Goal: Information Seeking & Learning: Learn about a topic

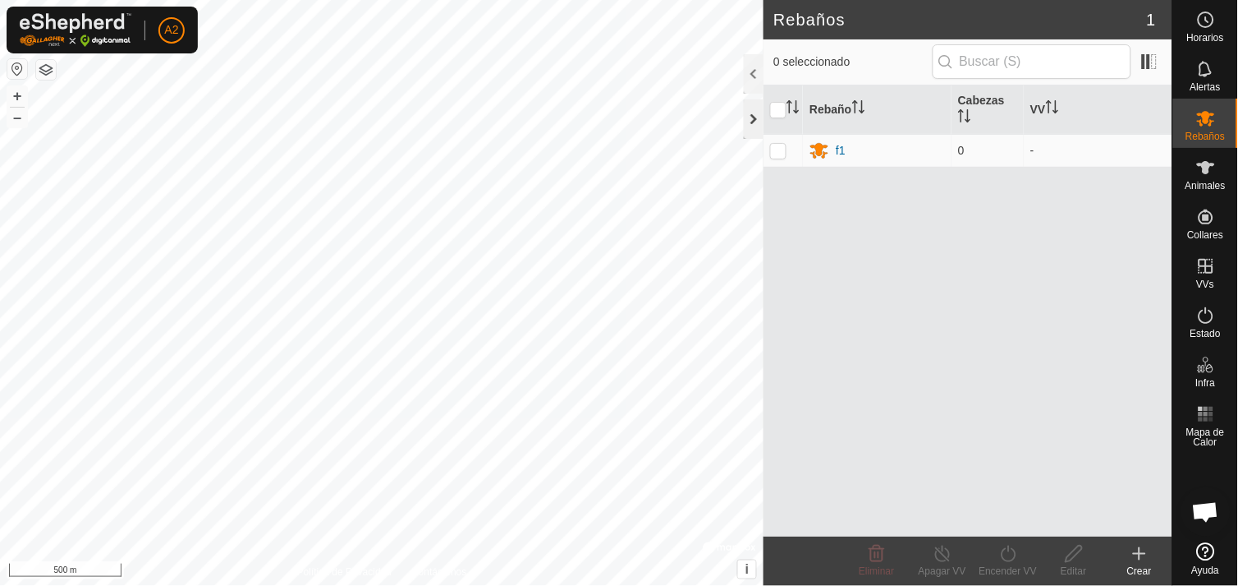
click at [752, 120] on div at bounding box center [754, 118] width 20 height 39
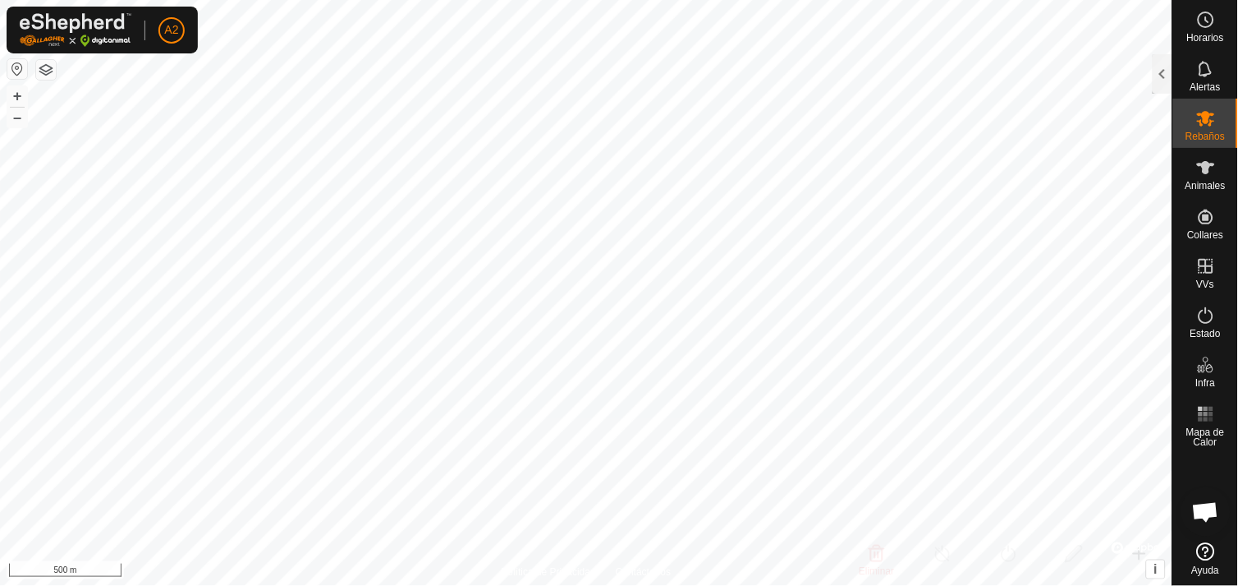
click at [1222, 443] on div "Horarios Alertas Rebaños Animales Collares VVs Estado Infra Mapa de Calor Ayuda…" at bounding box center [619, 293] width 1238 height 586
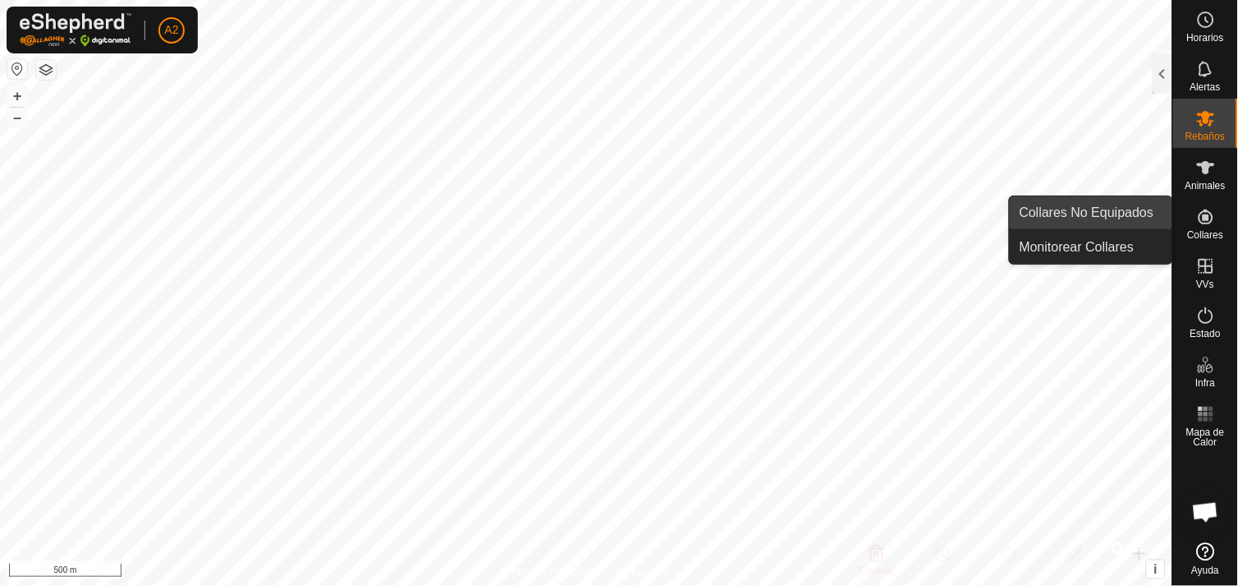
click at [1123, 217] on link "Collares No Equipados" at bounding box center [1091, 212] width 163 height 33
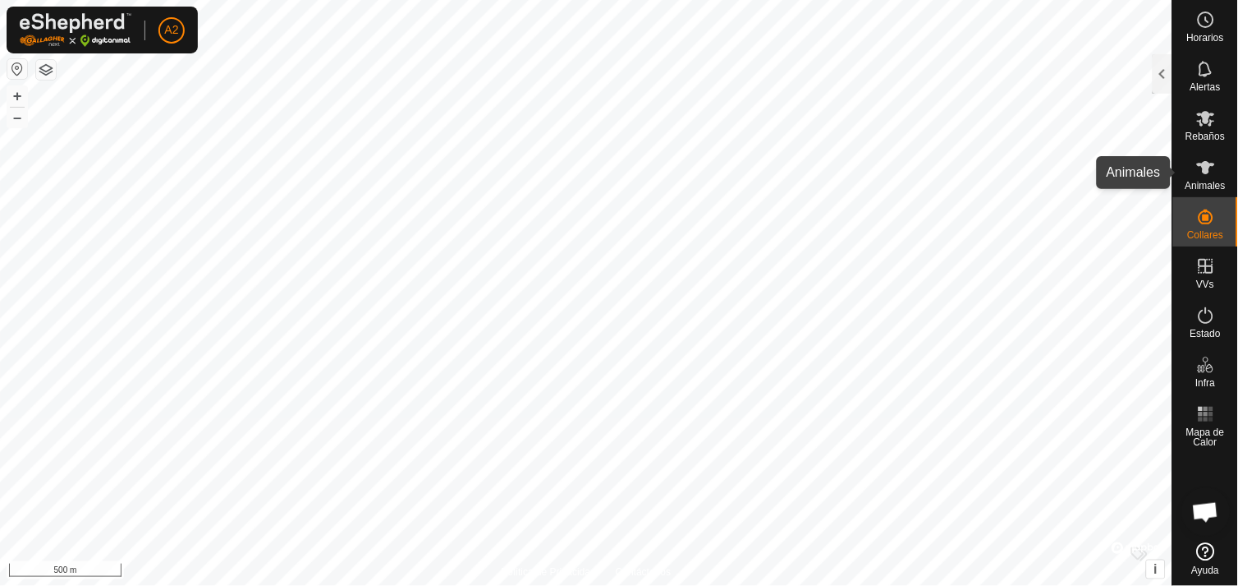
click at [1209, 168] on icon at bounding box center [1206, 167] width 18 height 13
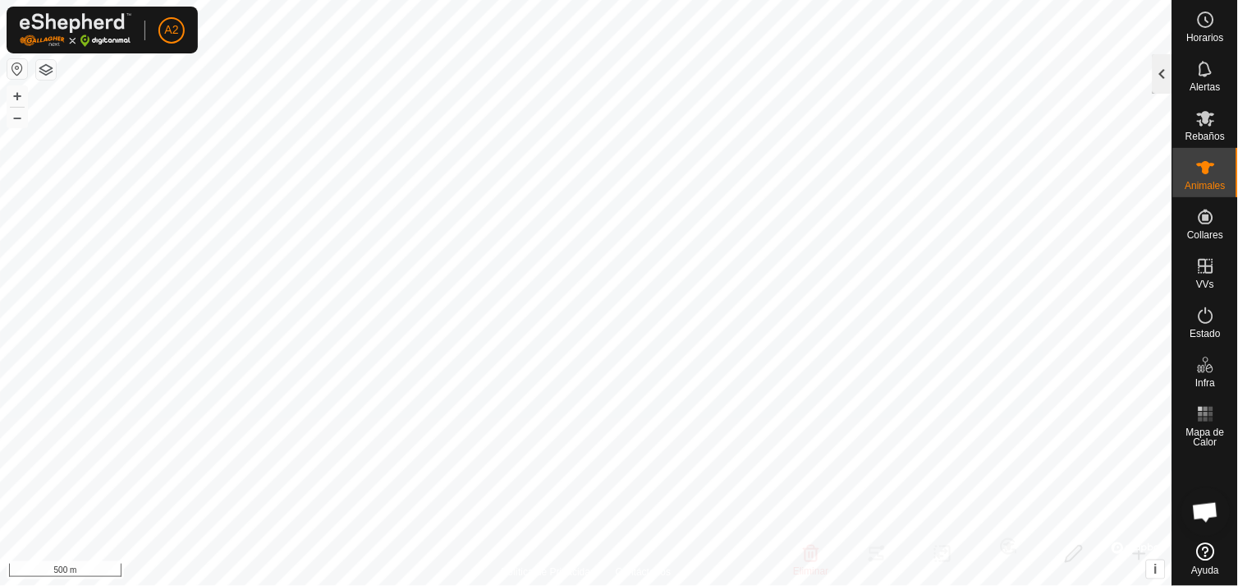
click at [1164, 69] on div at bounding box center [1163, 73] width 20 height 39
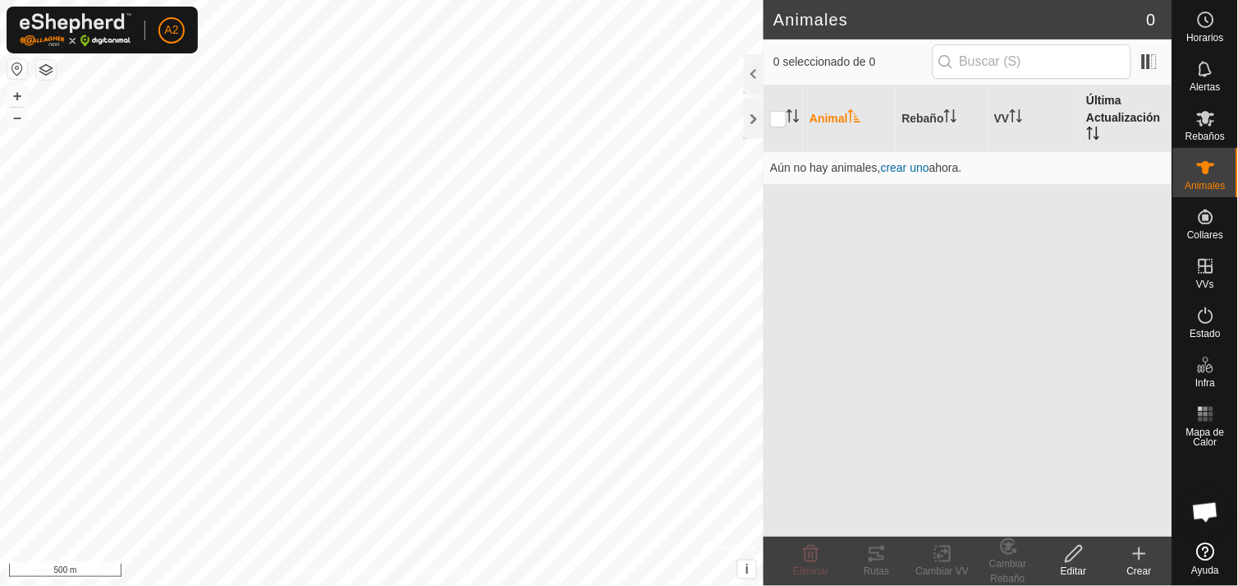
click at [1111, 123] on th "Última Actualización" at bounding box center [1127, 118] width 92 height 67
drag, startPoint x: 1111, startPoint y: 123, endPoint x: 1009, endPoint y: 108, distance: 103.8
click at [1009, 108] on tr "Animal Rebaño VV Última Actualización" at bounding box center [968, 118] width 409 height 67
click at [1009, 108] on th "VV" at bounding box center [1034, 118] width 92 height 67
click at [910, 112] on th "Rebaño" at bounding box center [942, 118] width 92 height 67
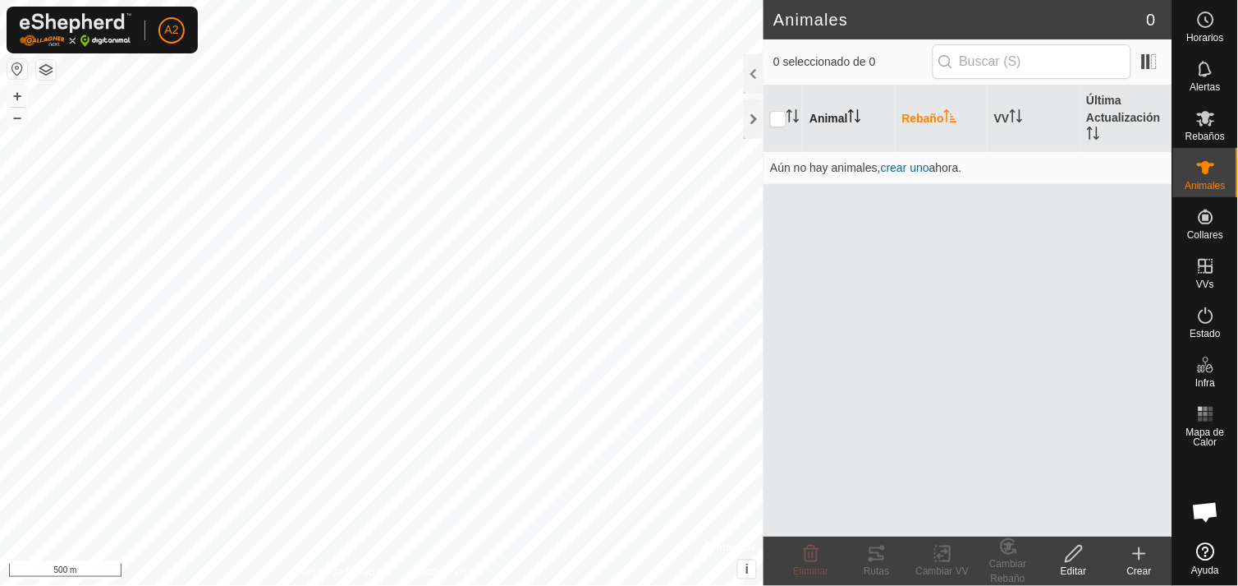
click at [836, 116] on th "Animal" at bounding box center [849, 118] width 92 height 67
click at [784, 116] on input "checkbox" at bounding box center [778, 119] width 16 height 16
click at [783, 115] on input "checkbox" at bounding box center [778, 119] width 16 height 16
checkbox input "false"
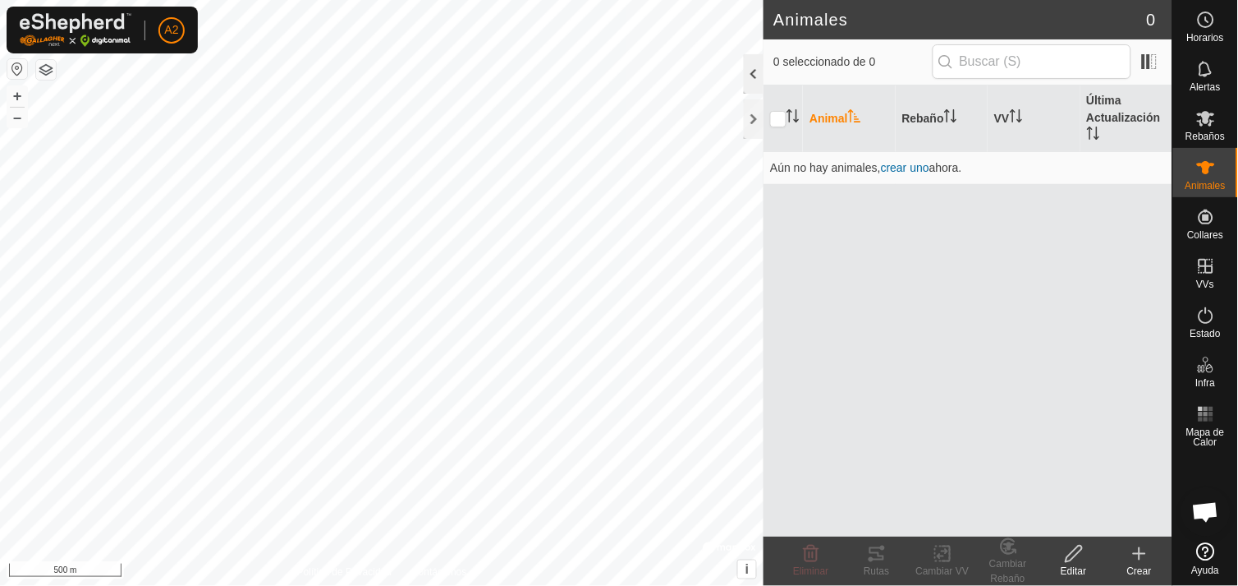
click at [753, 66] on div at bounding box center [754, 73] width 20 height 39
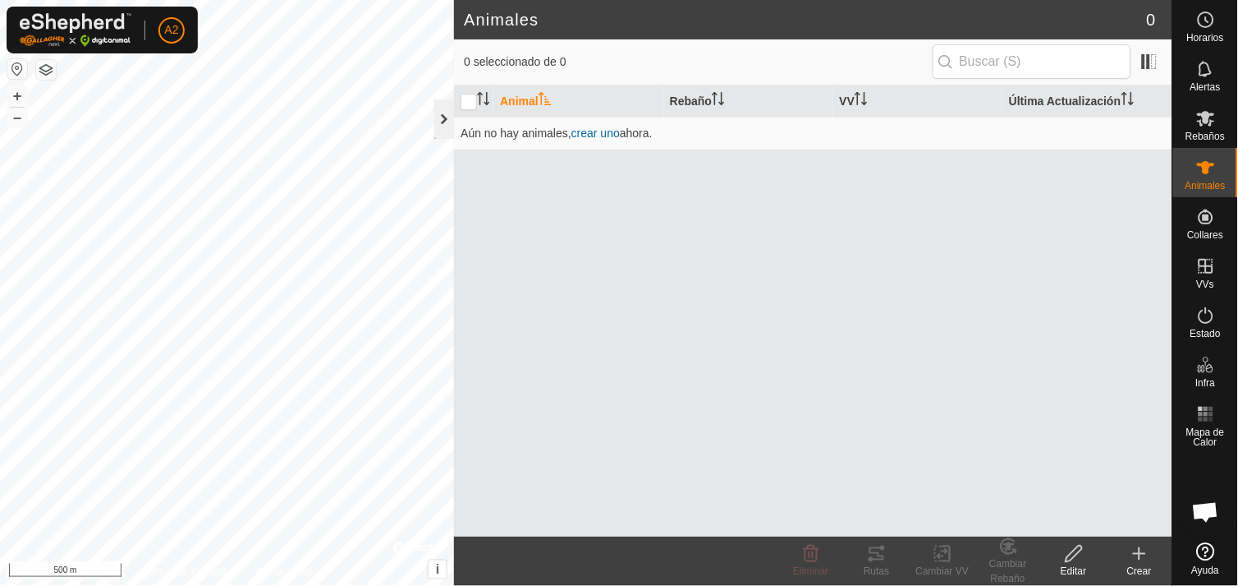
click at [440, 119] on div at bounding box center [444, 118] width 20 height 39
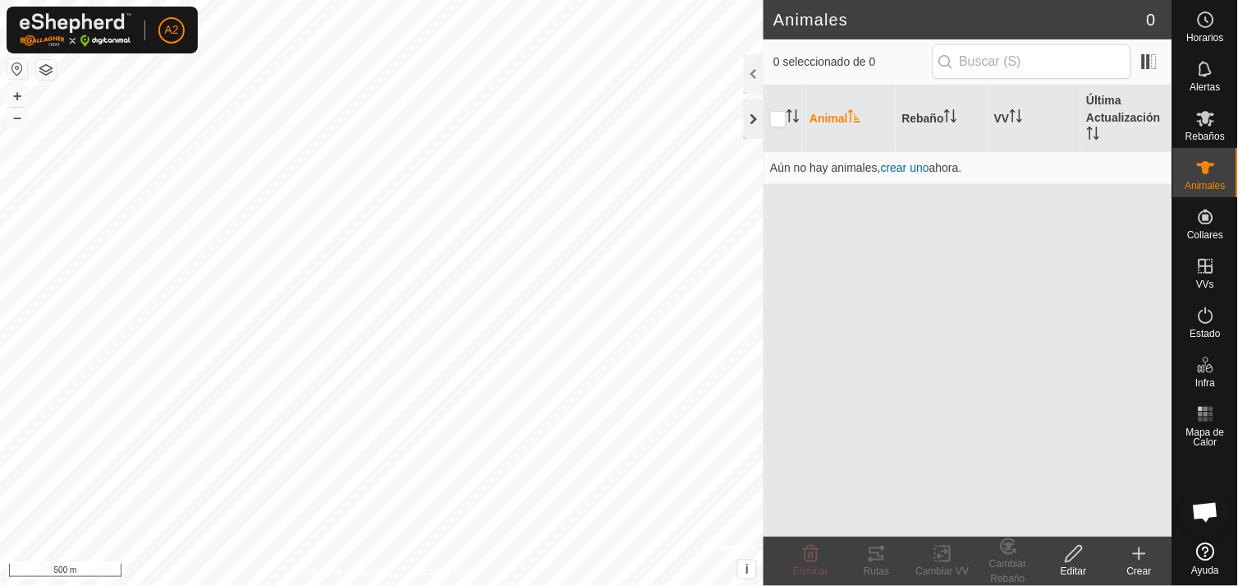
click at [753, 119] on div at bounding box center [754, 118] width 20 height 39
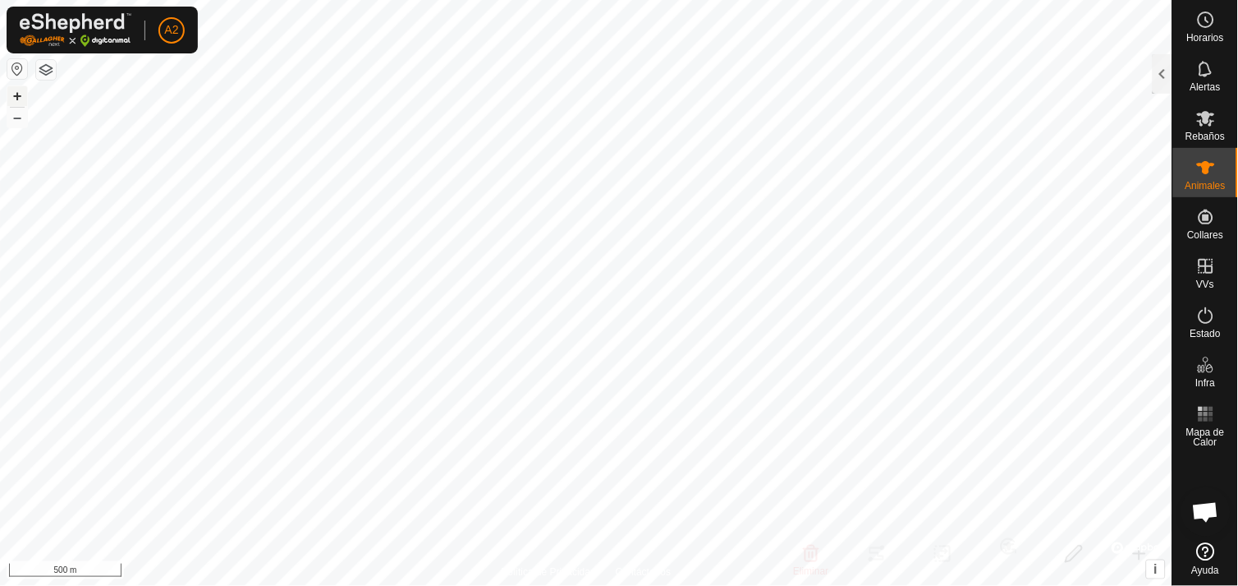
click at [15, 93] on button "+" at bounding box center [17, 96] width 20 height 20
click at [309, 0] on html "A2 Horarios Alertas Rebaños Animales Collares VVs Estado Infra Mapa de Calor Ay…" at bounding box center [619, 293] width 1238 height 586
click at [15, 91] on button "+" at bounding box center [17, 96] width 20 height 20
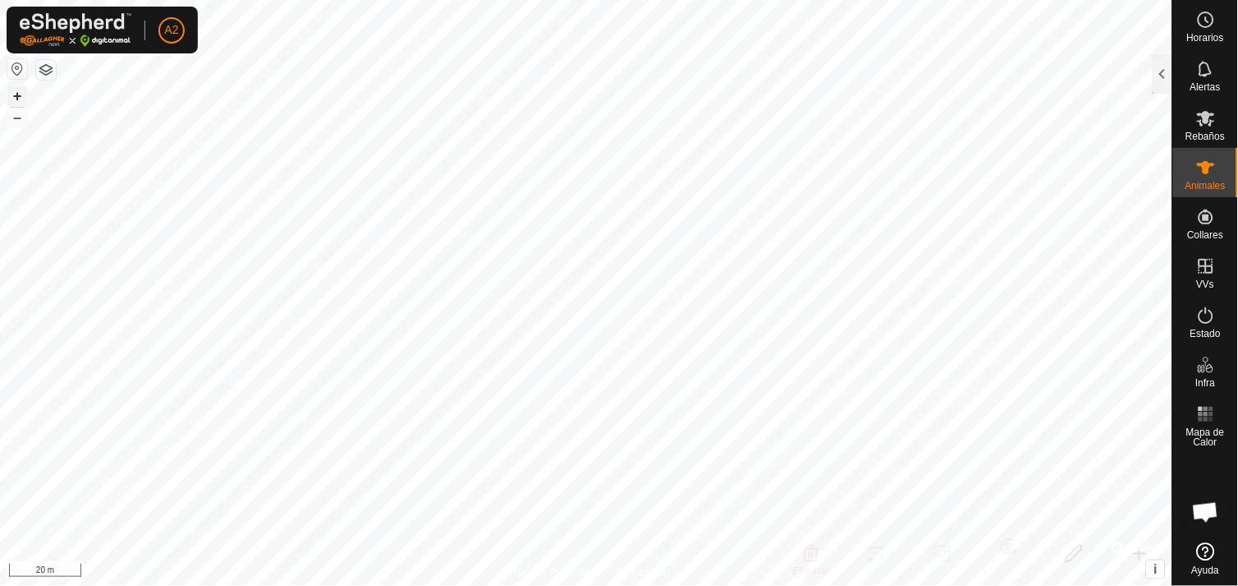
click at [17, 89] on button "+" at bounding box center [17, 96] width 20 height 20
checkbox input "false"
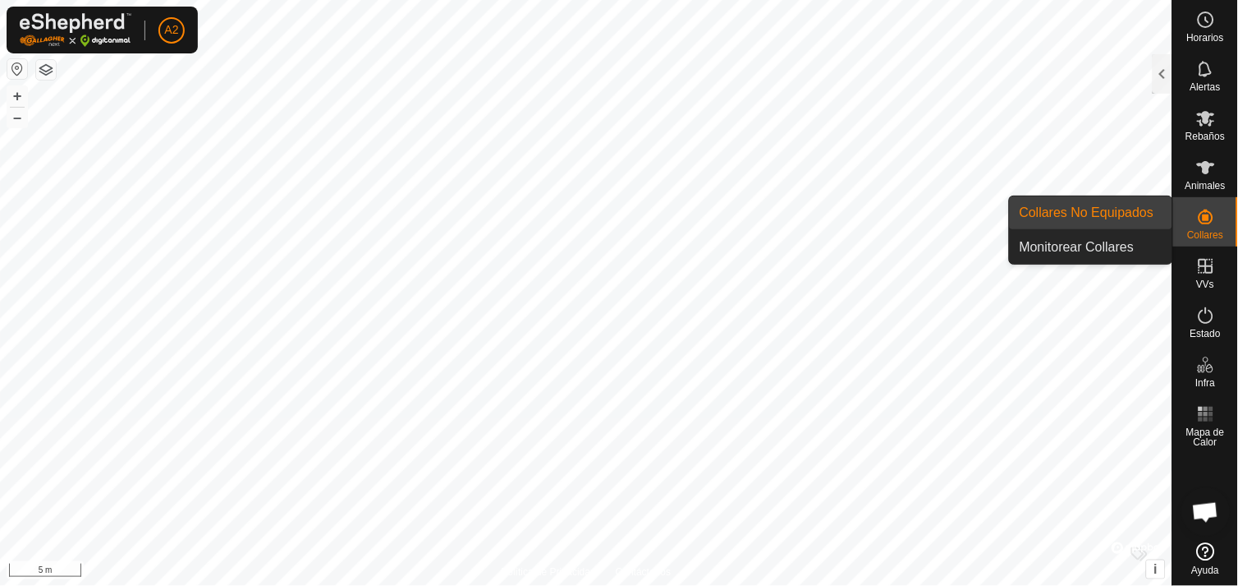
click at [1207, 215] on icon at bounding box center [1206, 216] width 15 height 15
click at [1146, 251] on link "Monitorear Collares" at bounding box center [1091, 247] width 163 height 33
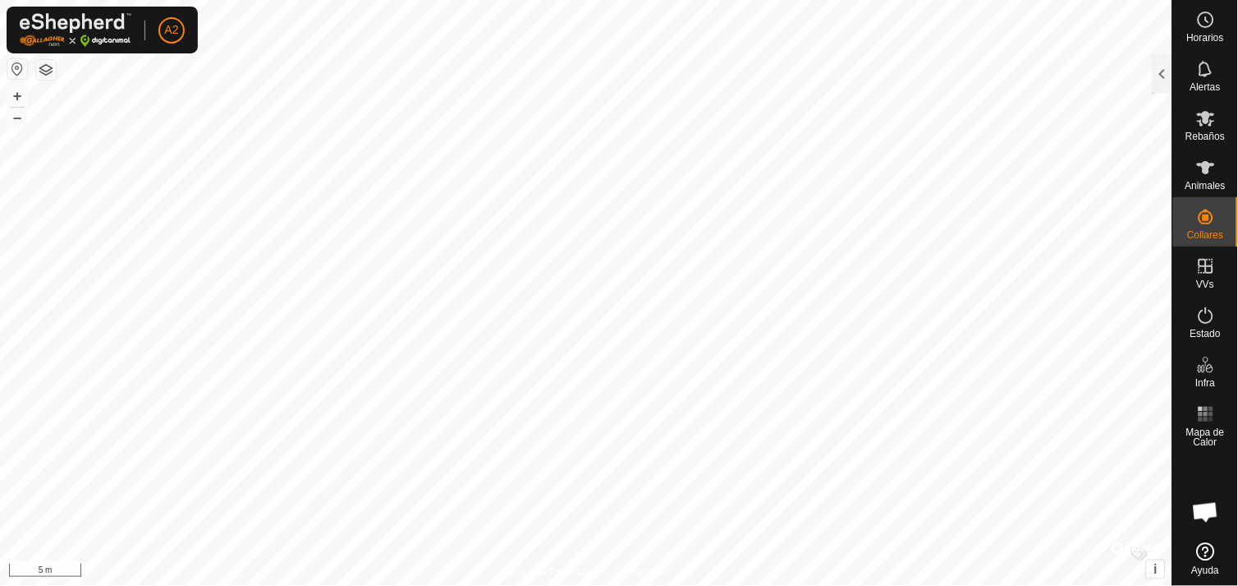
checkbox input "true"
click at [1194, 181] on span "Animales" at bounding box center [1206, 186] width 40 height 10
click at [1159, 80] on div at bounding box center [1163, 73] width 20 height 39
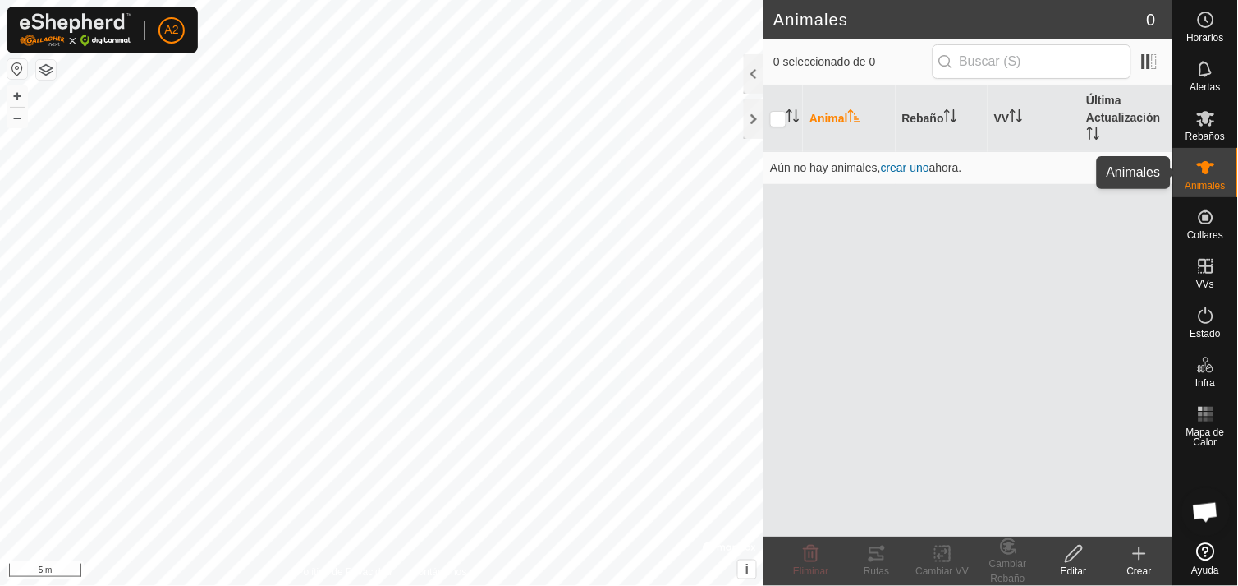
click at [1211, 173] on icon at bounding box center [1207, 168] width 20 height 20
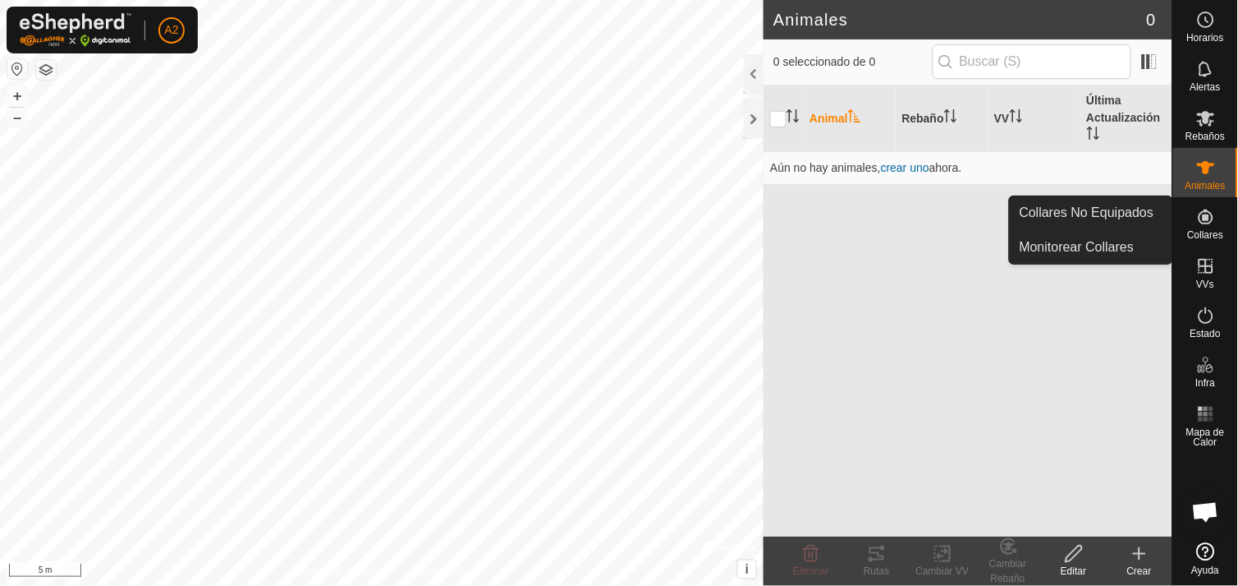
click at [1216, 232] on span "Collares" at bounding box center [1206, 235] width 36 height 10
click at [1202, 227] on es-neckbands-svg-icon at bounding box center [1207, 217] width 30 height 26
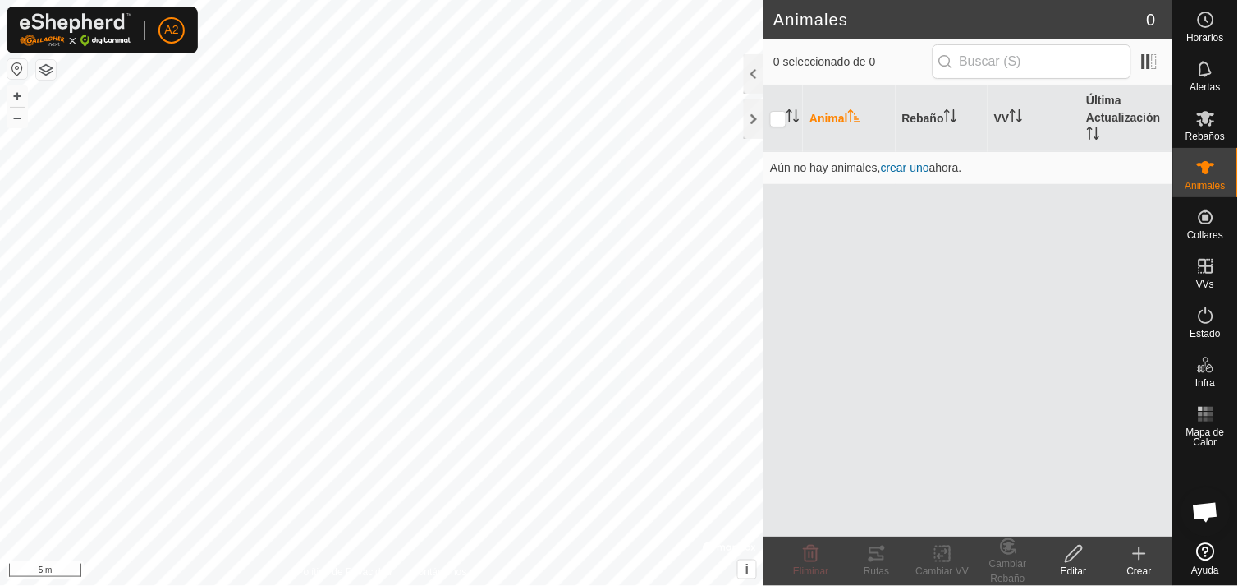
click at [1096, 367] on div "Animal Rebaño VV Última Actualización Aún no hay animales, crear uno ahora." at bounding box center [968, 310] width 409 height 451
click at [1197, 330] on span "Estado" at bounding box center [1206, 334] width 30 height 10
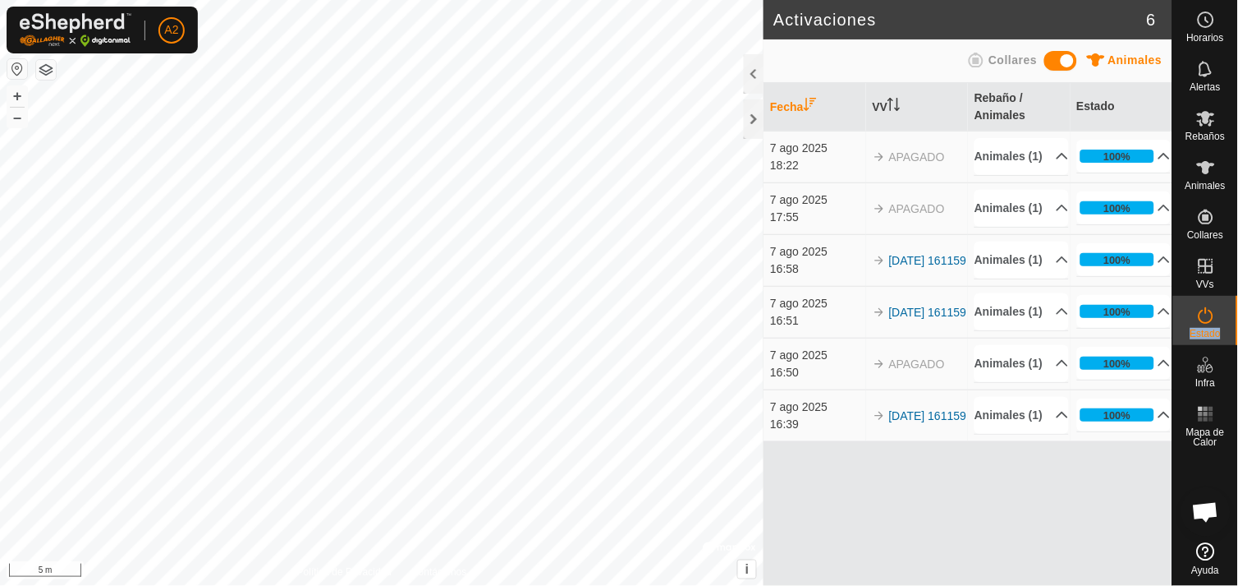
click at [1197, 330] on span "Estado" at bounding box center [1206, 334] width 30 height 10
click at [904, 319] on link "[DATE] 161159" at bounding box center [928, 312] width 78 height 13
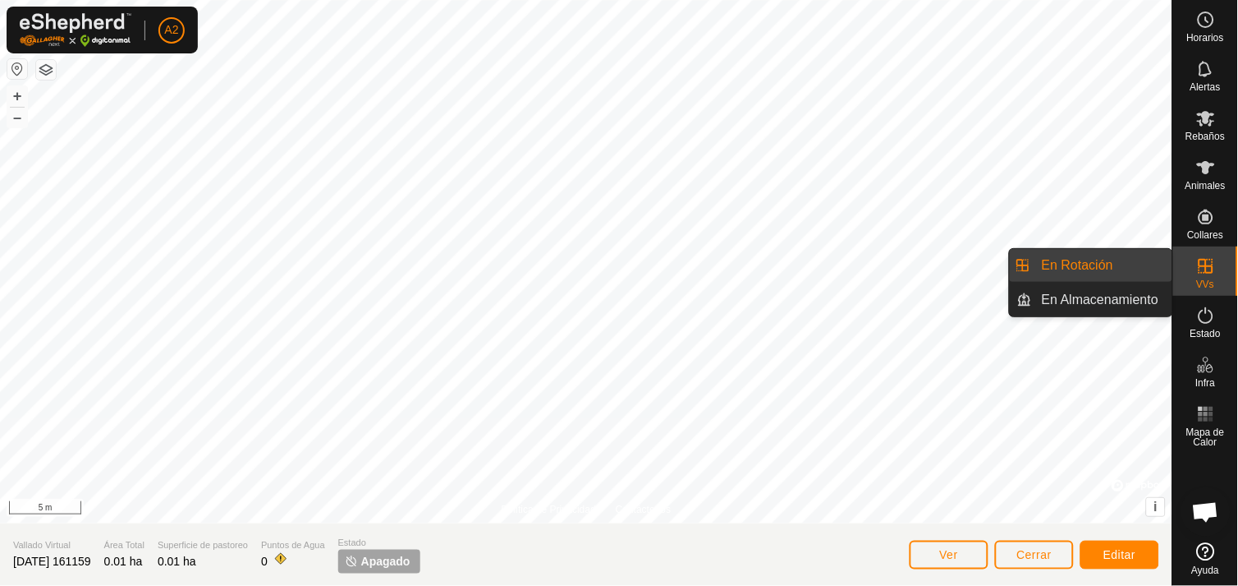
click at [1192, 273] on es-virtualpaddocks-svg-icon at bounding box center [1207, 266] width 30 height 26
click at [1097, 298] on link "En Almacenamiento" at bounding box center [1102, 299] width 140 height 33
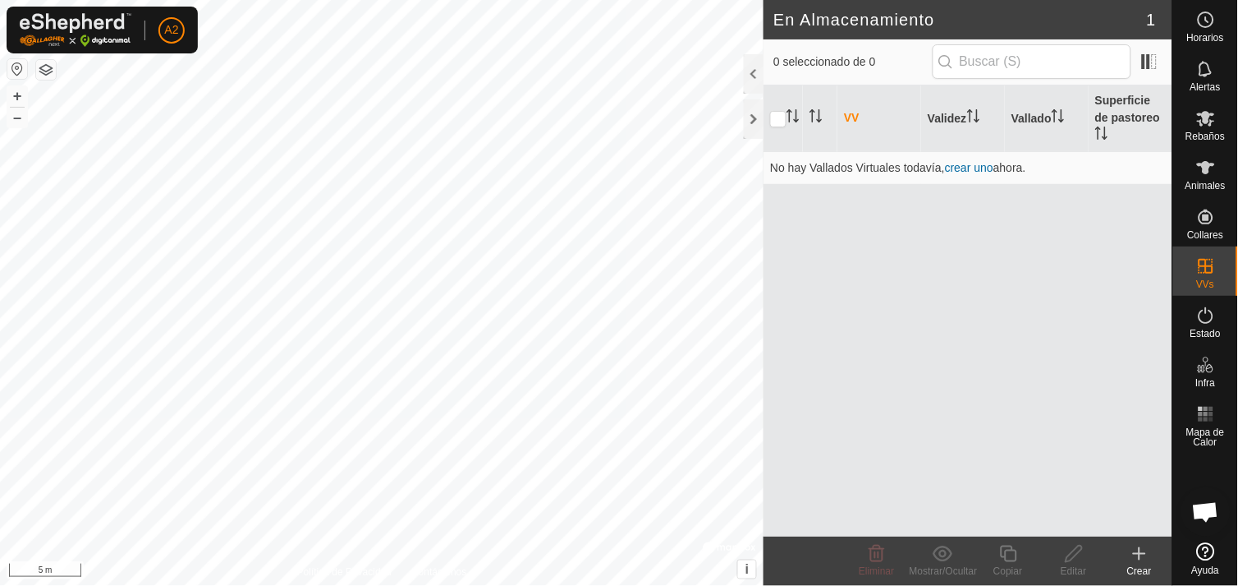
click at [902, 232] on div "VV Validez Vallado Superficie de pastoreo No hay Vallados Virtuales todavía, cr…" at bounding box center [968, 310] width 409 height 451
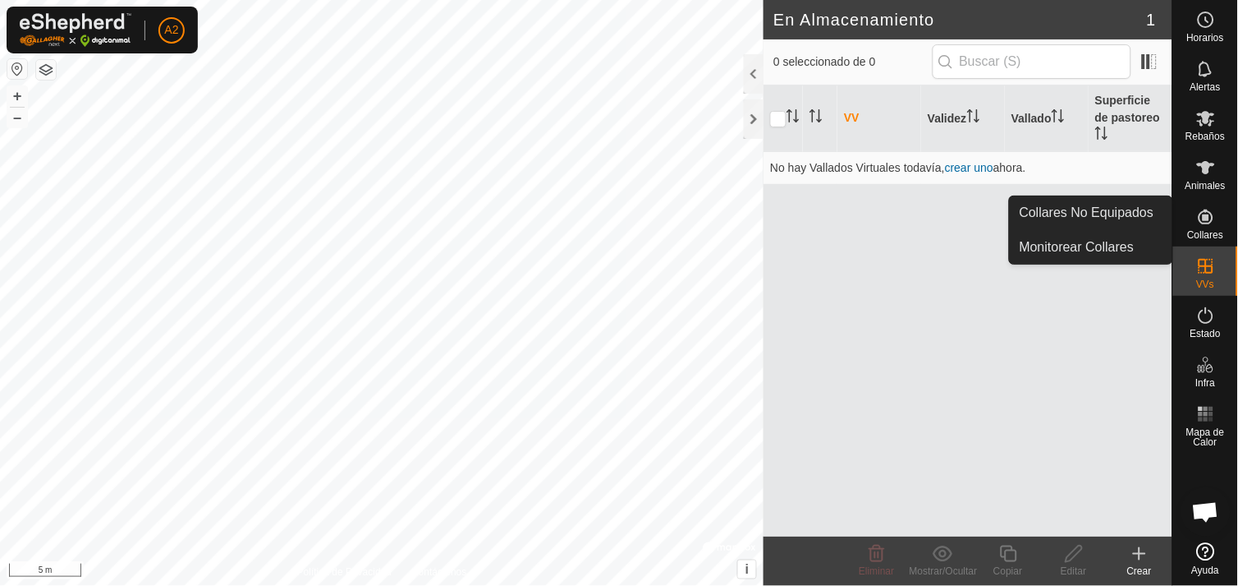
click at [1197, 232] on span "Collares" at bounding box center [1206, 235] width 36 height 10
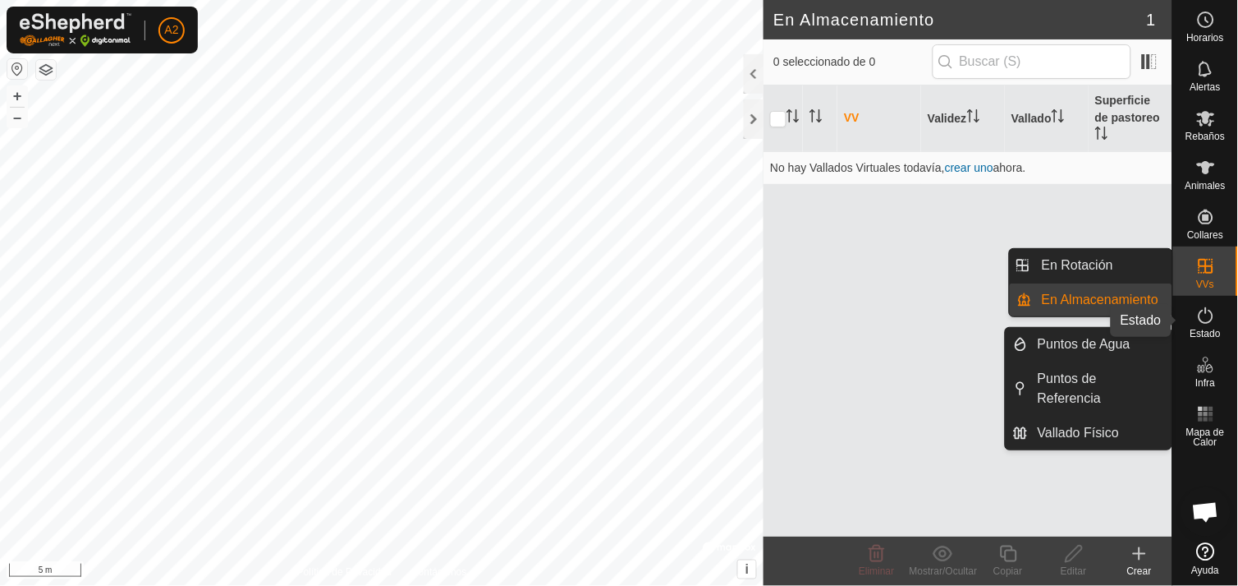
click at [1204, 318] on icon at bounding box center [1207, 316] width 20 height 20
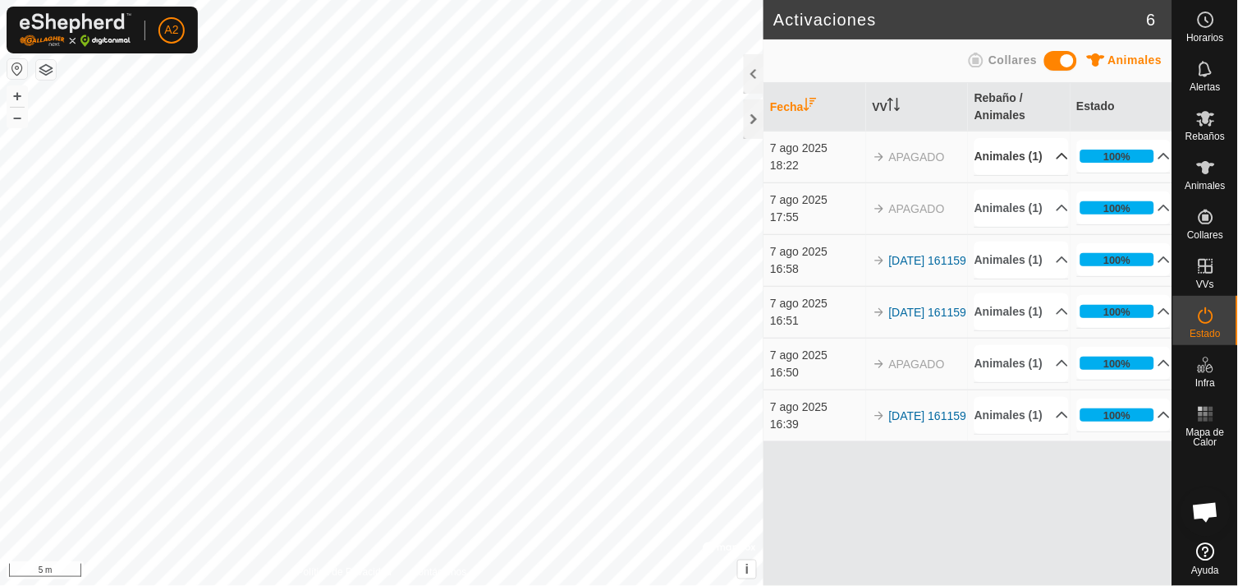
click at [1049, 161] on p-accordion-header "Animales (1)" at bounding box center [1022, 156] width 94 height 37
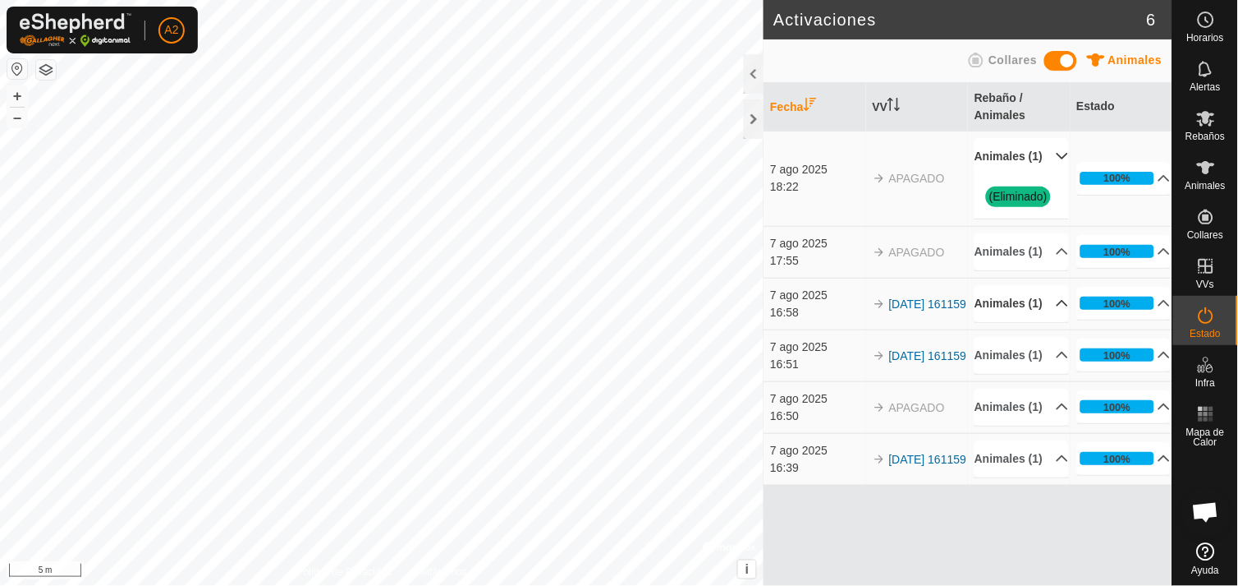
click at [1044, 322] on p-accordion-header "Animales (1)" at bounding box center [1022, 303] width 94 height 37
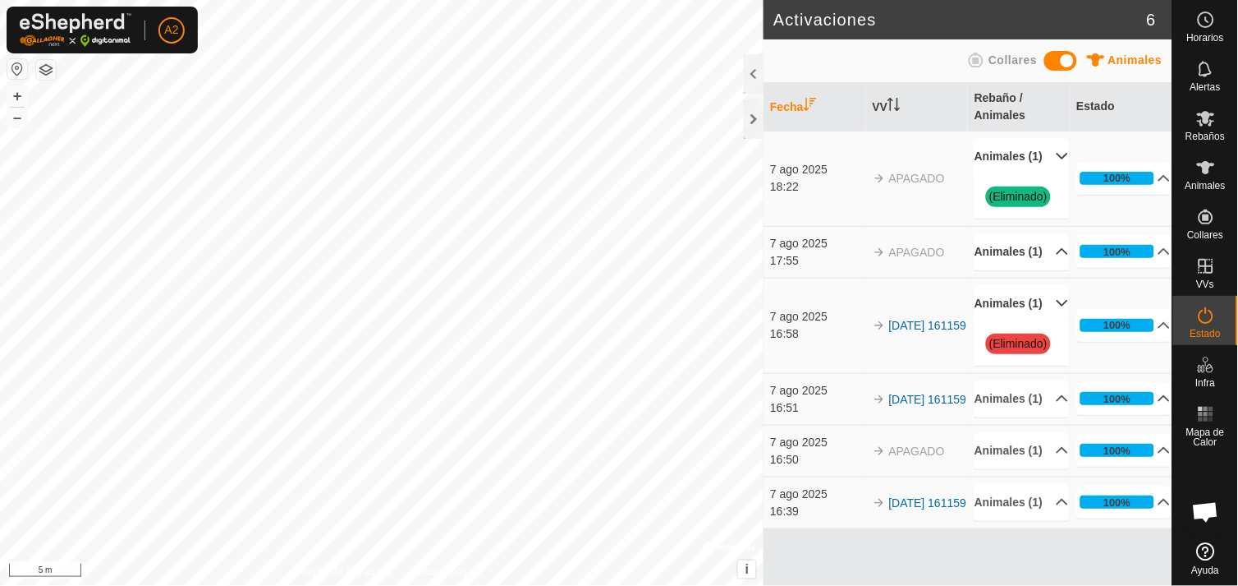
click at [1044, 270] on p-accordion-header "Animales (1)" at bounding box center [1022, 251] width 94 height 37
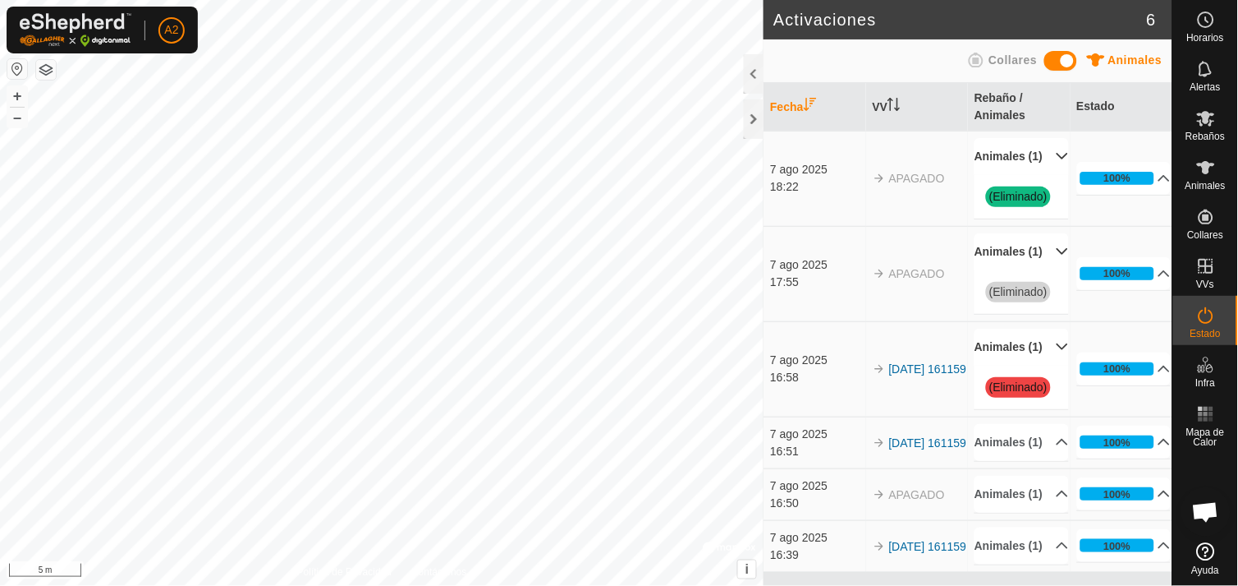
click at [1044, 270] on p-accordion-header "Animales (1)" at bounding box center [1022, 251] width 94 height 37
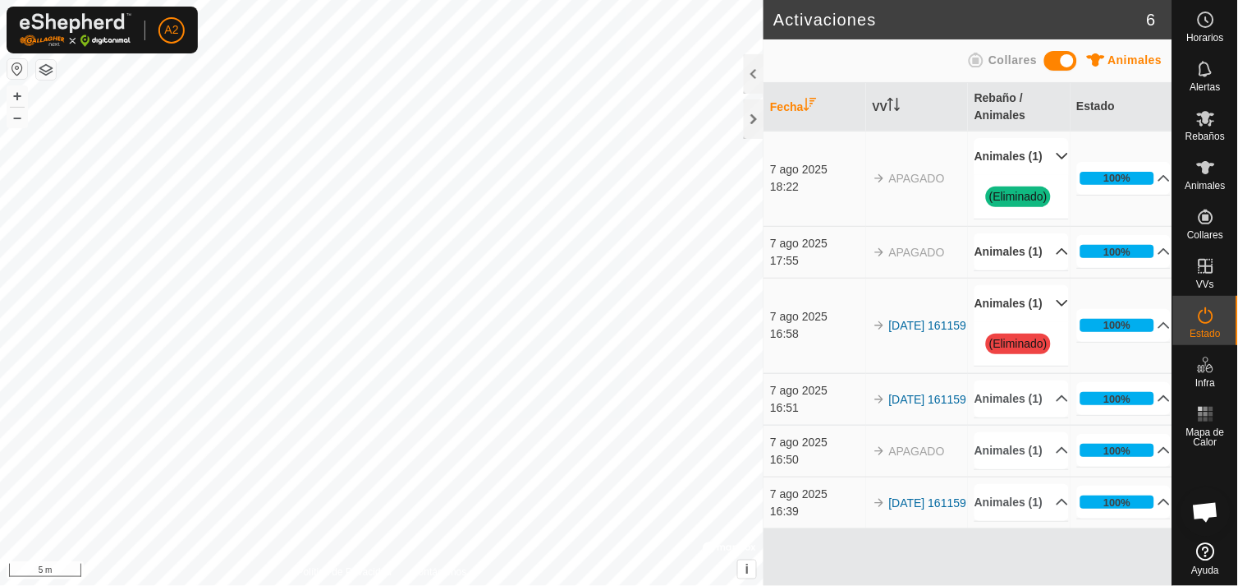
click at [1047, 322] on p-accordion-header "Animales (1)" at bounding box center [1022, 303] width 94 height 37
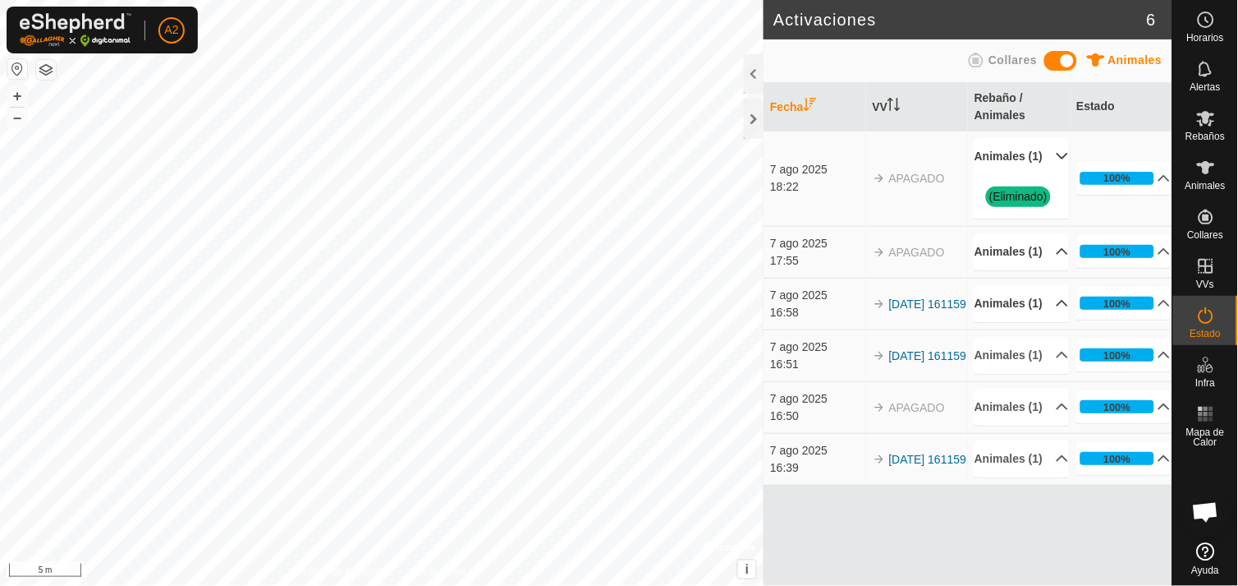
click at [1045, 166] on p-accordion-header "Animales (1)" at bounding box center [1022, 156] width 94 height 37
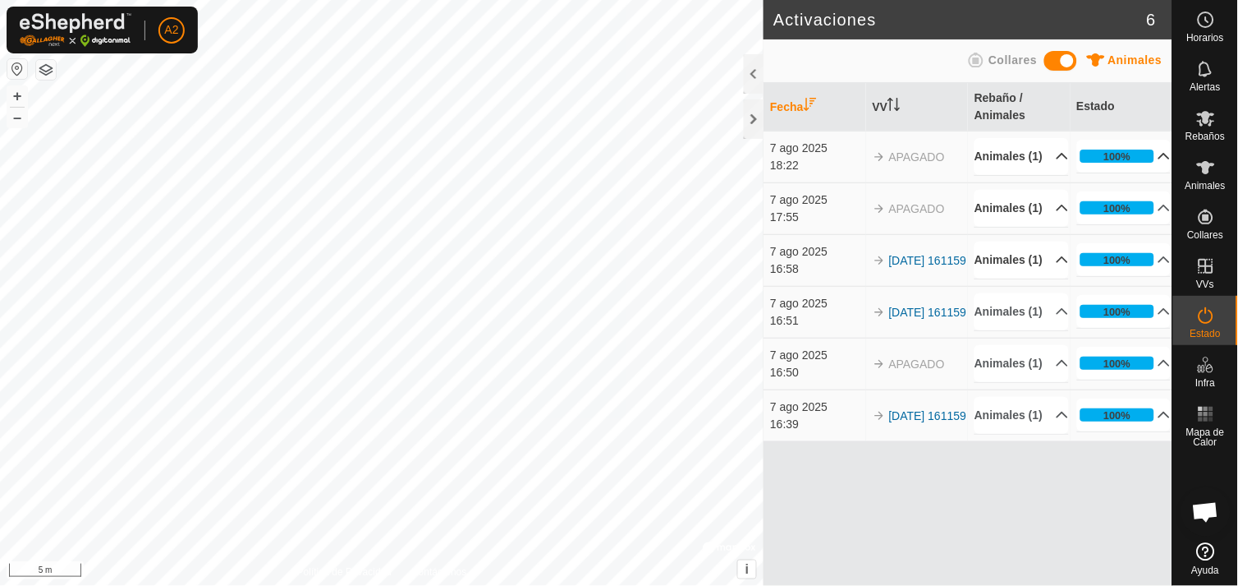
click at [1158, 167] on p-accordion-header "100%" at bounding box center [1124, 156] width 94 height 33
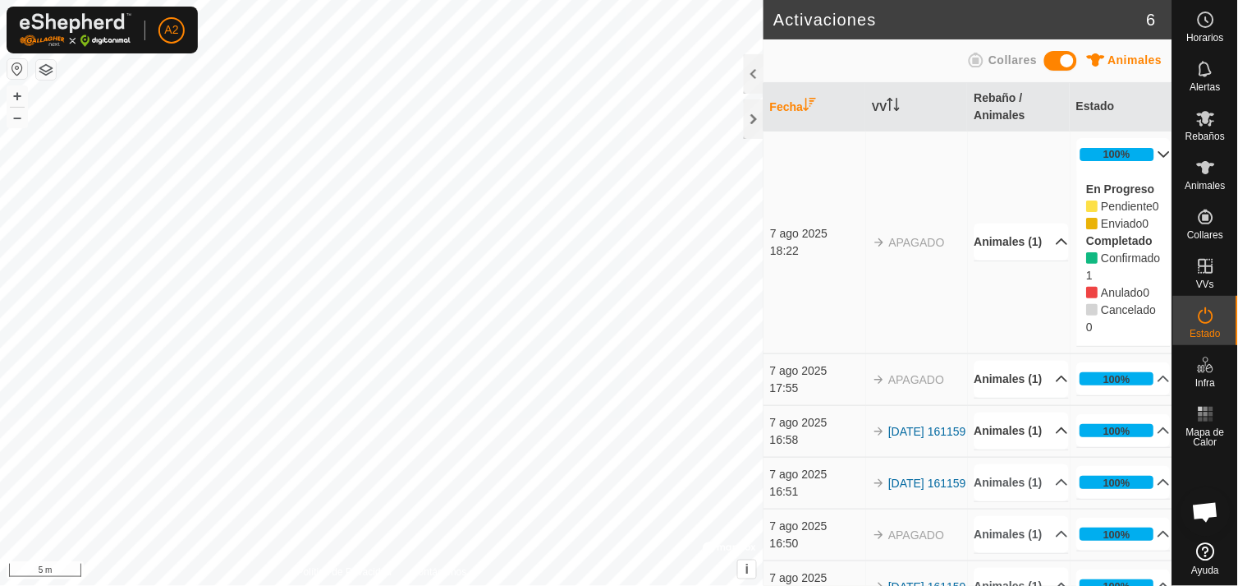
click at [1142, 149] on p-accordion-header "100%" at bounding box center [1124, 154] width 94 height 33
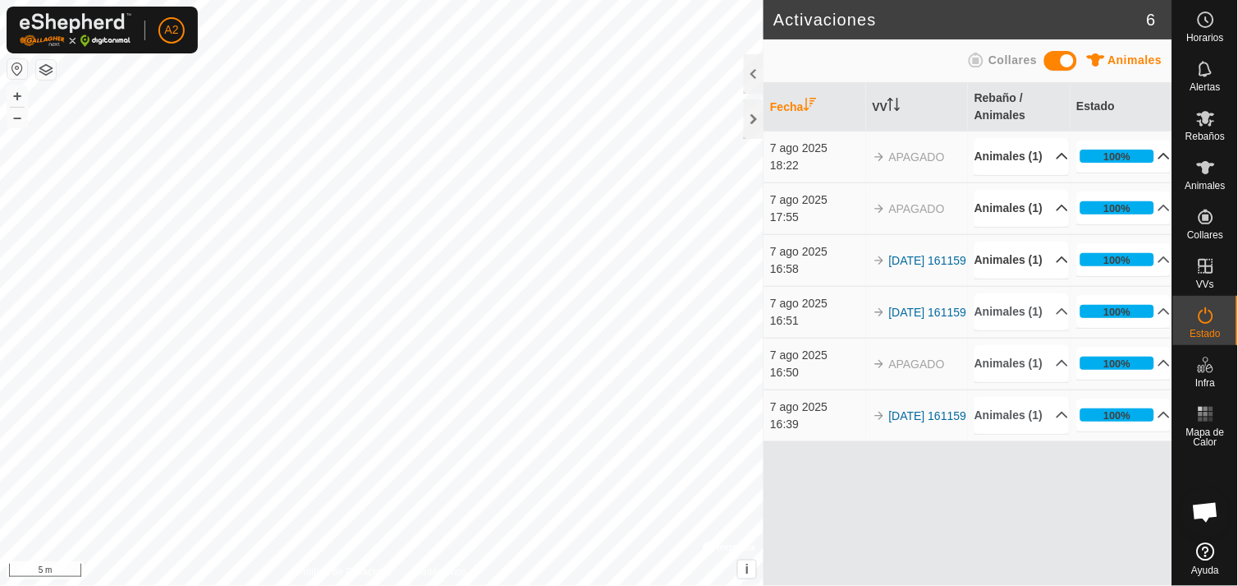
click at [978, 59] on icon at bounding box center [977, 60] width 20 height 20
click at [1155, 310] on p-accordion-header "100%" at bounding box center [1124, 311] width 94 height 33
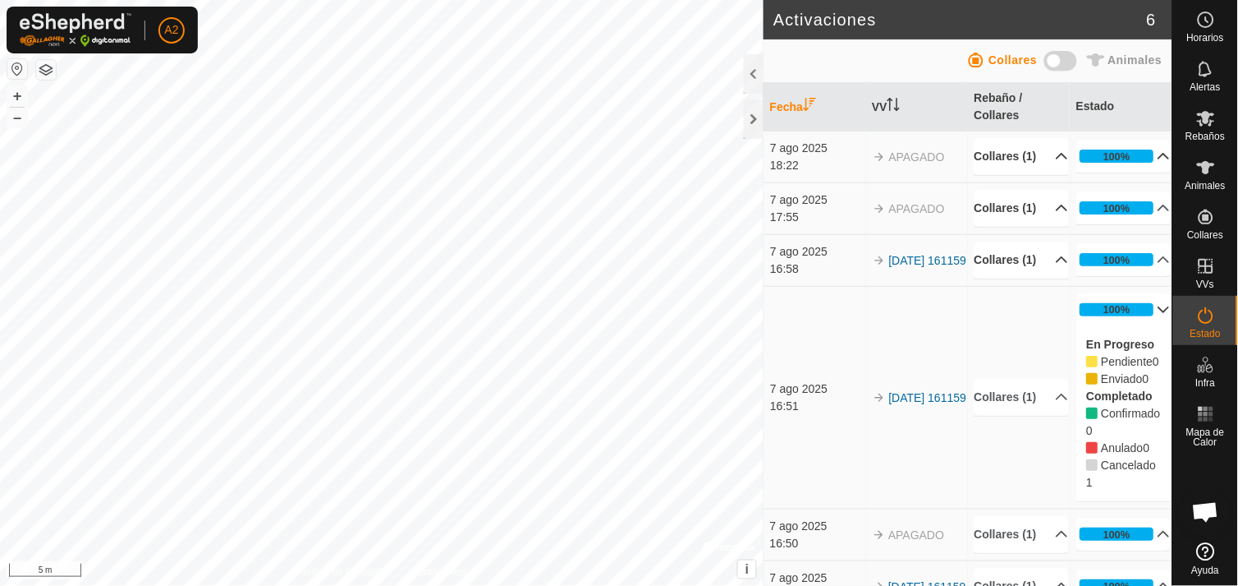
click at [1155, 276] on p-accordion-header "100%" at bounding box center [1124, 259] width 94 height 33
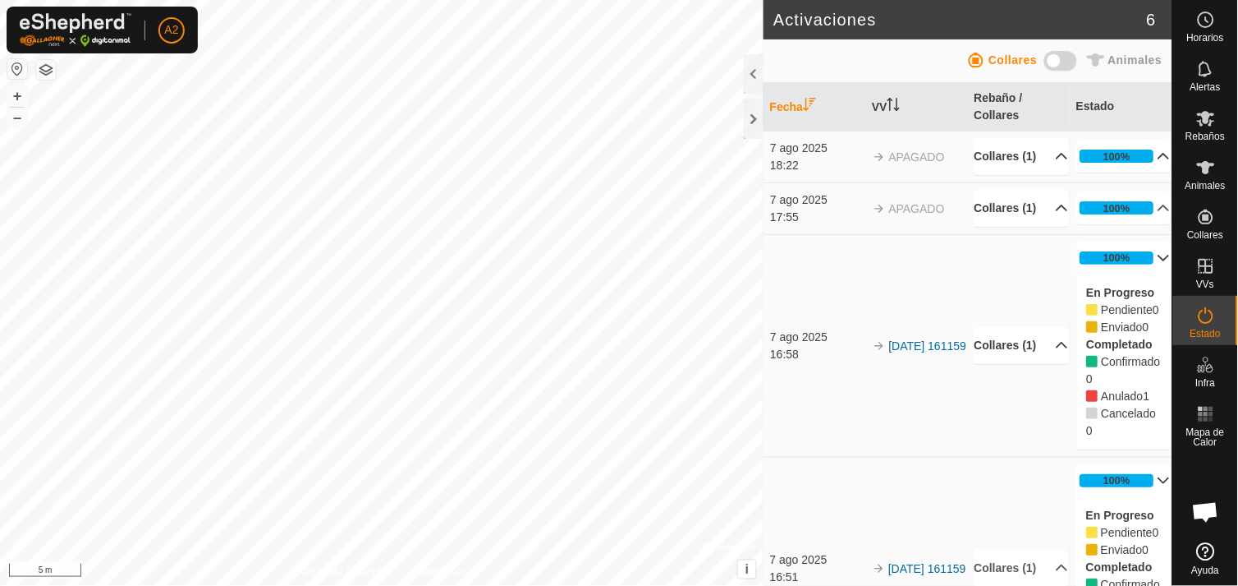
click at [1142, 274] on p-accordion-header "100%" at bounding box center [1124, 257] width 94 height 33
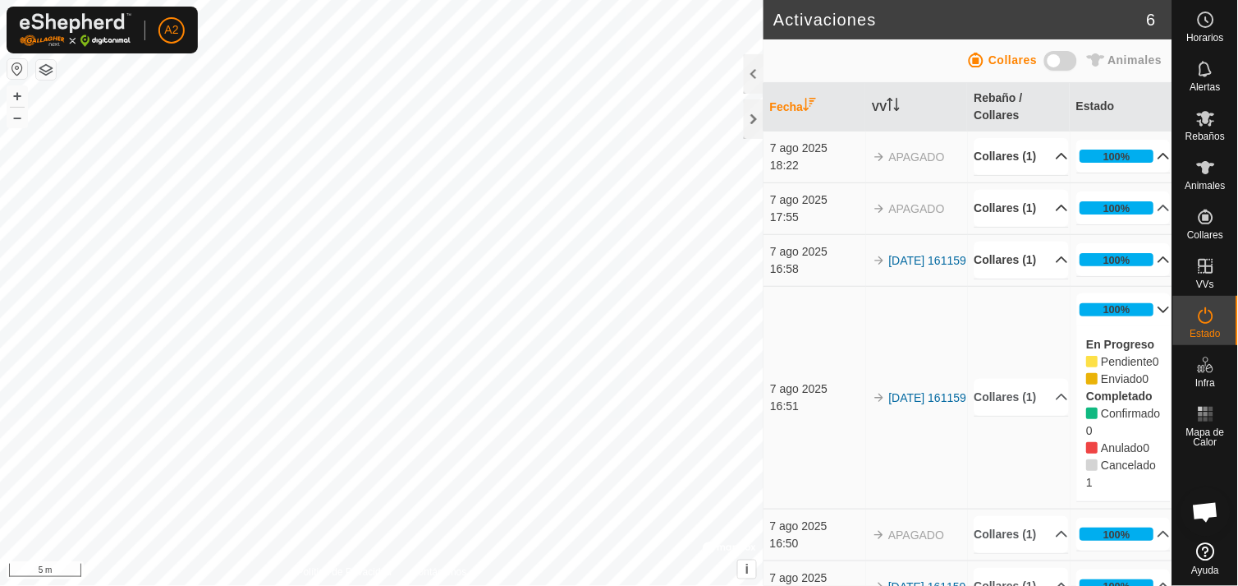
click at [1144, 326] on p-accordion-header "100%" at bounding box center [1124, 309] width 94 height 33
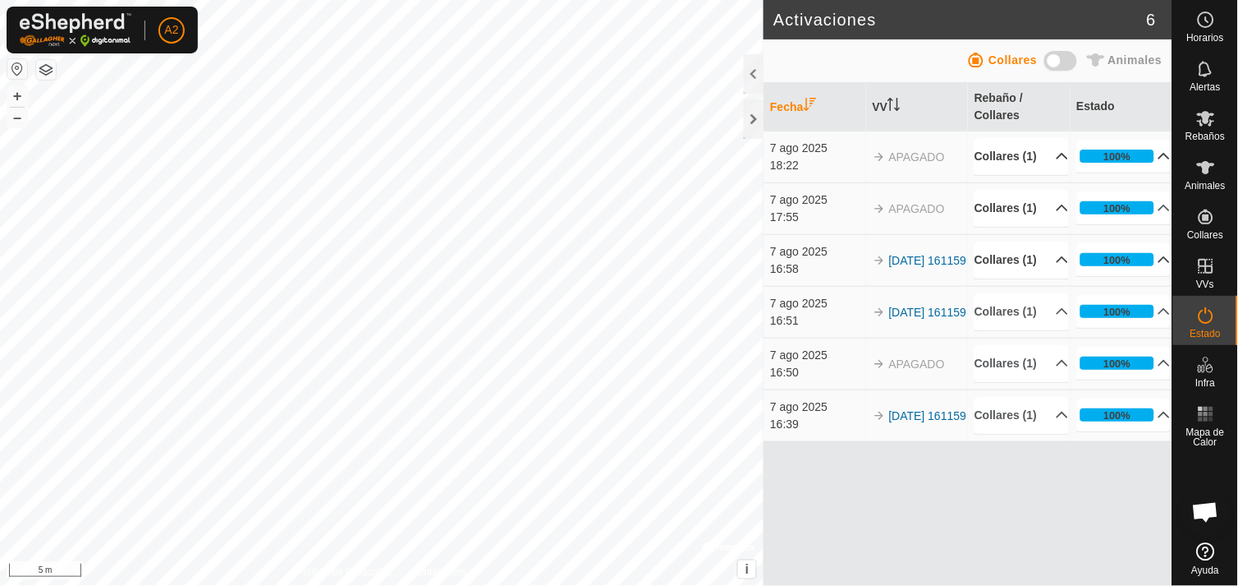
click at [1011, 157] on p-accordion-header "Collares (1)" at bounding box center [1022, 156] width 94 height 37
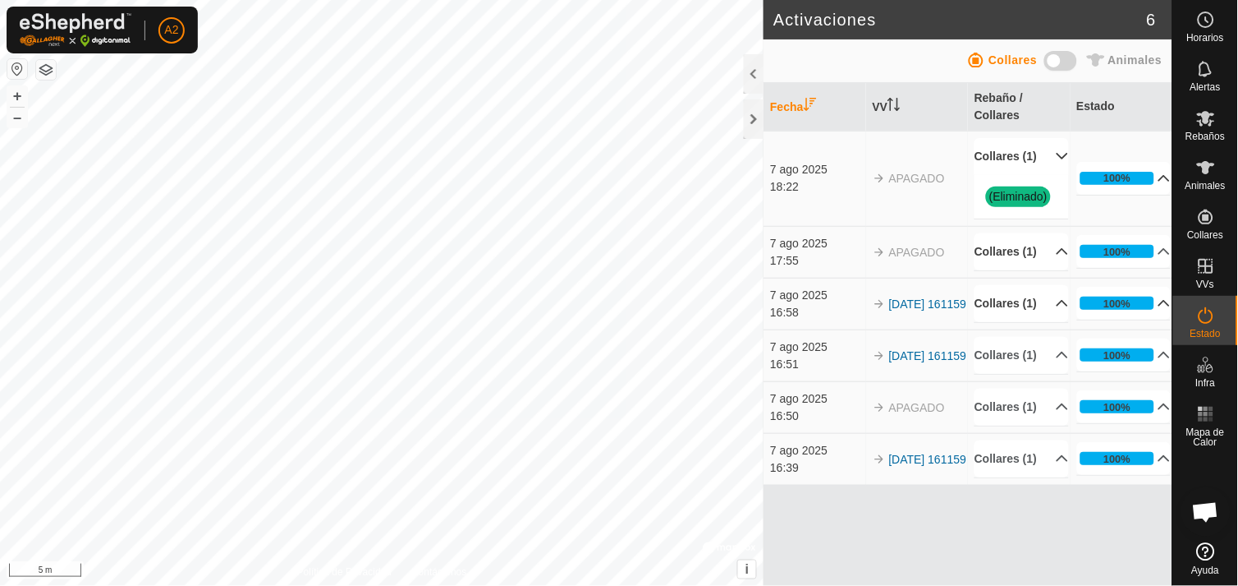
click at [1011, 157] on p-accordion-header "Collares (1)" at bounding box center [1022, 156] width 94 height 37
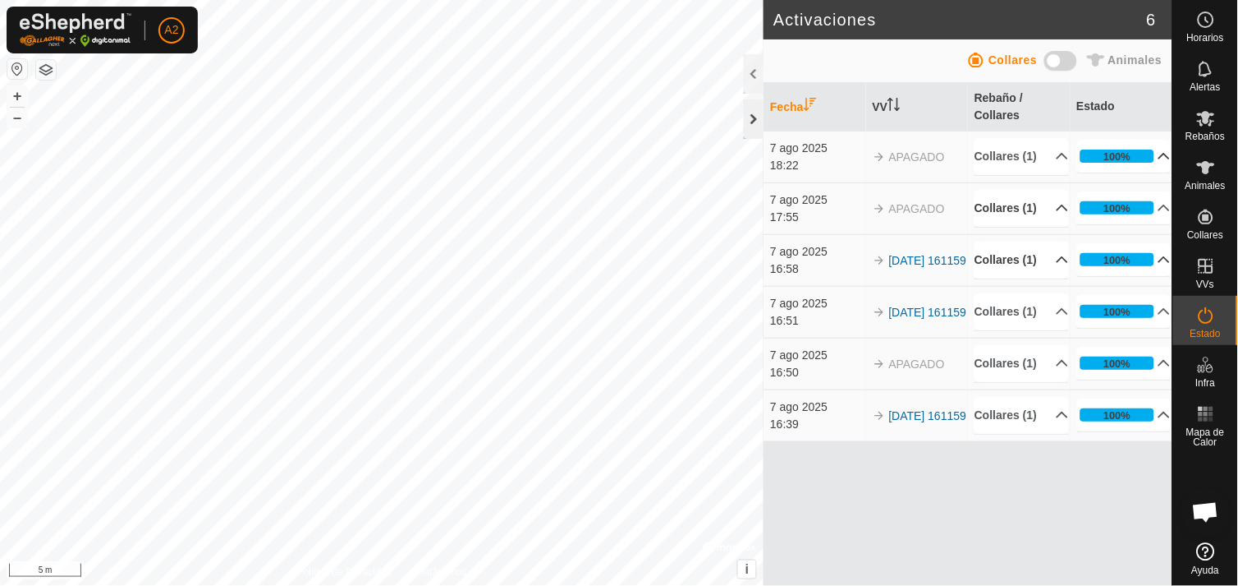
click at [748, 126] on div at bounding box center [754, 118] width 20 height 39
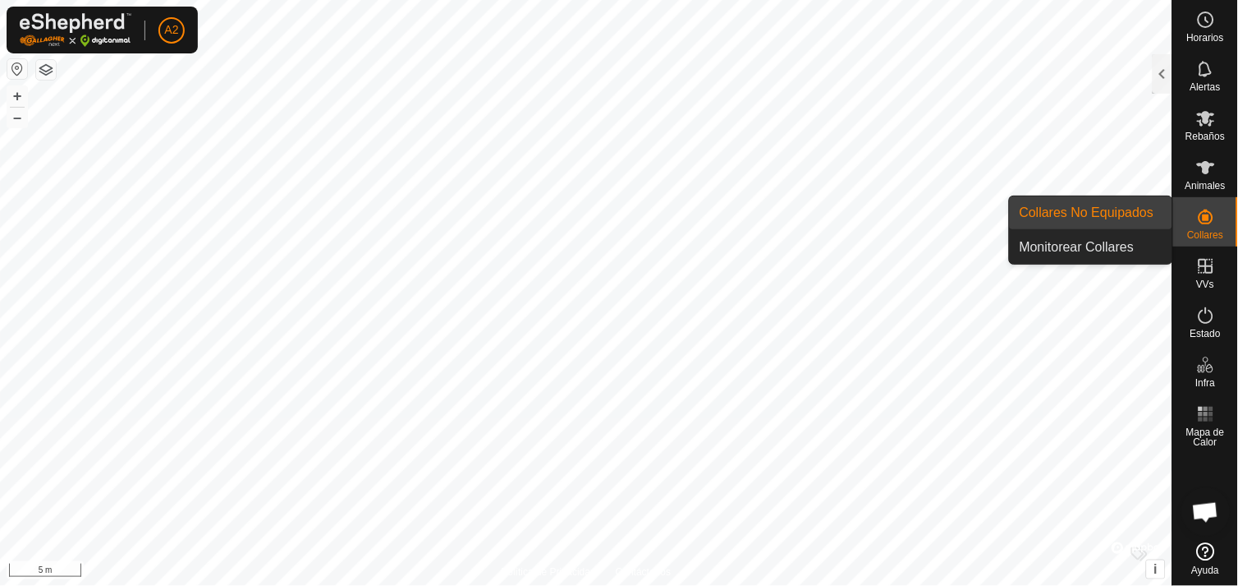
click at [1201, 217] on icon at bounding box center [1206, 216] width 15 height 15
click at [1114, 196] on link "Collares No Equipados" at bounding box center [1091, 212] width 163 height 33
click at [1105, 249] on link "Monitorear Collares" at bounding box center [1091, 247] width 163 height 33
click at [1128, 209] on link "Collares No Equipados" at bounding box center [1091, 212] width 163 height 33
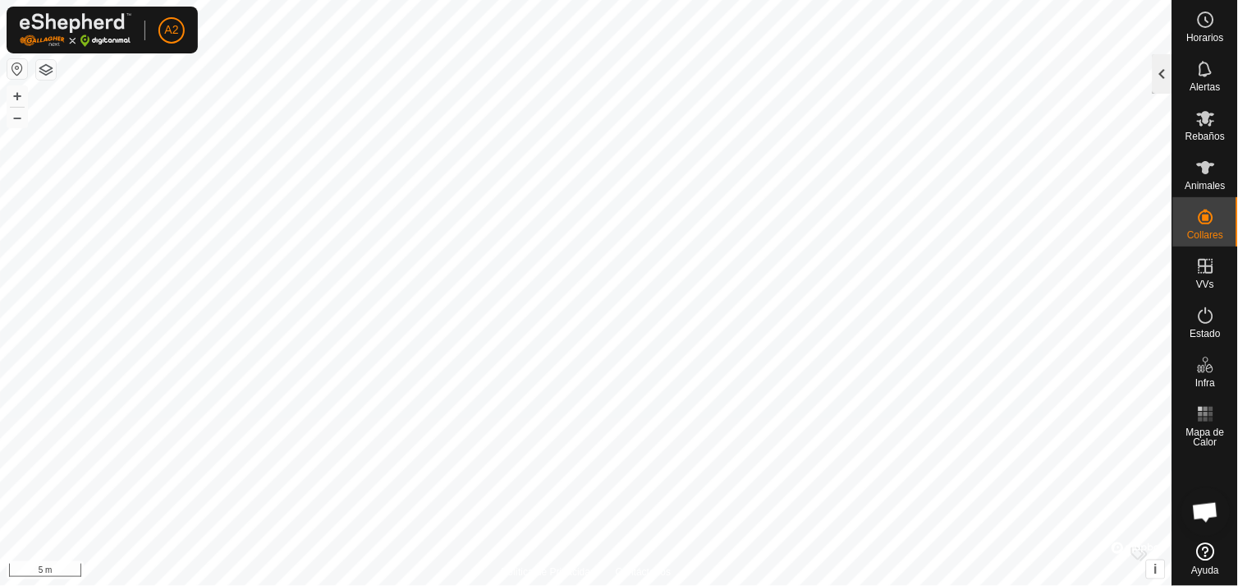
click at [1158, 68] on div at bounding box center [1163, 73] width 20 height 39
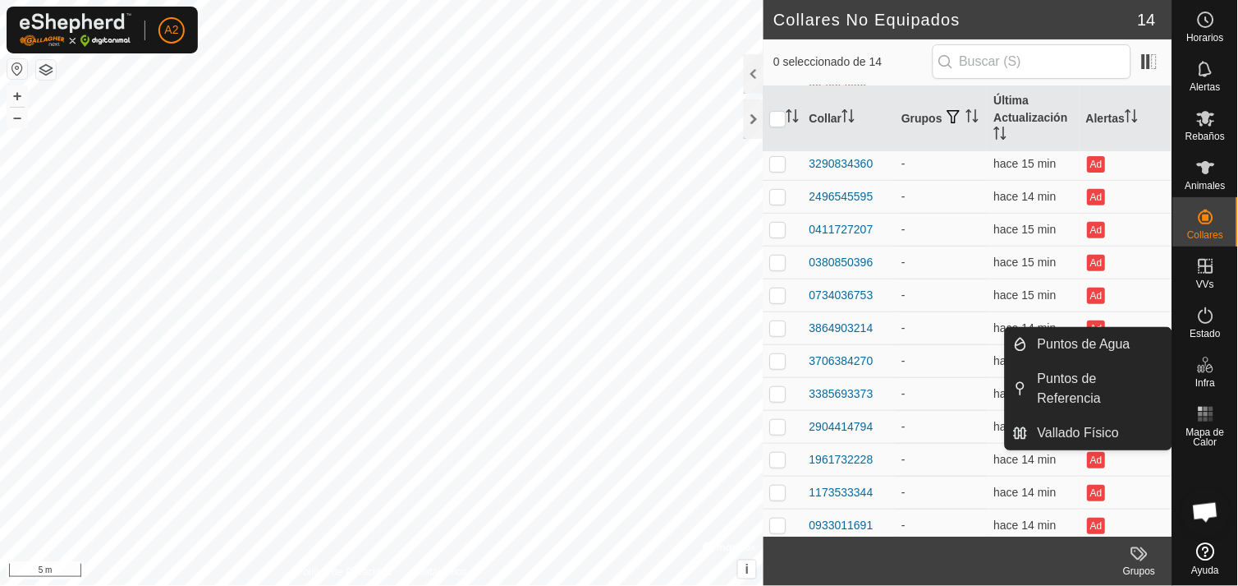
scroll to position [78, 0]
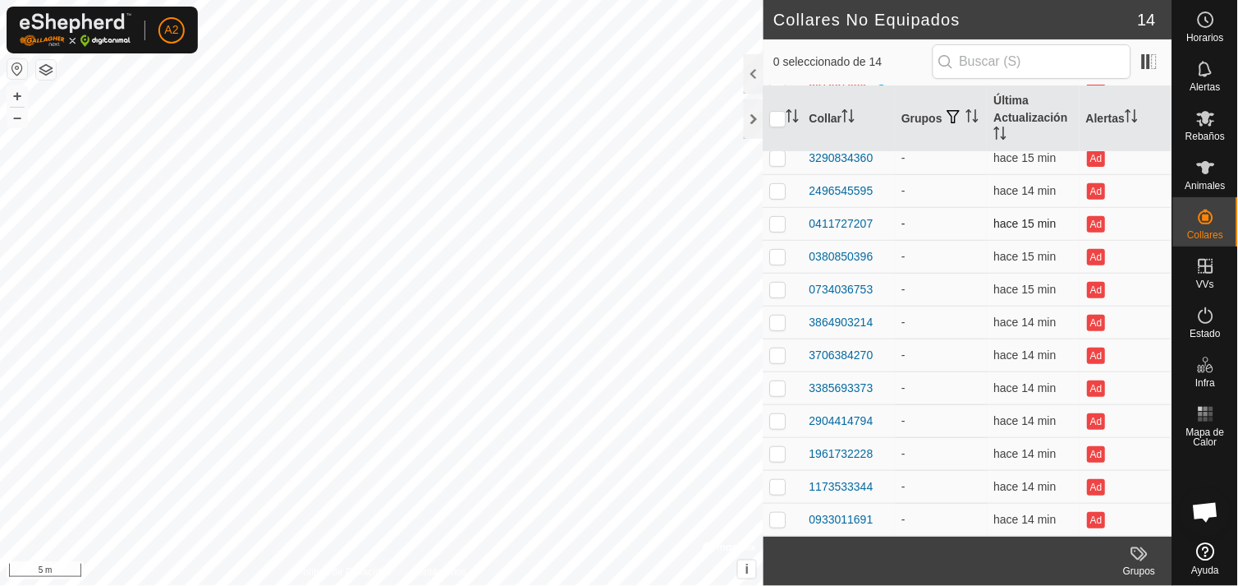
click at [1010, 218] on span "hace 15 min" at bounding box center [1026, 223] width 62 height 13
click at [865, 219] on div "0411727207" at bounding box center [842, 223] width 64 height 17
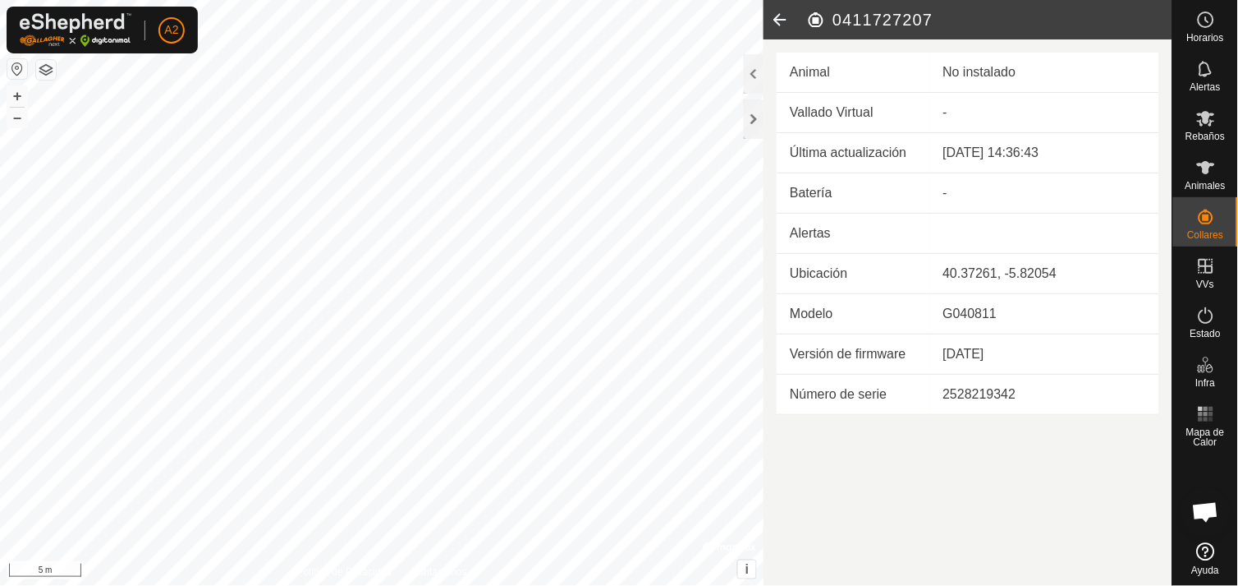
click at [781, 11] on icon at bounding box center [780, 19] width 33 height 39
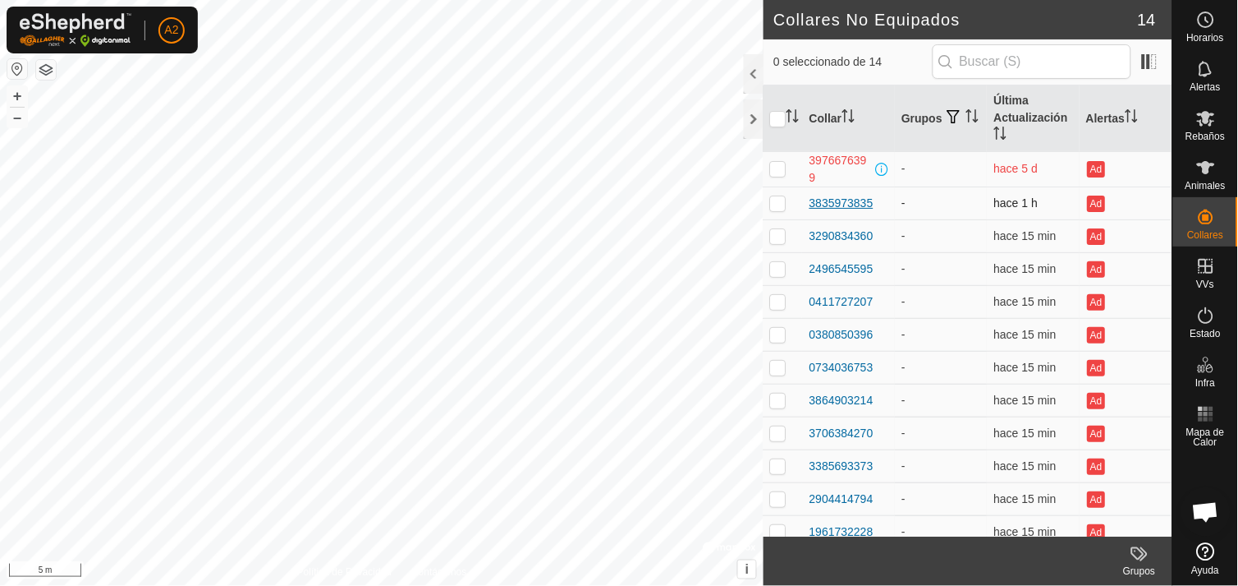
click at [829, 209] on div "3835973835" at bounding box center [842, 203] width 64 height 17
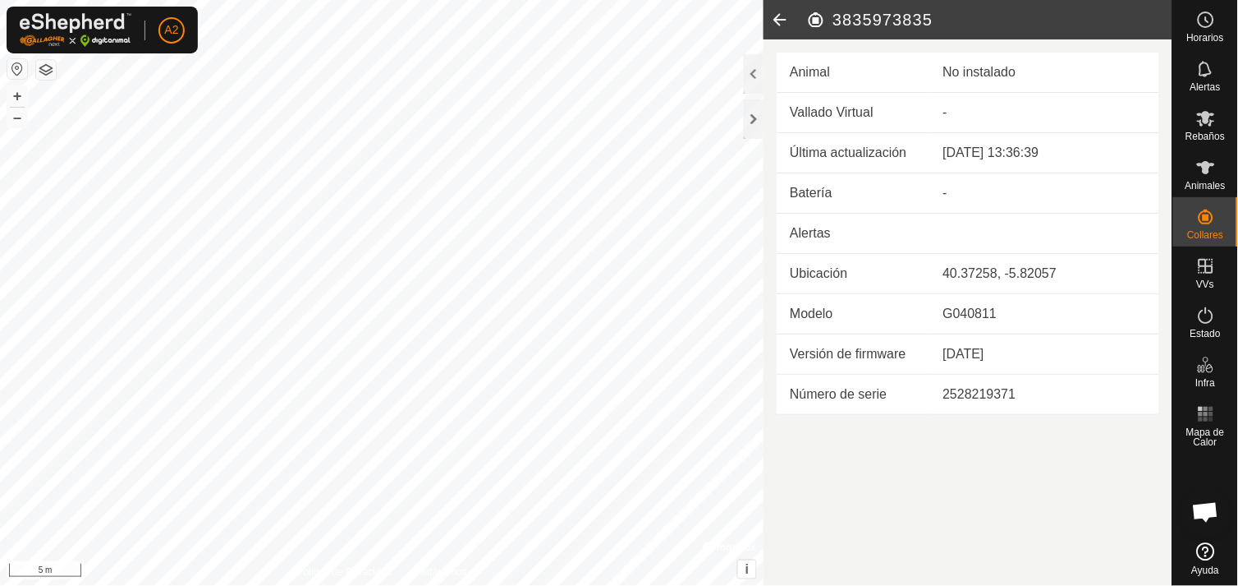
click at [775, 12] on icon at bounding box center [780, 19] width 33 height 39
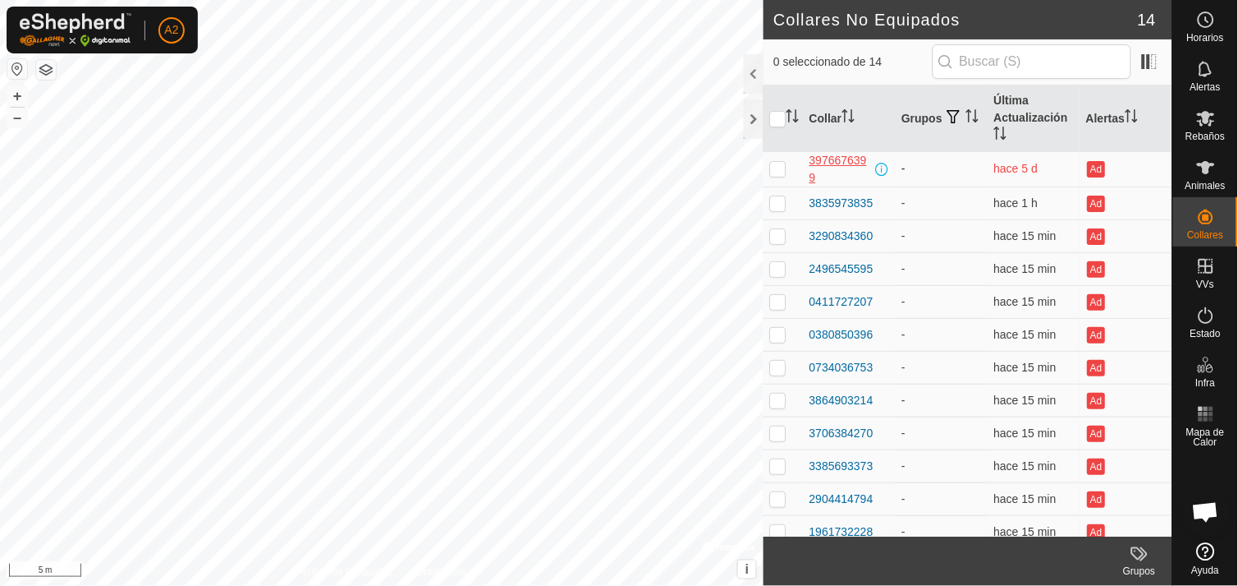
click at [843, 165] on div "3976676399" at bounding box center [841, 169] width 62 height 34
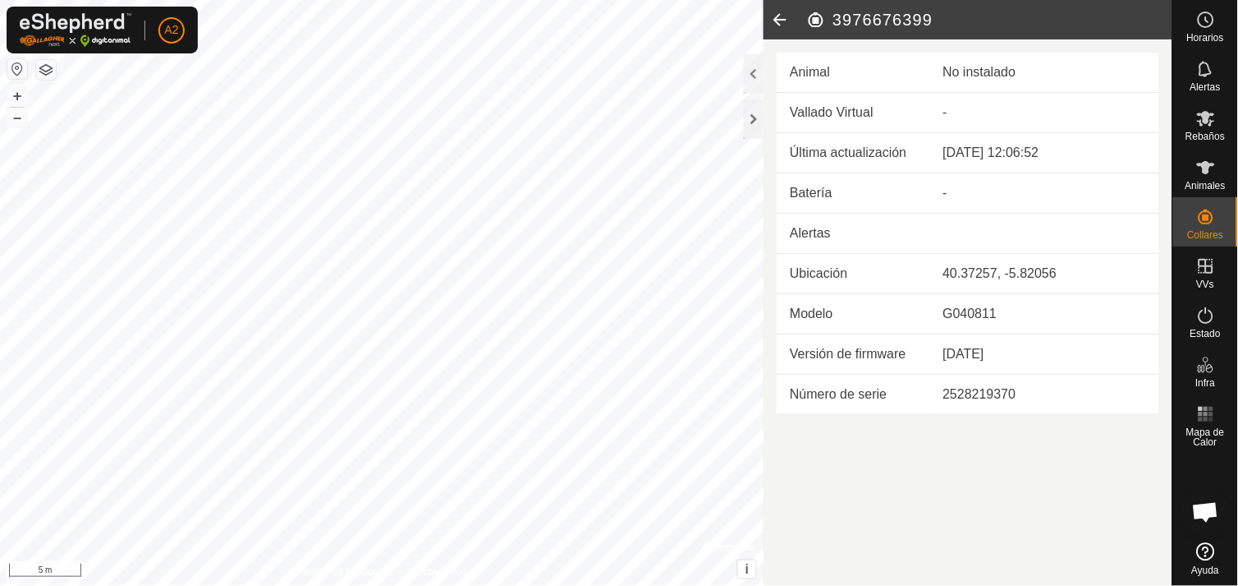
click at [777, 21] on icon at bounding box center [780, 19] width 33 height 39
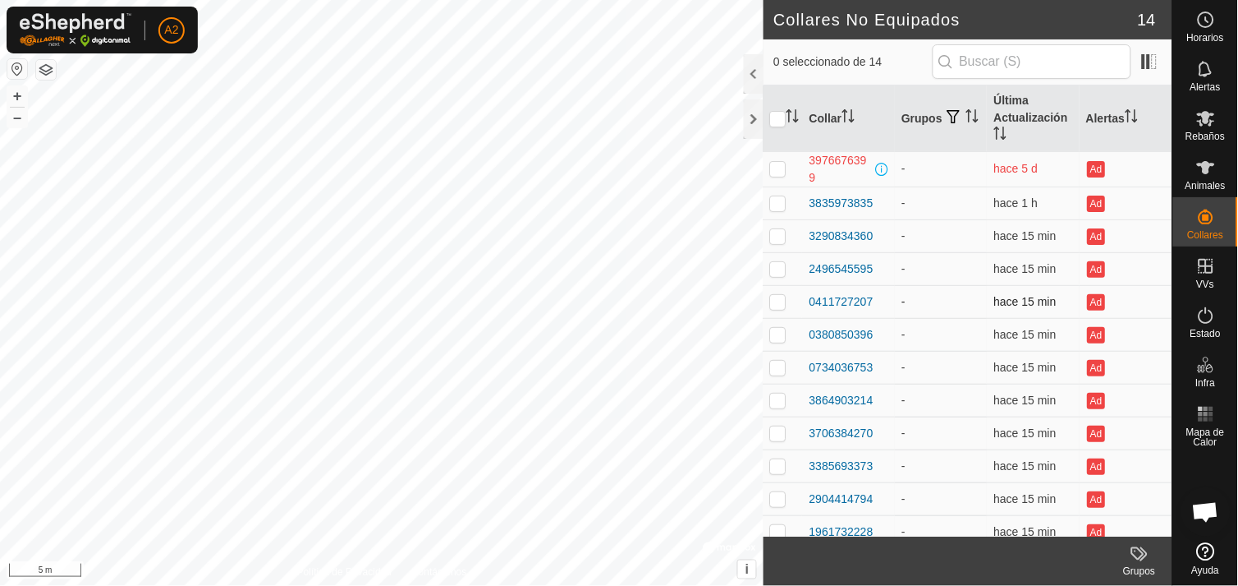
click at [783, 296] on p-checkbox at bounding box center [778, 301] width 16 height 13
checkbox input "true"
click at [834, 296] on div "0411727207" at bounding box center [842, 301] width 64 height 17
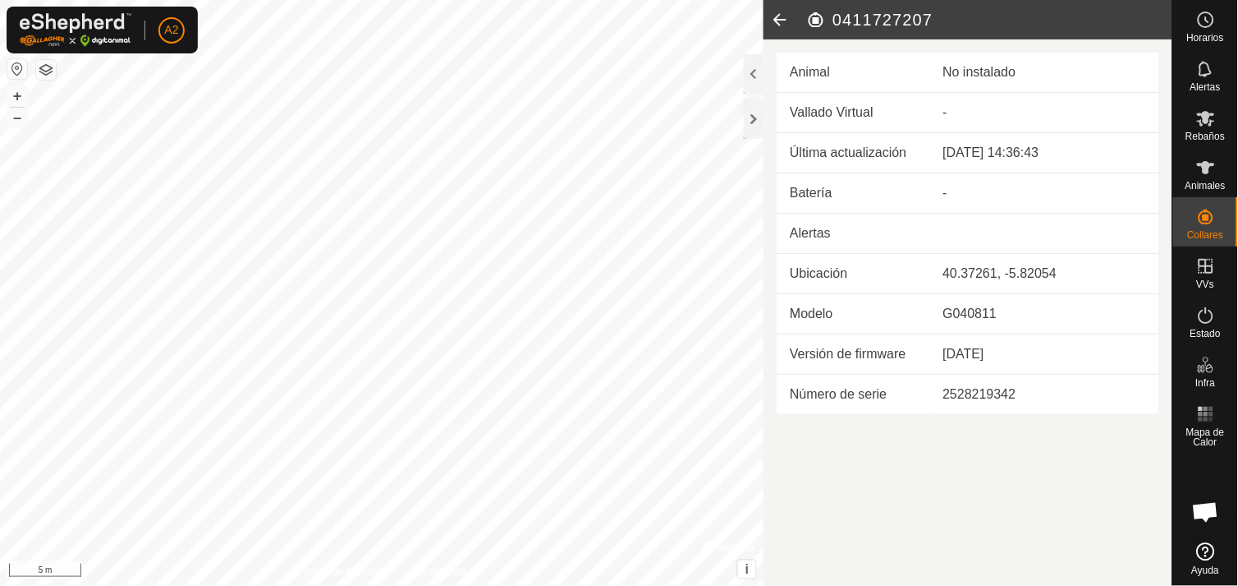
click at [780, 21] on icon at bounding box center [780, 19] width 33 height 39
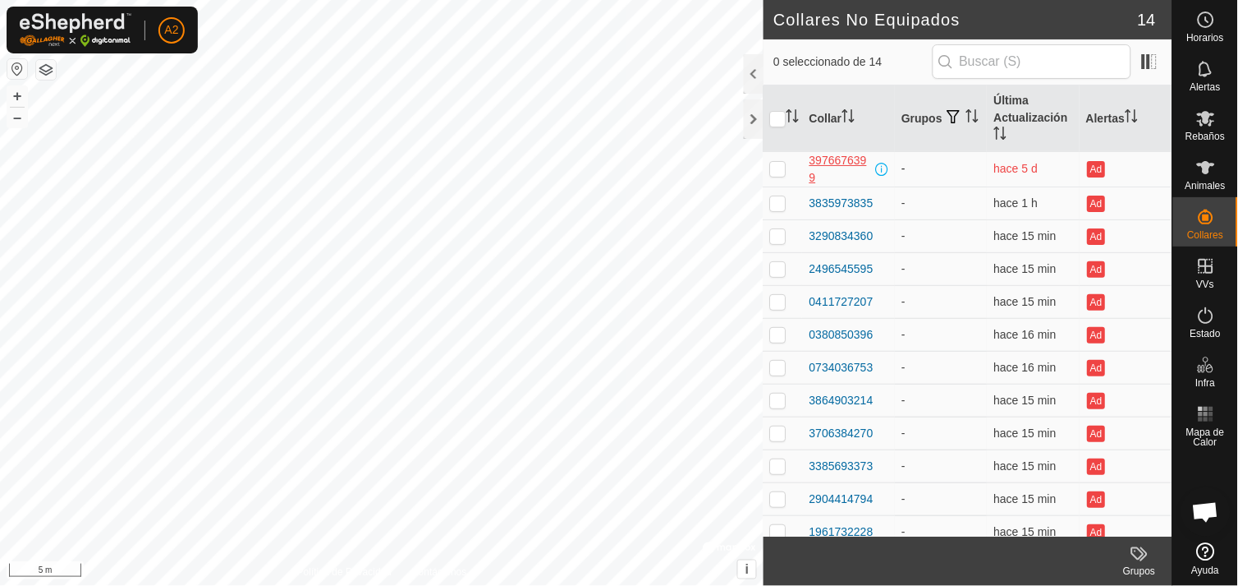
click at [832, 164] on div "3976676399" at bounding box center [841, 169] width 62 height 34
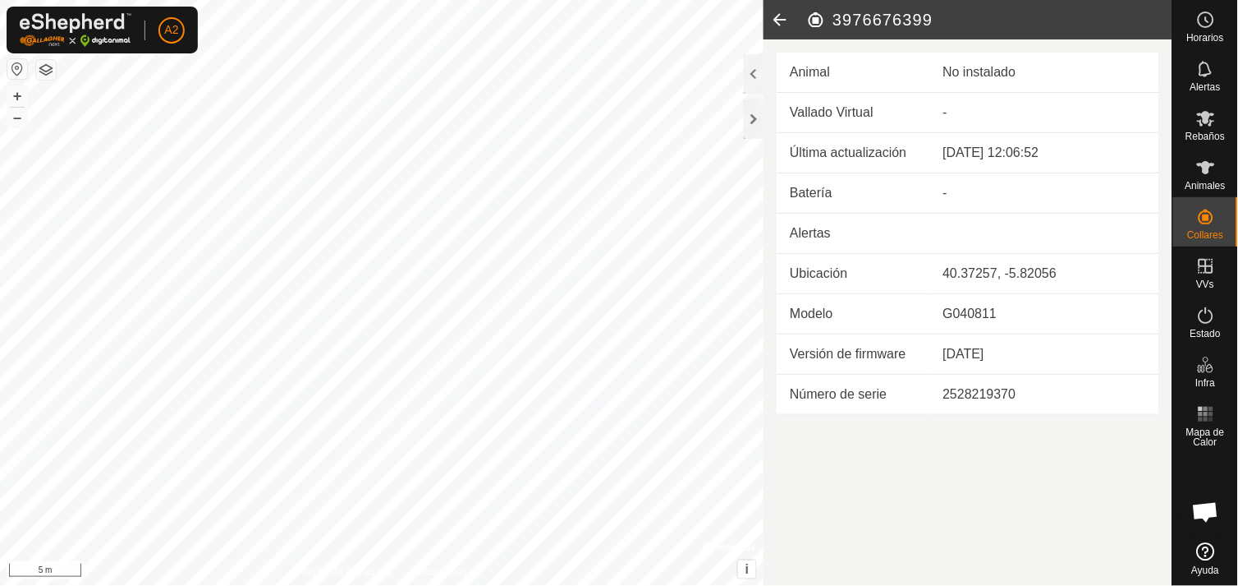
click at [780, 15] on icon at bounding box center [780, 19] width 33 height 39
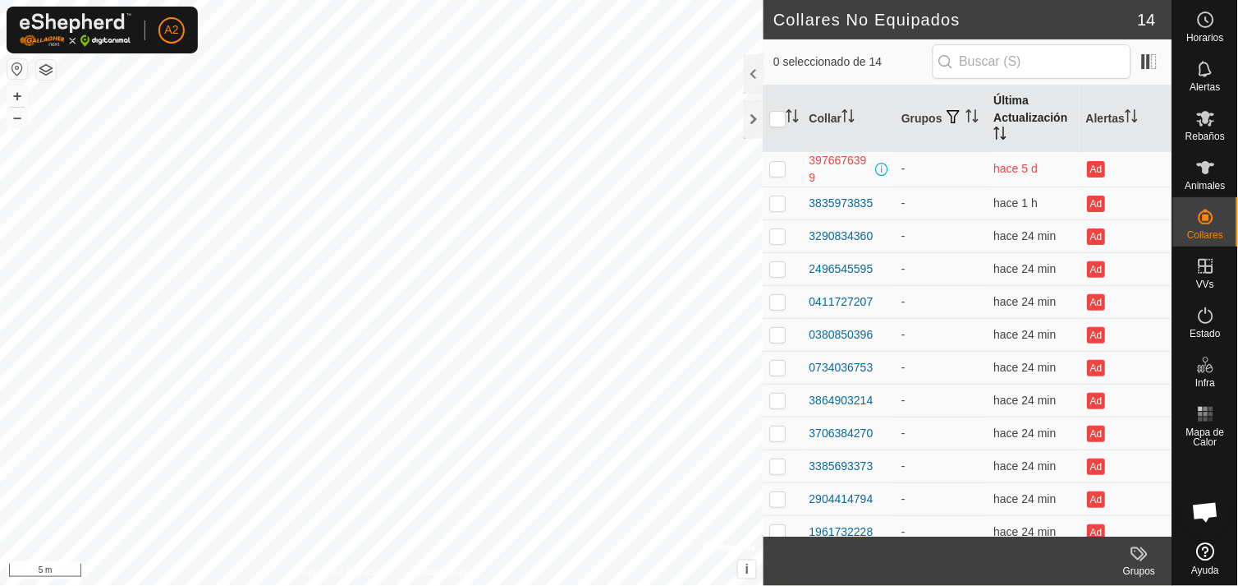
click at [1024, 108] on th "Última Actualización" at bounding box center [1034, 118] width 92 height 67
click at [917, 111] on th "Grupos" at bounding box center [942, 118] width 92 height 67
click at [827, 118] on th "Collar" at bounding box center [849, 118] width 92 height 67
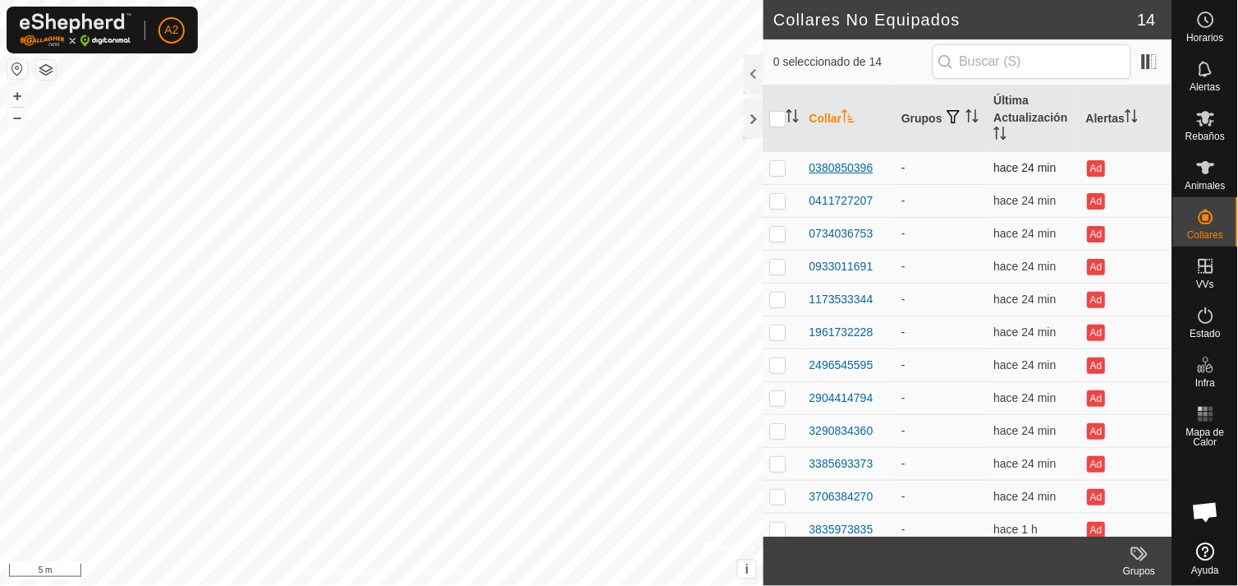
click at [828, 170] on div "0380850396" at bounding box center [842, 167] width 64 height 17
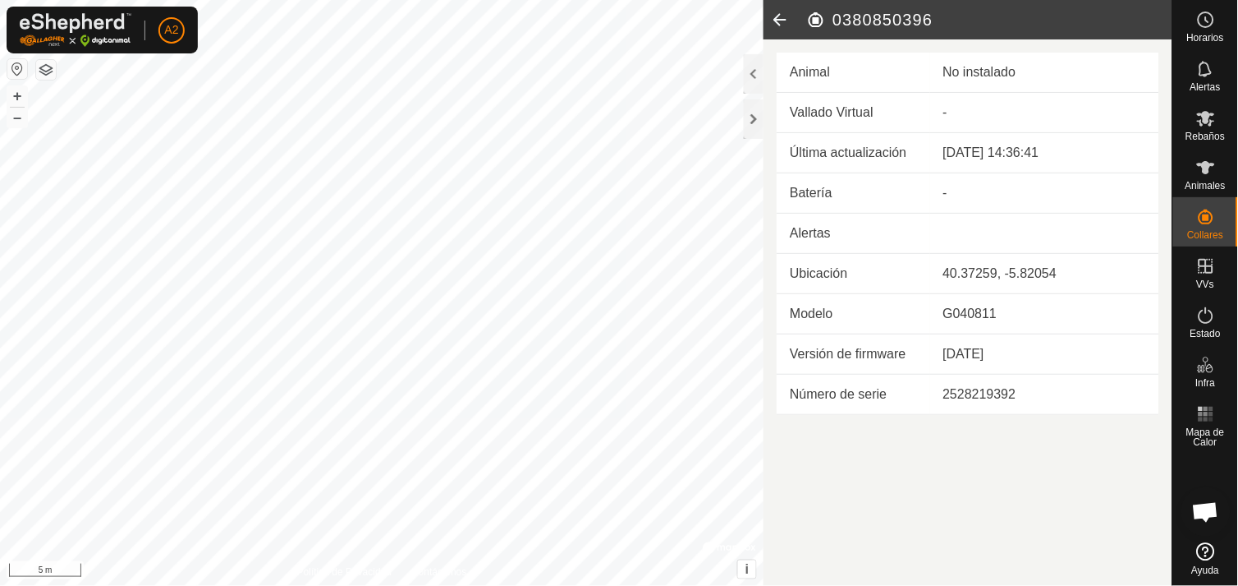
click at [939, 187] on td "-" at bounding box center [1044, 193] width 229 height 40
click at [775, 16] on icon at bounding box center [780, 19] width 33 height 39
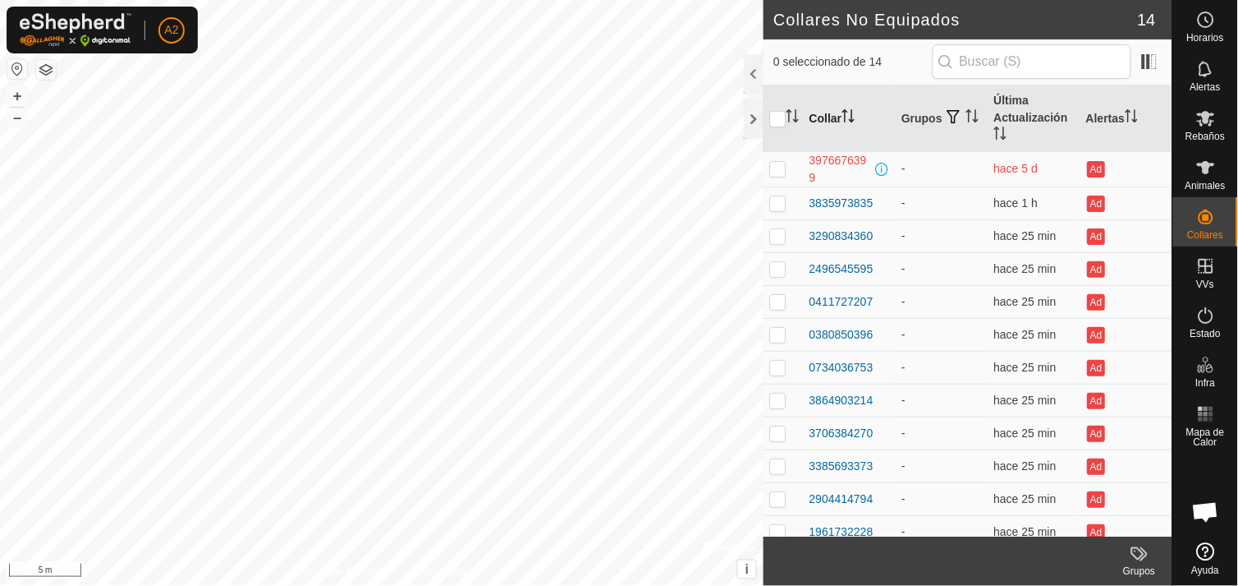
click at [828, 109] on th "Collar" at bounding box center [849, 118] width 92 height 67
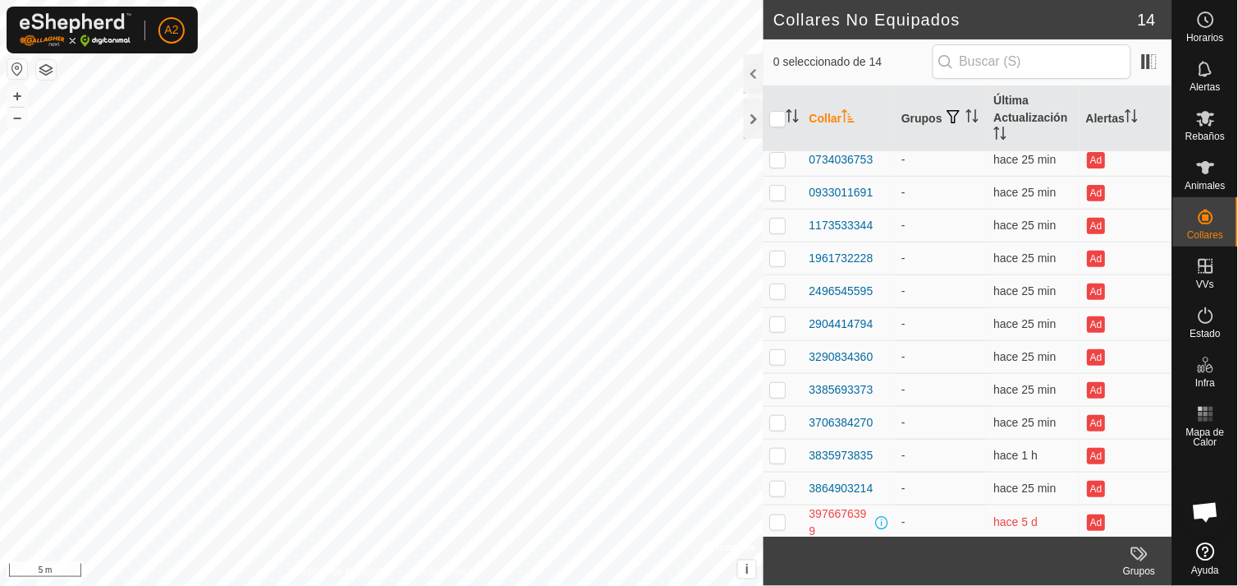
scroll to position [78, 0]
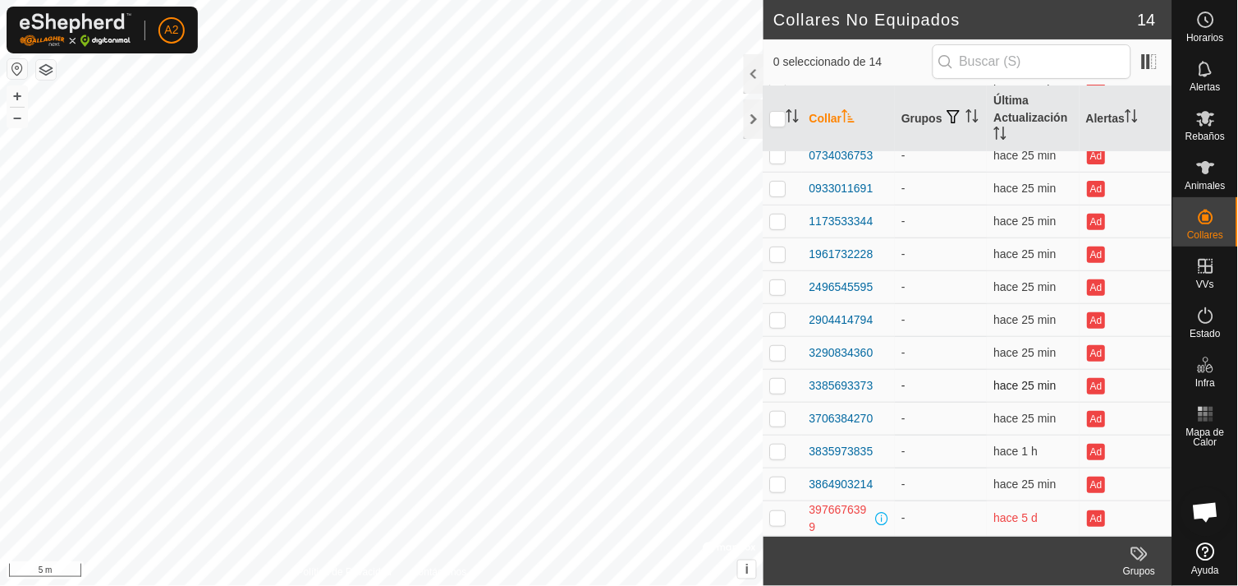
click at [642, 316] on div "Collares No Equipados 14 0 seleccionado de 14 Collar Grupos Última Actualizació…" at bounding box center [586, 293] width 1173 height 586
drag, startPoint x: 768, startPoint y: 384, endPoint x: 776, endPoint y: 318, distance: 66.2
click at [776, 318] on p-checkbox at bounding box center [778, 319] width 16 height 13
checkbox input "true"
click at [838, 321] on div "2904414794" at bounding box center [842, 319] width 64 height 17
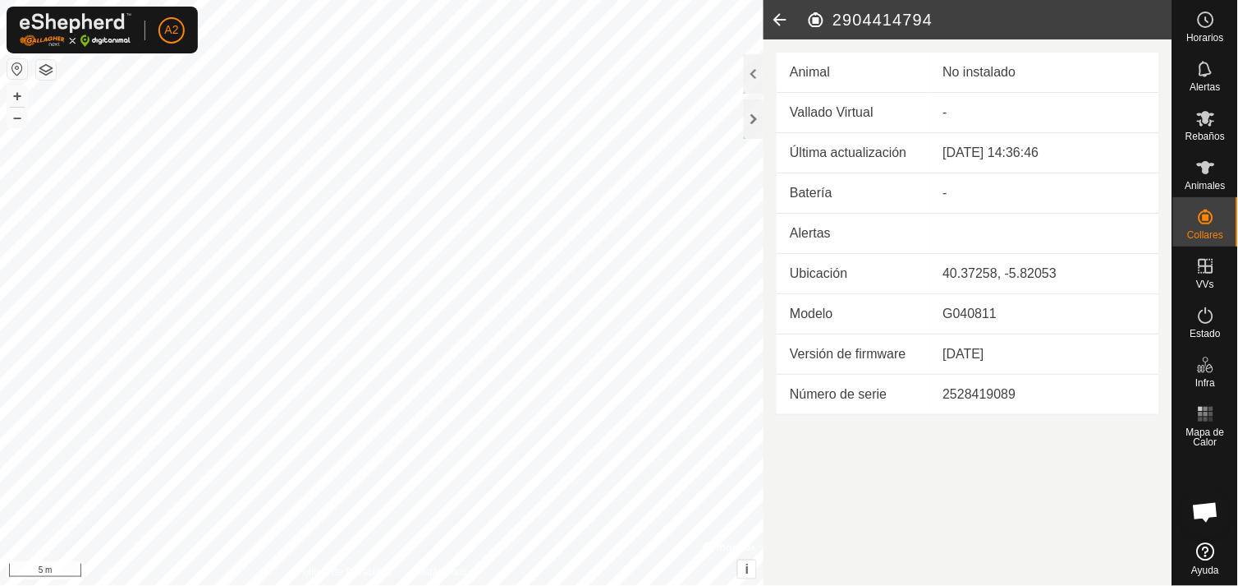
click at [811, 17] on h2 "2904414794" at bounding box center [989, 20] width 366 height 20
click at [773, 18] on icon at bounding box center [780, 19] width 33 height 39
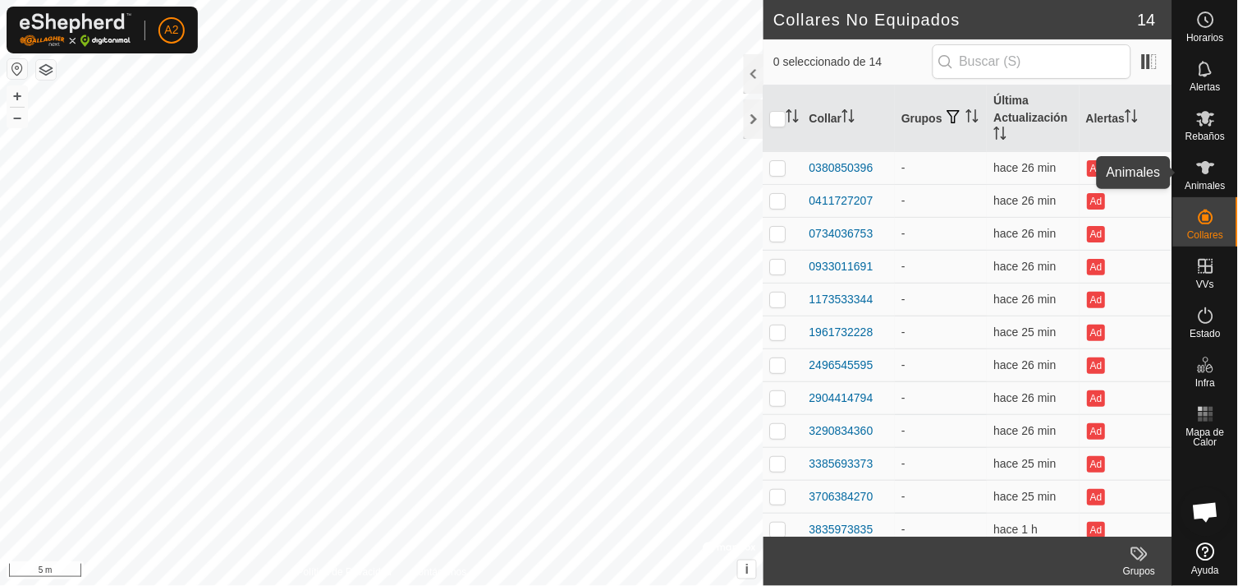
click at [1202, 161] on icon at bounding box center [1207, 168] width 20 height 20
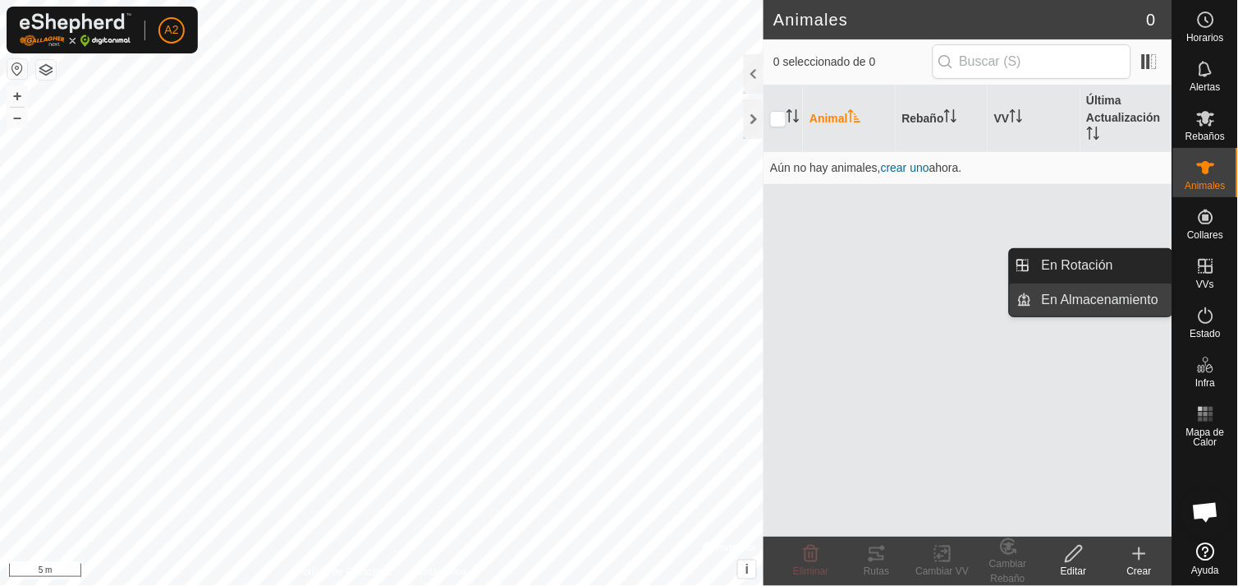
click at [1133, 296] on link "En Almacenamiento" at bounding box center [1102, 299] width 140 height 33
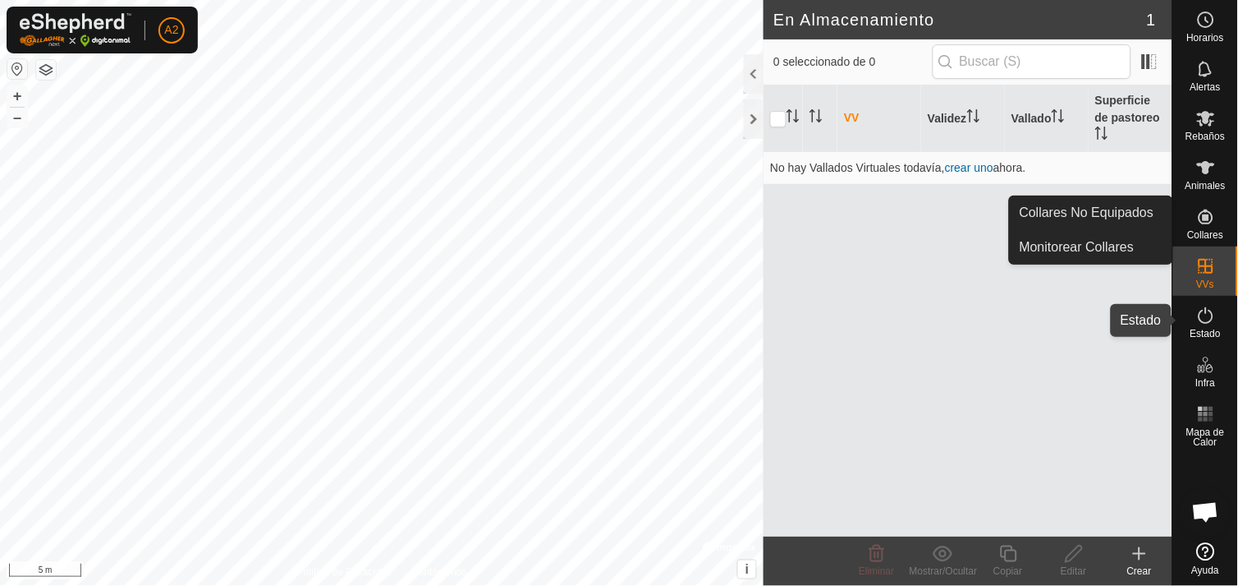
click at [1212, 317] on icon at bounding box center [1206, 315] width 15 height 16
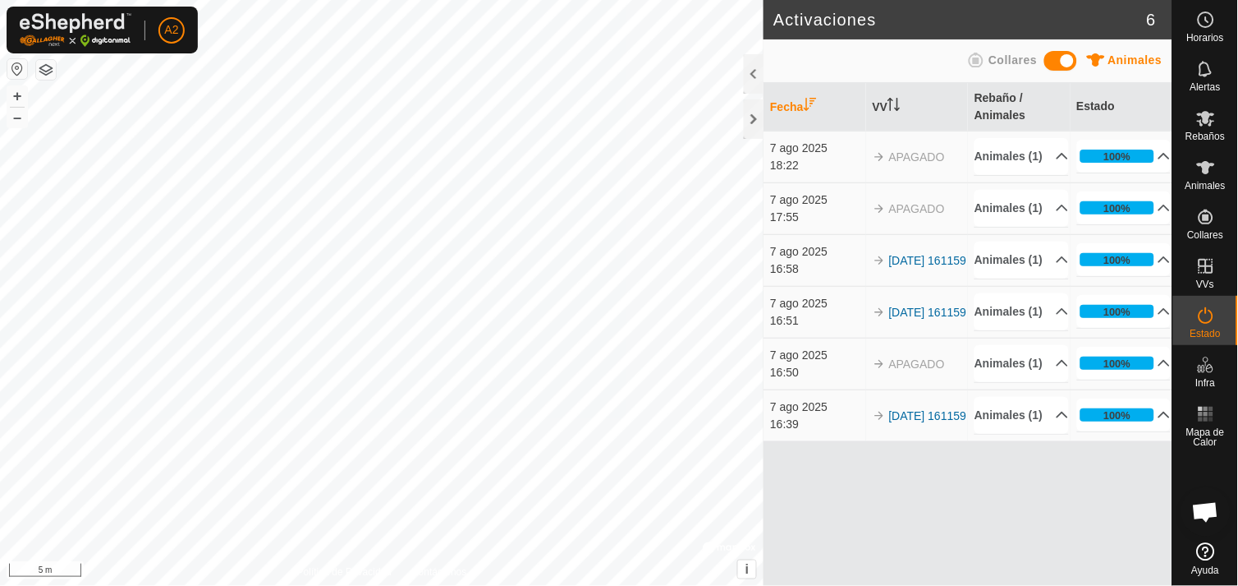
click at [892, 286] on td "[DATE] 161159" at bounding box center [917, 260] width 102 height 52
click at [908, 267] on link "[DATE] 161159" at bounding box center [928, 260] width 78 height 13
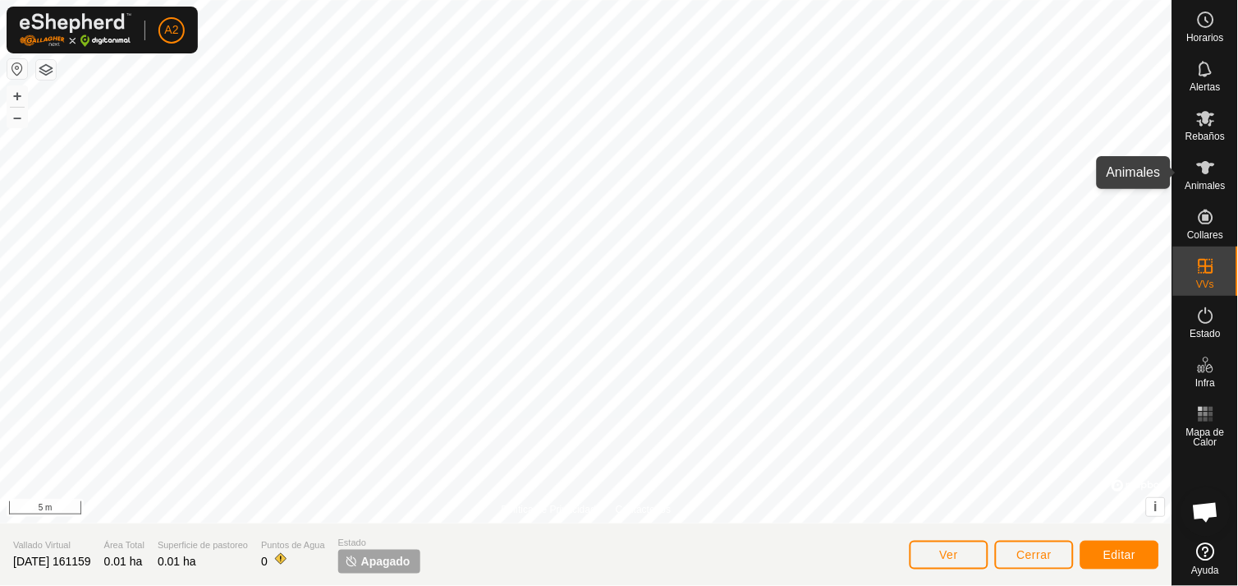
click at [1211, 181] on span "Animales" at bounding box center [1206, 186] width 40 height 10
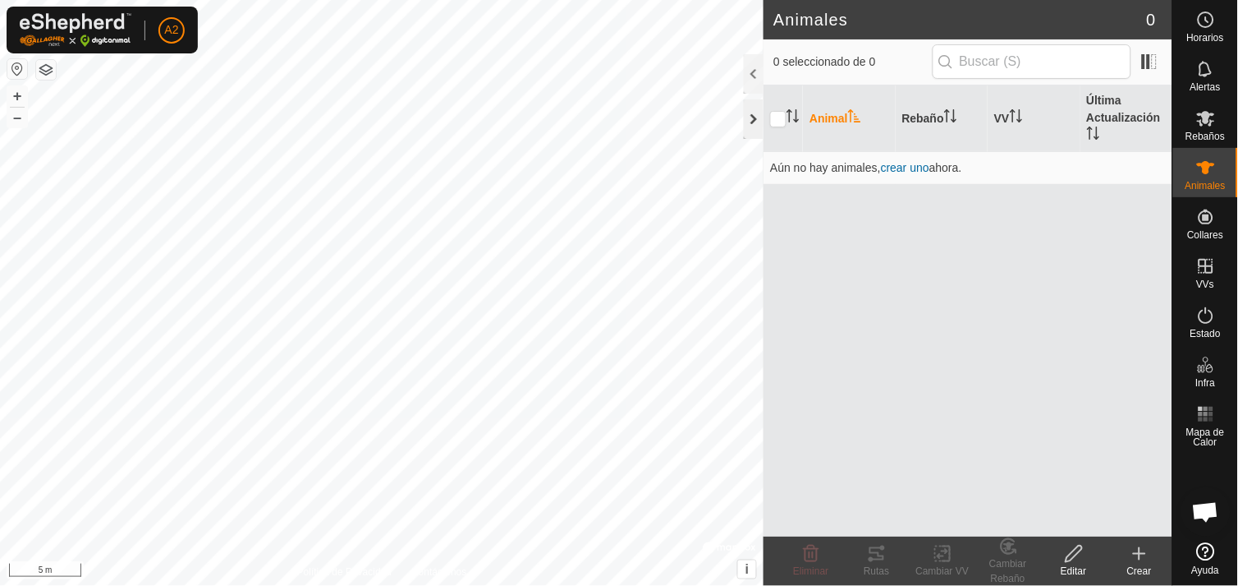
click at [756, 113] on div at bounding box center [754, 118] width 20 height 39
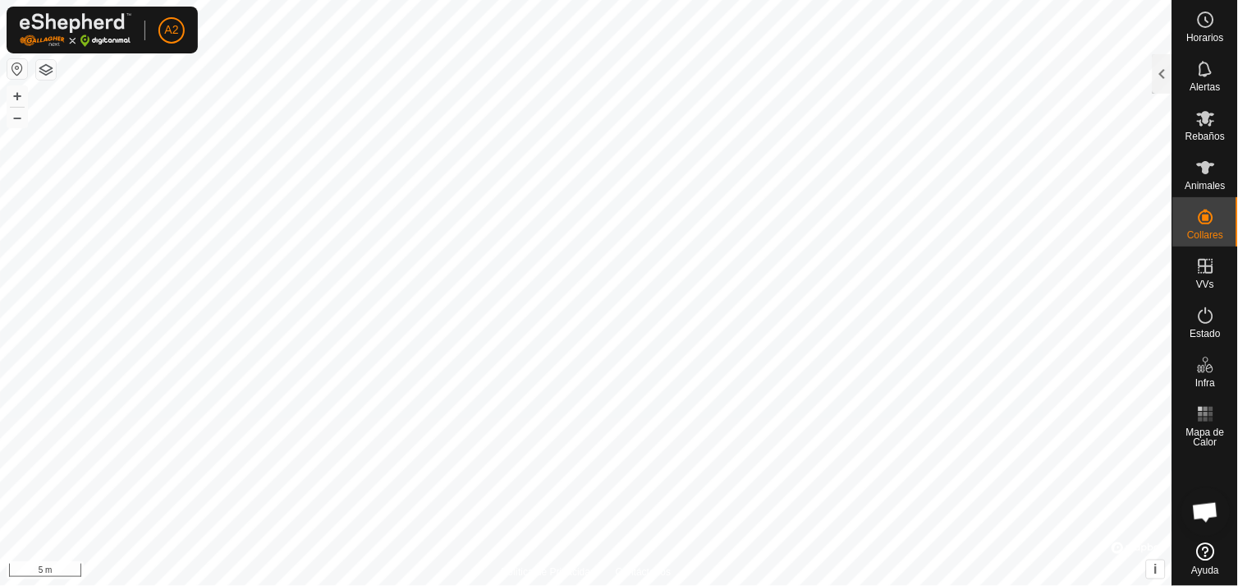
click at [47, 68] on button "button" at bounding box center [46, 70] width 20 height 20
click at [16, 67] on button "button" at bounding box center [17, 69] width 20 height 20
click at [15, 94] on button "+" at bounding box center [17, 96] width 20 height 20
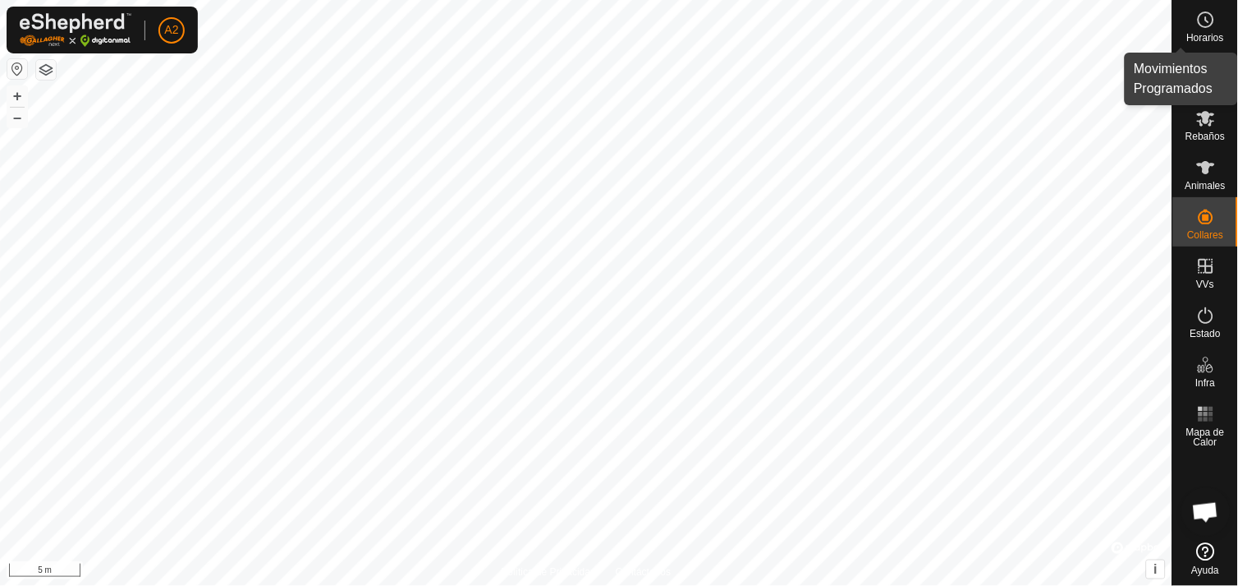
click at [1204, 23] on icon at bounding box center [1207, 20] width 20 height 20
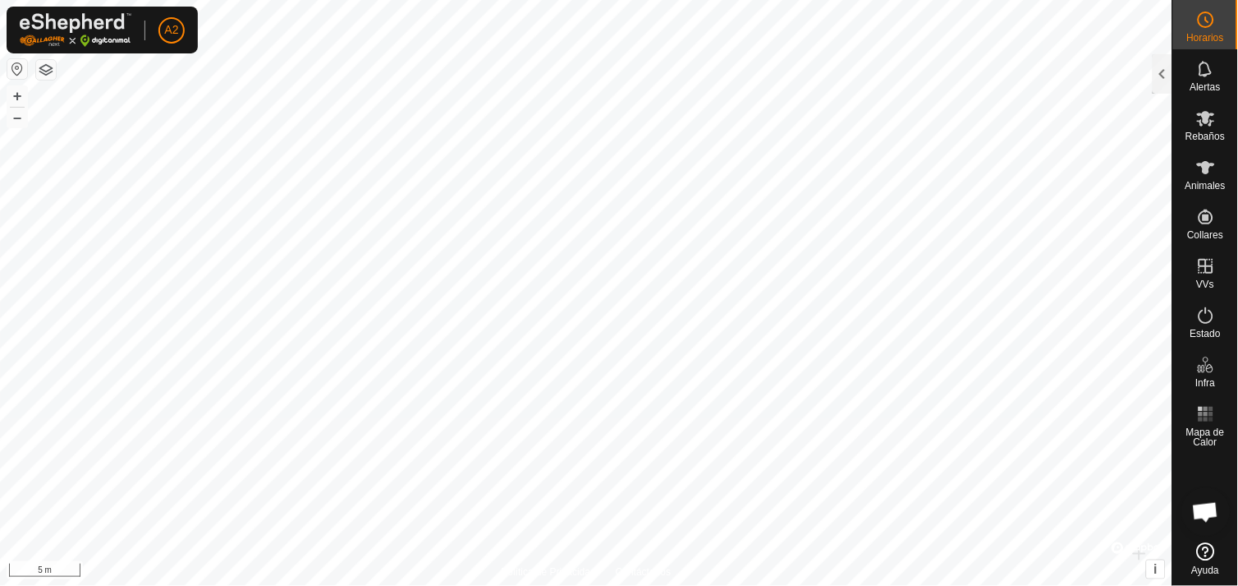
click at [1204, 23] on icon at bounding box center [1207, 20] width 20 height 20
click at [1169, 66] on div at bounding box center [1163, 73] width 20 height 39
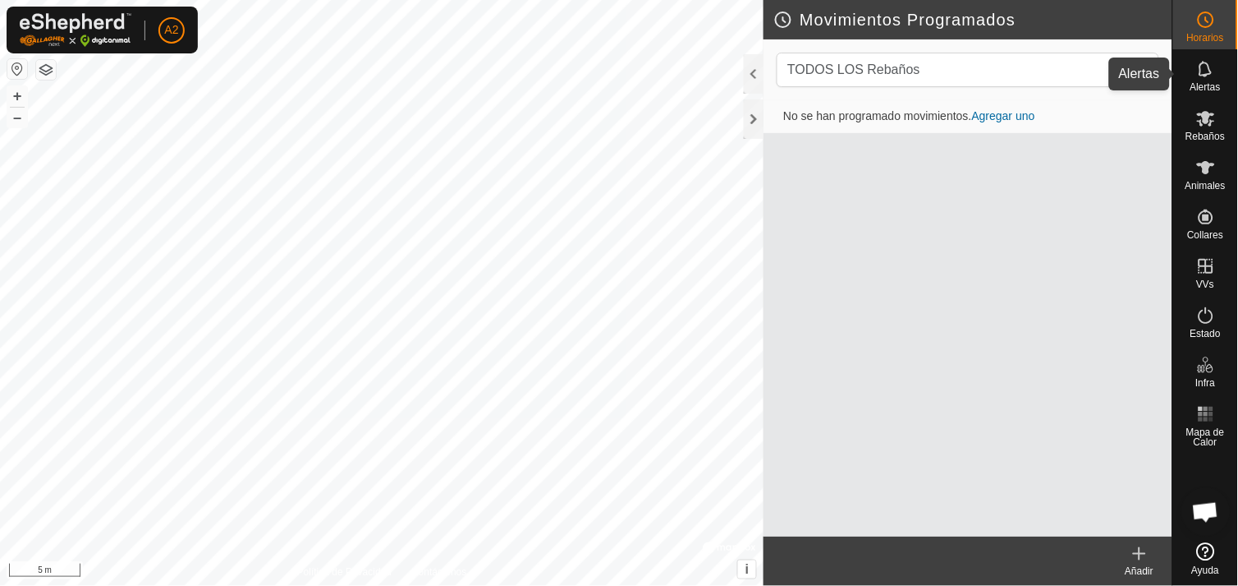
click at [1217, 72] on es-notification-svg-icon at bounding box center [1207, 69] width 30 height 26
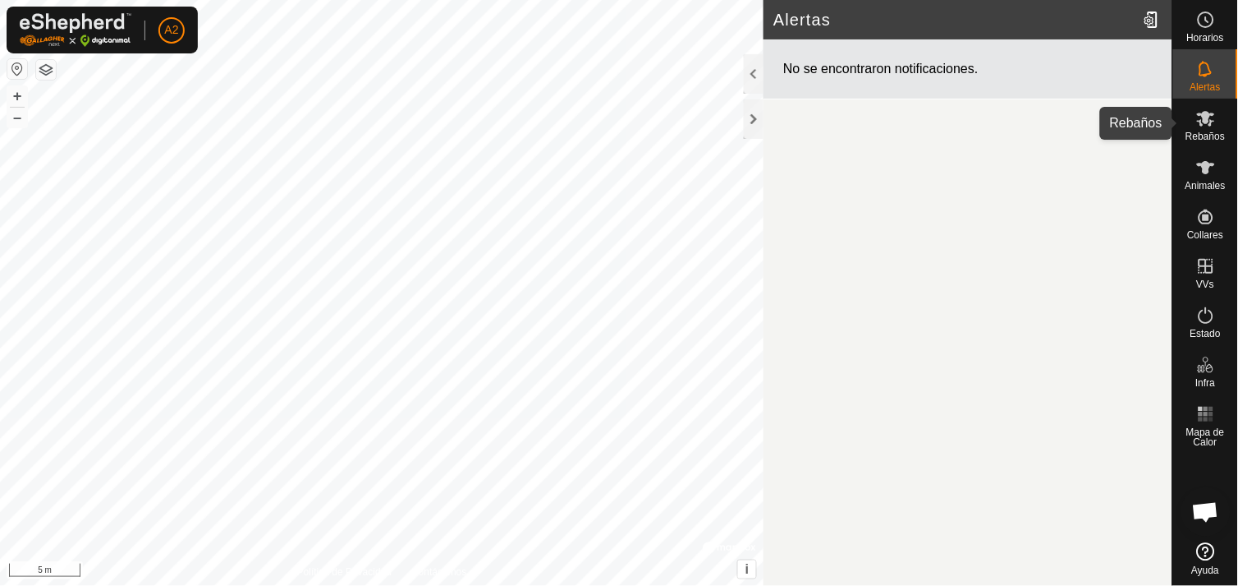
click at [1207, 113] on icon at bounding box center [1206, 119] width 18 height 16
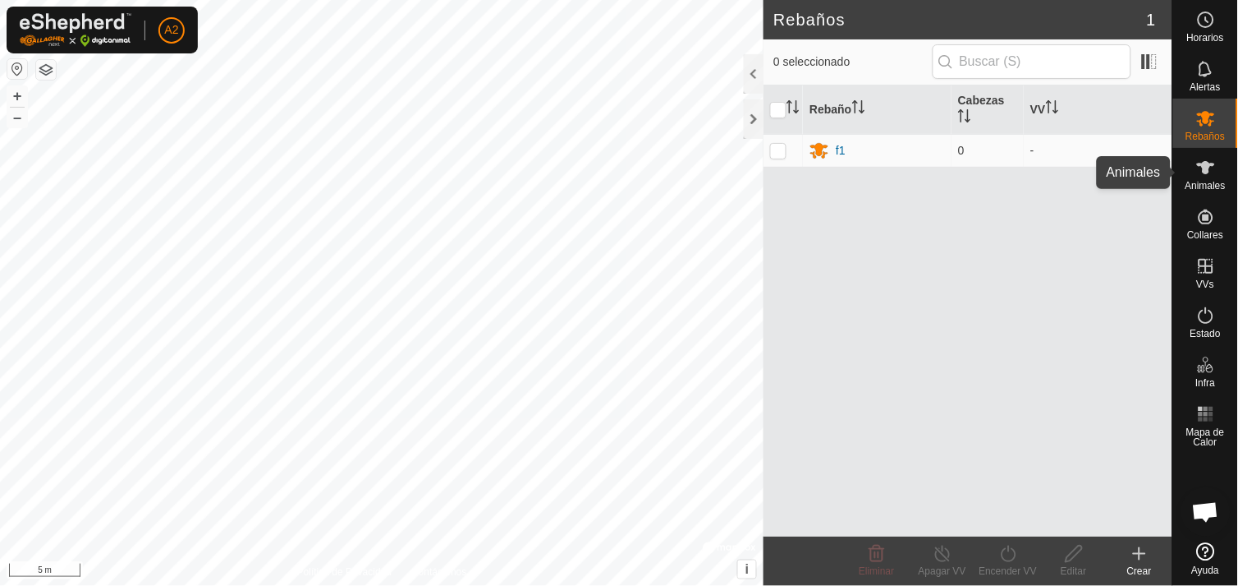
click at [1208, 168] on icon at bounding box center [1206, 167] width 18 height 13
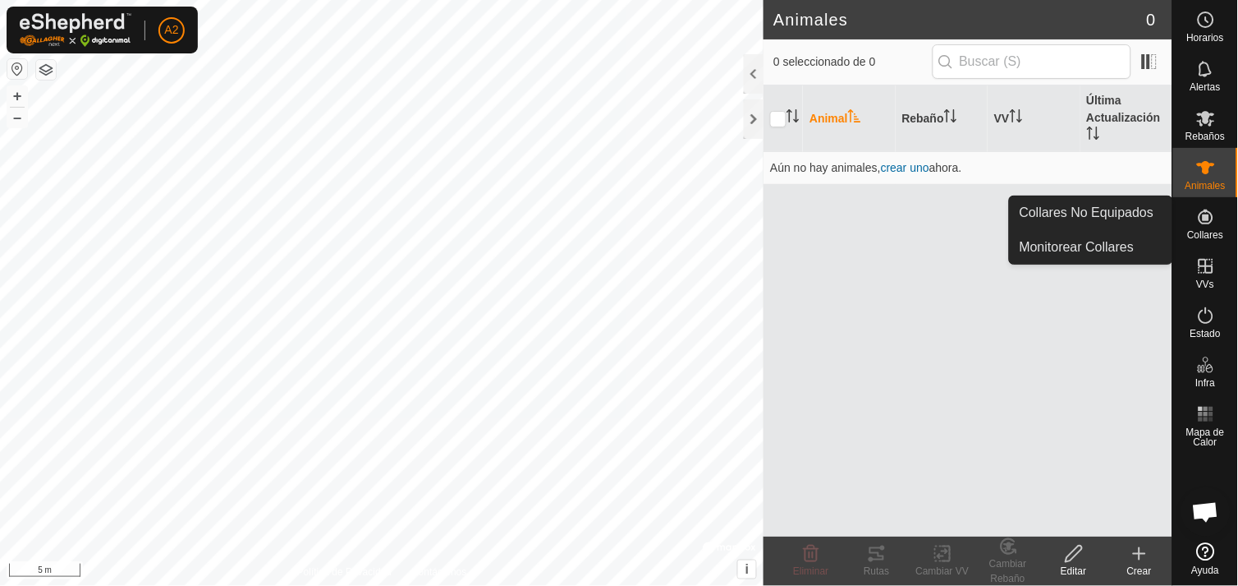
click at [1207, 230] on span "Collares" at bounding box center [1206, 235] width 36 height 10
click at [1120, 236] on link "Monitorear Collares" at bounding box center [1091, 247] width 163 height 33
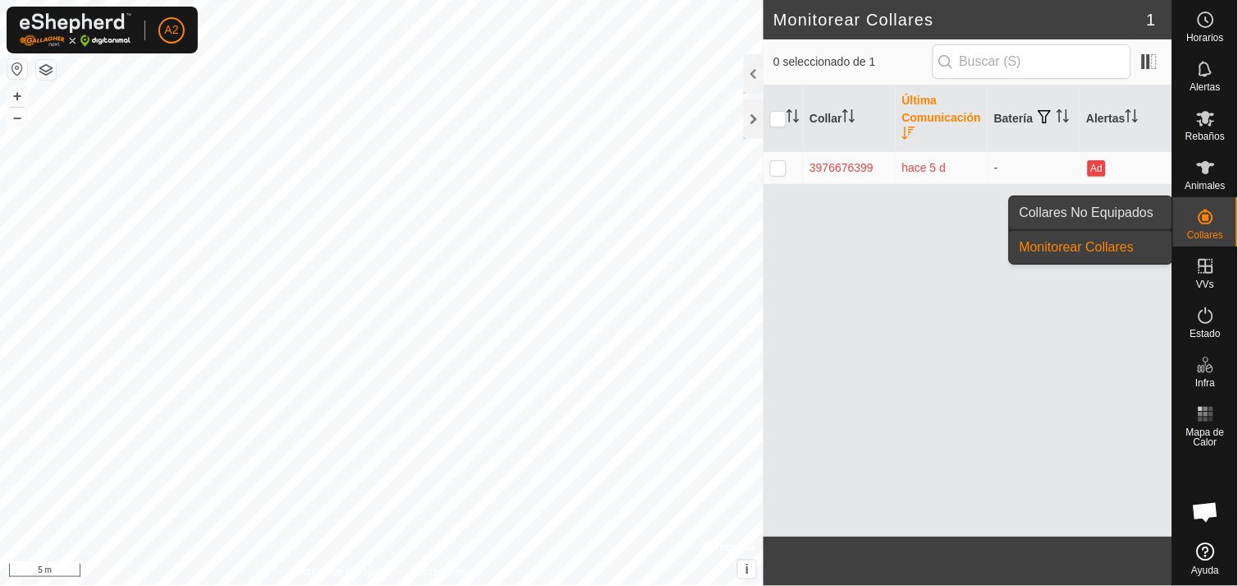
click at [1117, 209] on link "Collares No Equipados" at bounding box center [1091, 212] width 163 height 33
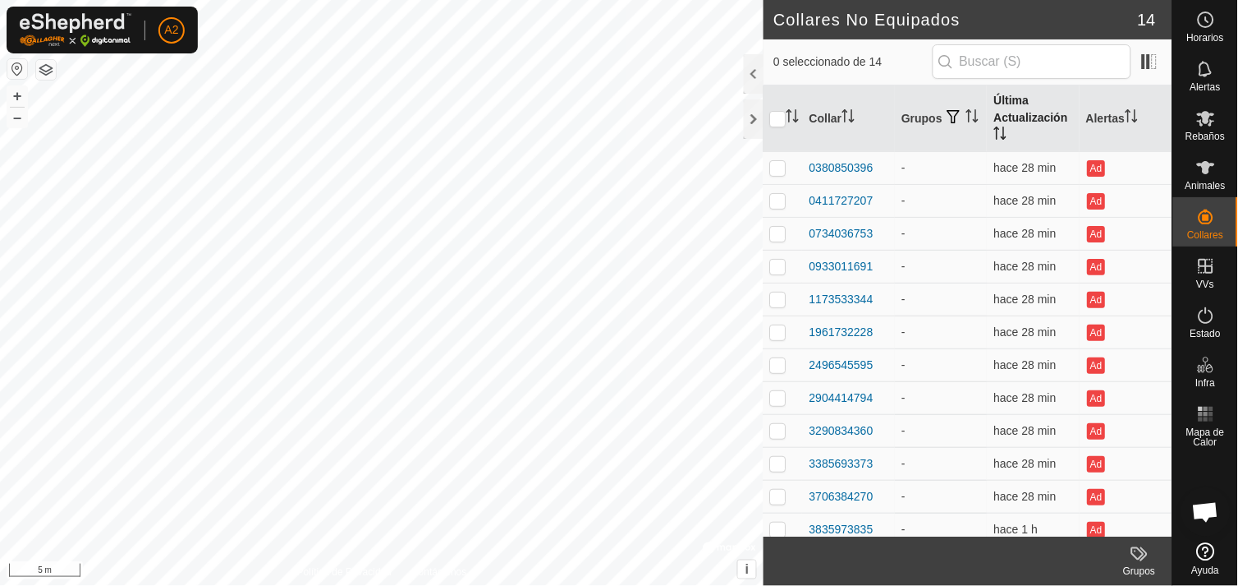
click at [1027, 112] on th "Última Actualización" at bounding box center [1034, 118] width 92 height 67
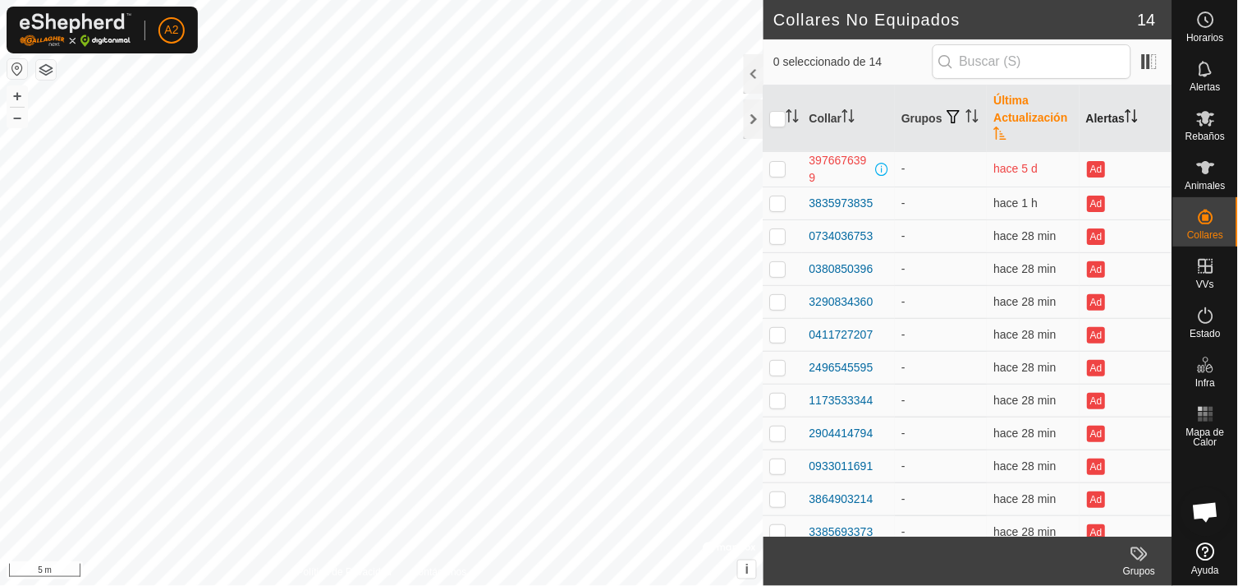
click at [1102, 115] on th "Alertas" at bounding box center [1127, 118] width 92 height 67
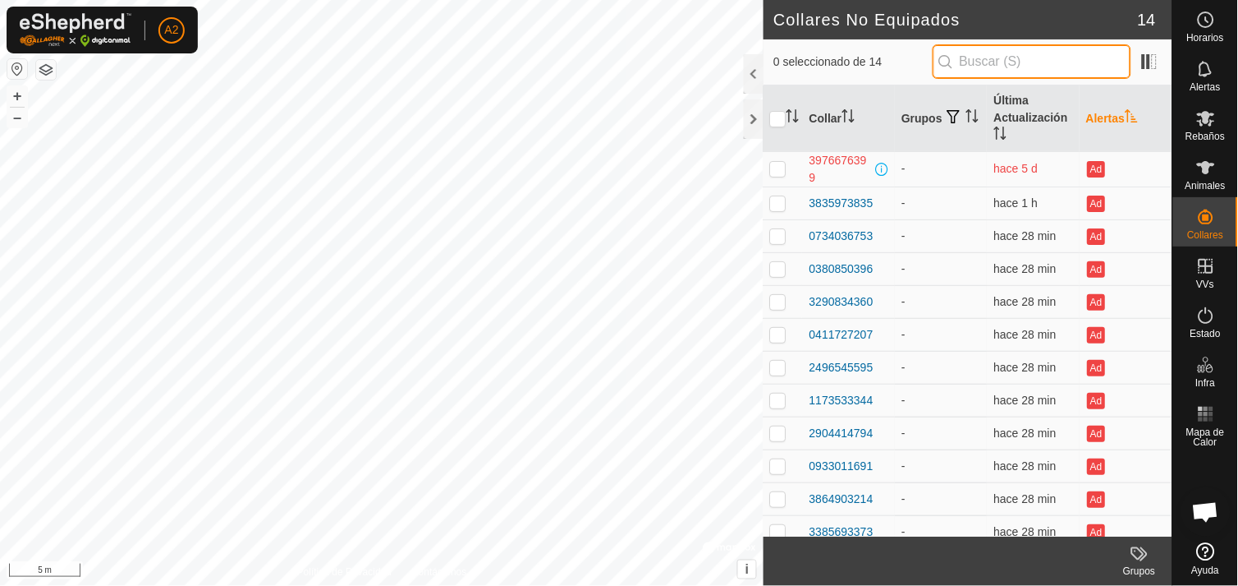
click at [1040, 56] on input "text" at bounding box center [1032, 61] width 199 height 34
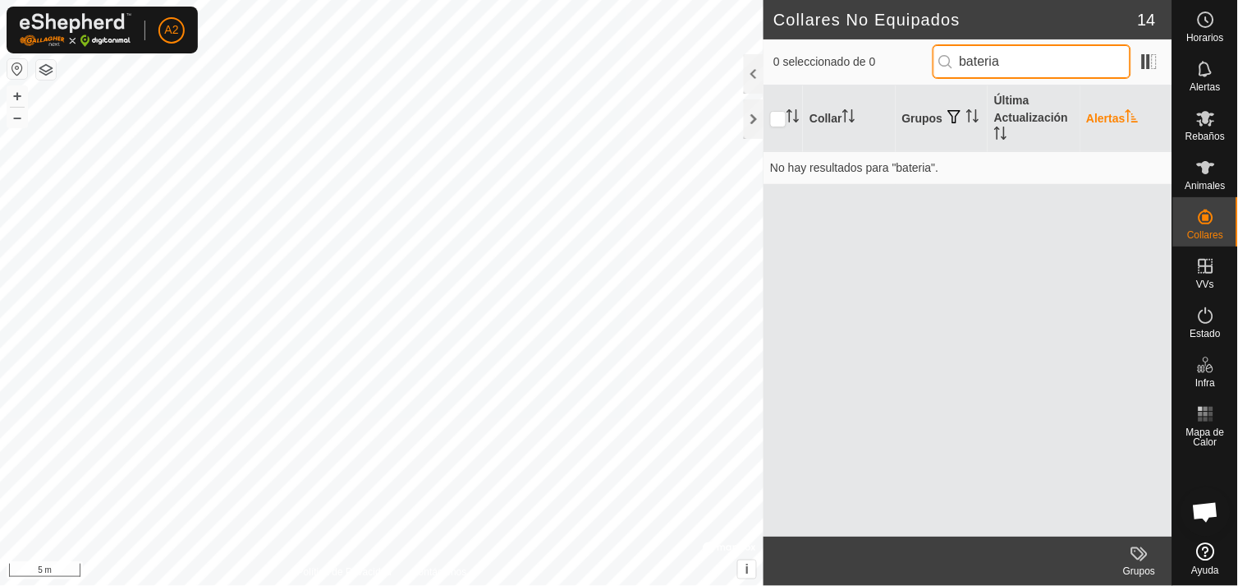
click at [1030, 70] on input "bateria" at bounding box center [1032, 61] width 199 height 34
type input "b"
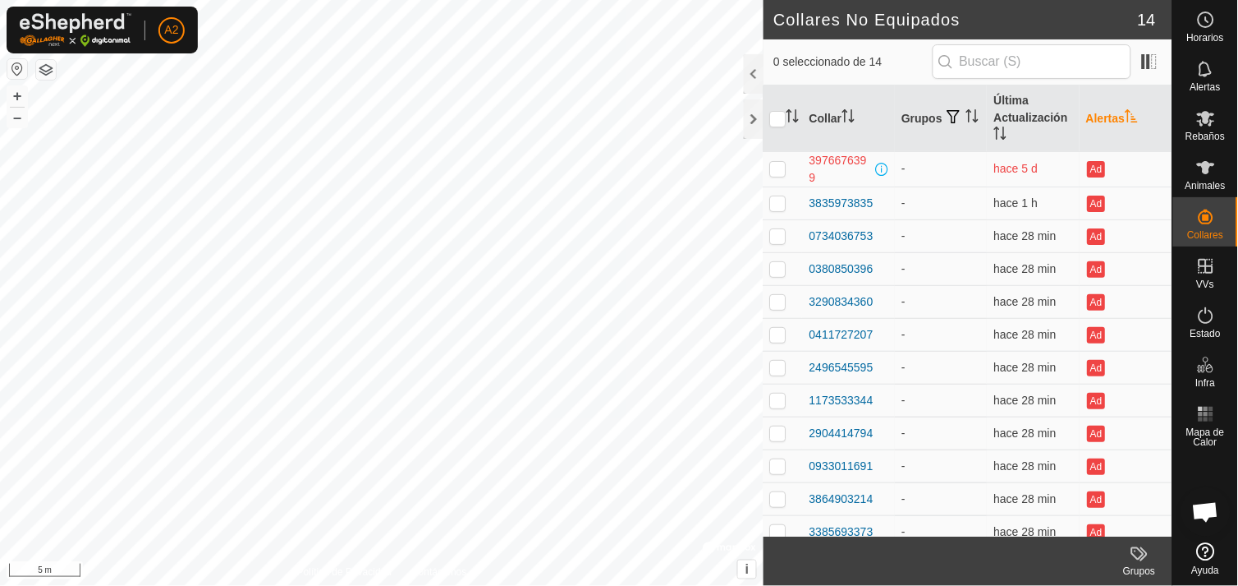
click at [1142, 551] on icon at bounding box center [1138, 553] width 13 height 13
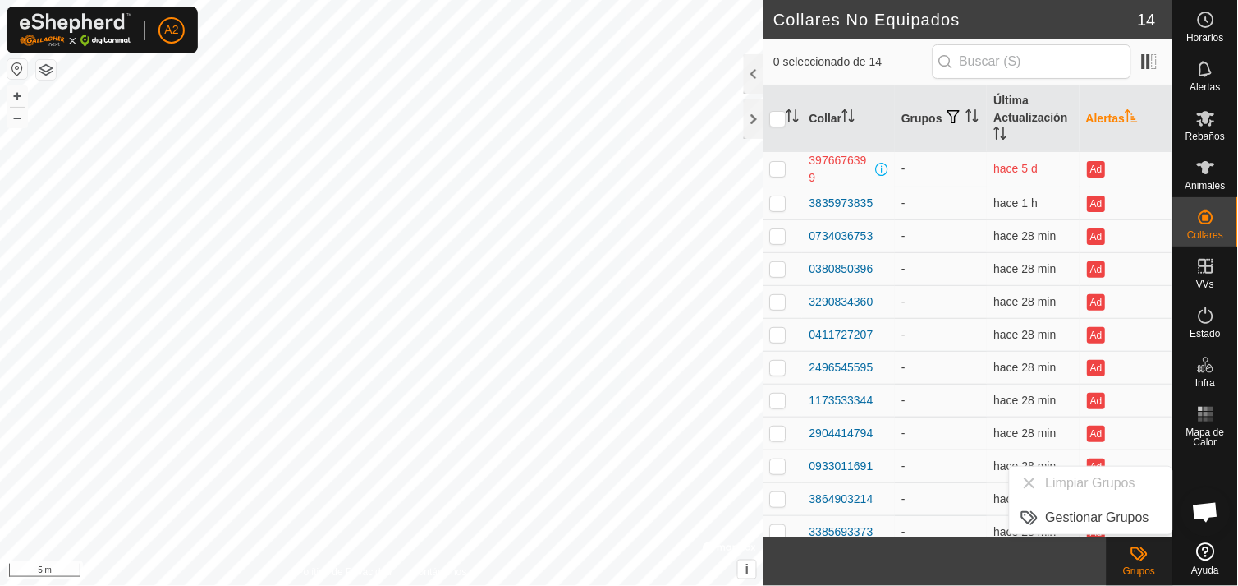
click at [1037, 479] on ul "Limpiar Grupos Gestionar Grupos" at bounding box center [1091, 499] width 163 height 67
click at [1028, 480] on ul "Limpiar Grupos Gestionar Grupos" at bounding box center [1091, 499] width 163 height 67
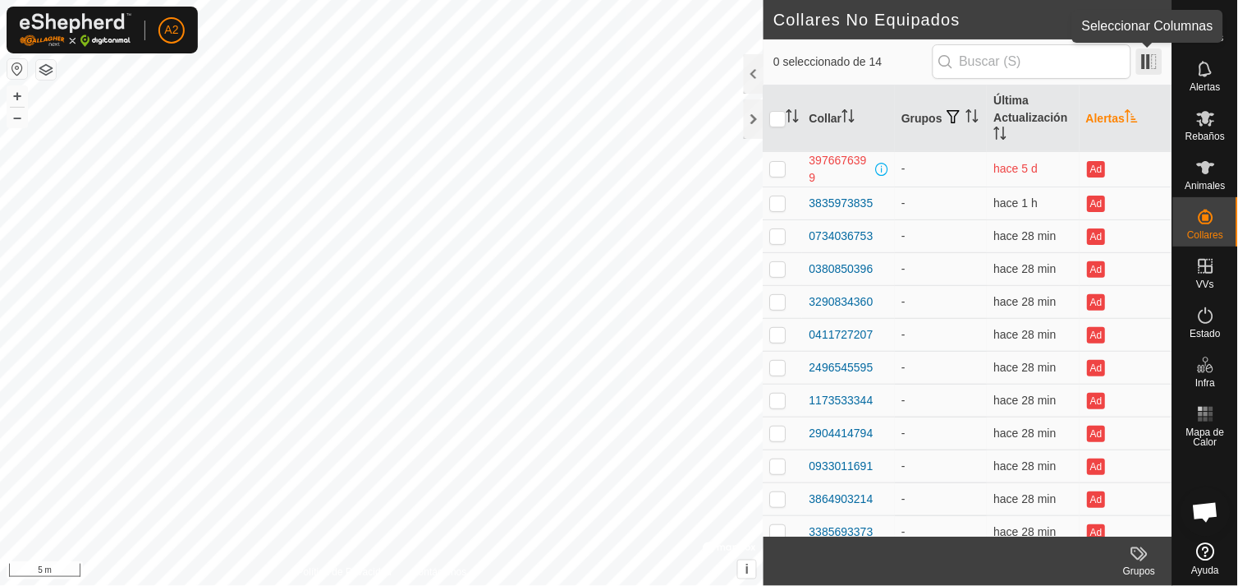
click at [1151, 69] on span at bounding box center [1150, 61] width 26 height 26
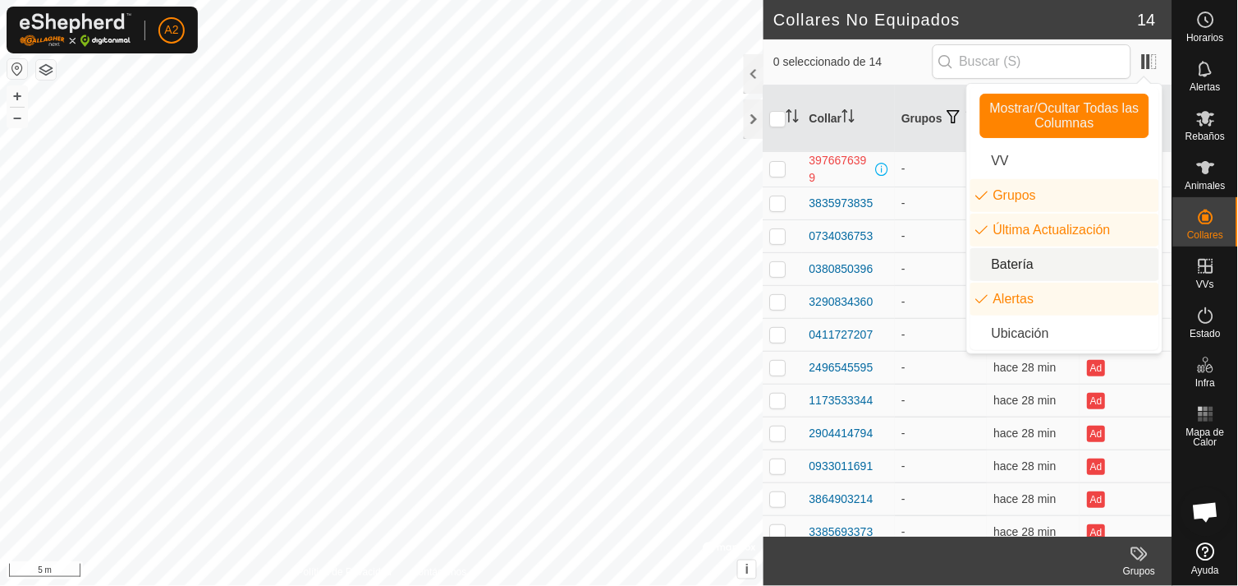
click at [1032, 263] on li "Batería" at bounding box center [1065, 264] width 189 height 33
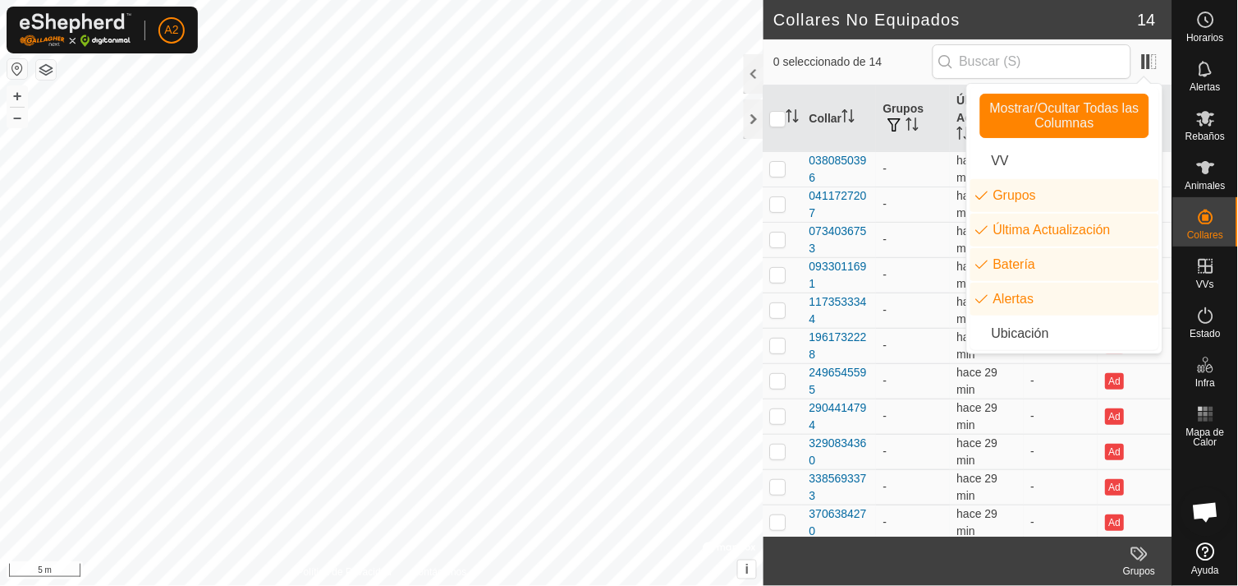
click at [833, 200] on div "0411727207" at bounding box center [840, 204] width 61 height 34
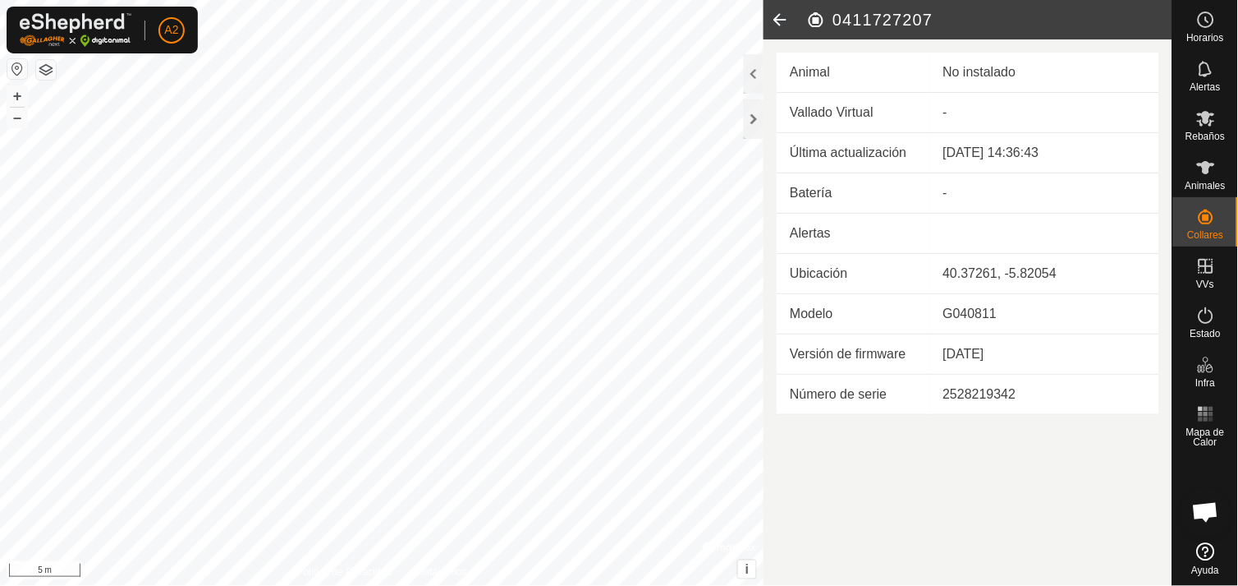
click at [779, 9] on icon at bounding box center [780, 19] width 33 height 39
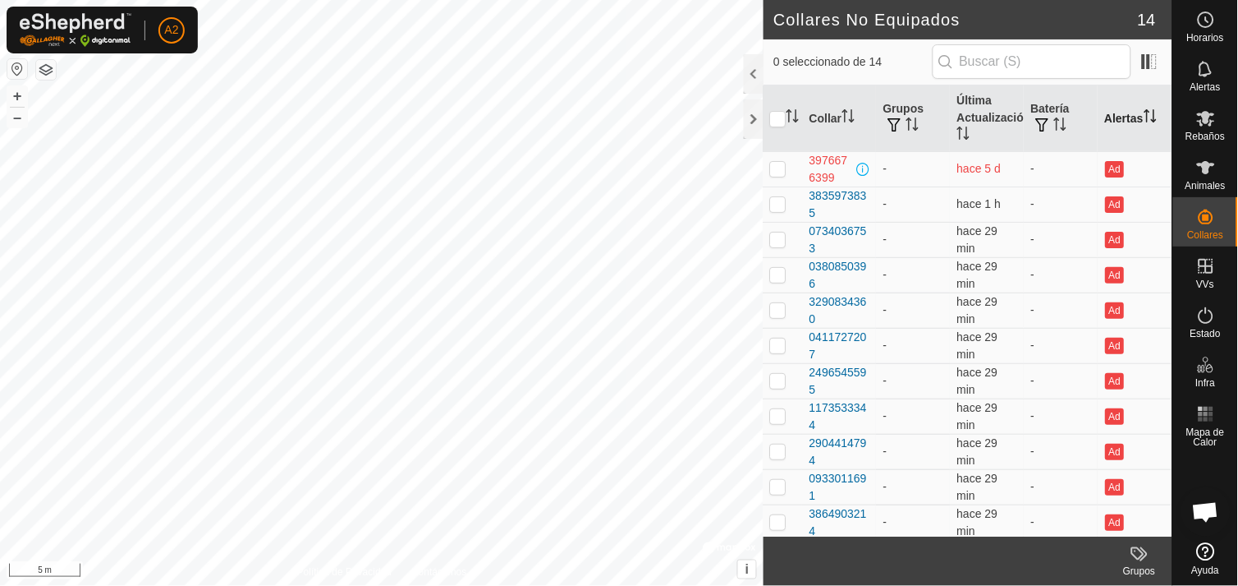
click at [1118, 115] on th "Alertas" at bounding box center [1136, 118] width 74 height 67
click at [1152, 58] on span at bounding box center [1150, 61] width 26 height 26
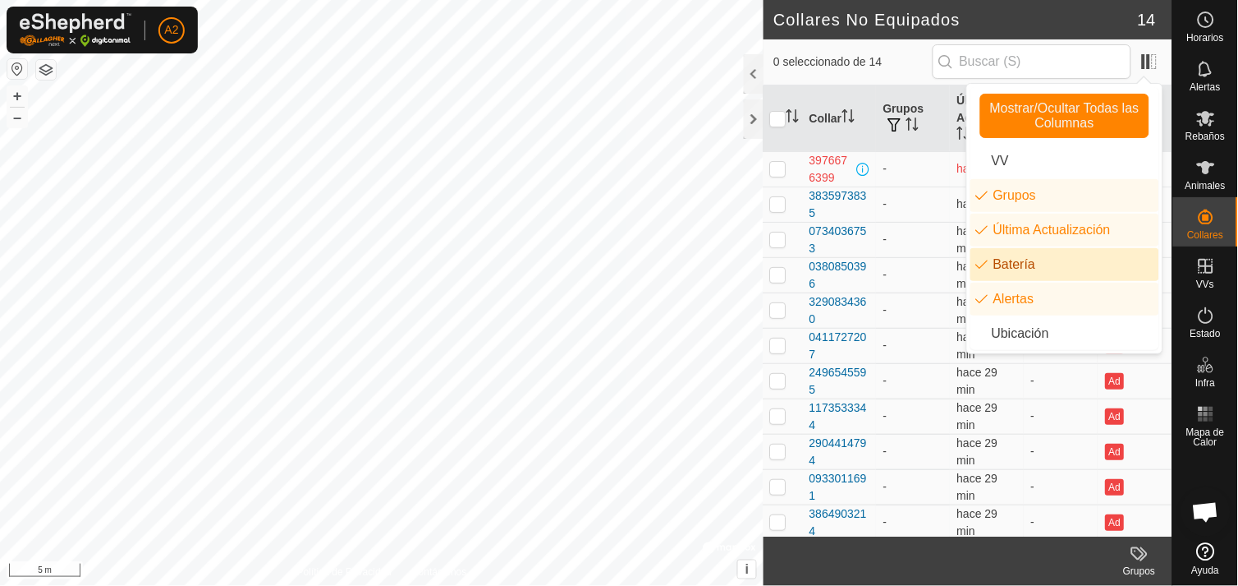
click at [1035, 267] on li "Batería" at bounding box center [1065, 264] width 189 height 33
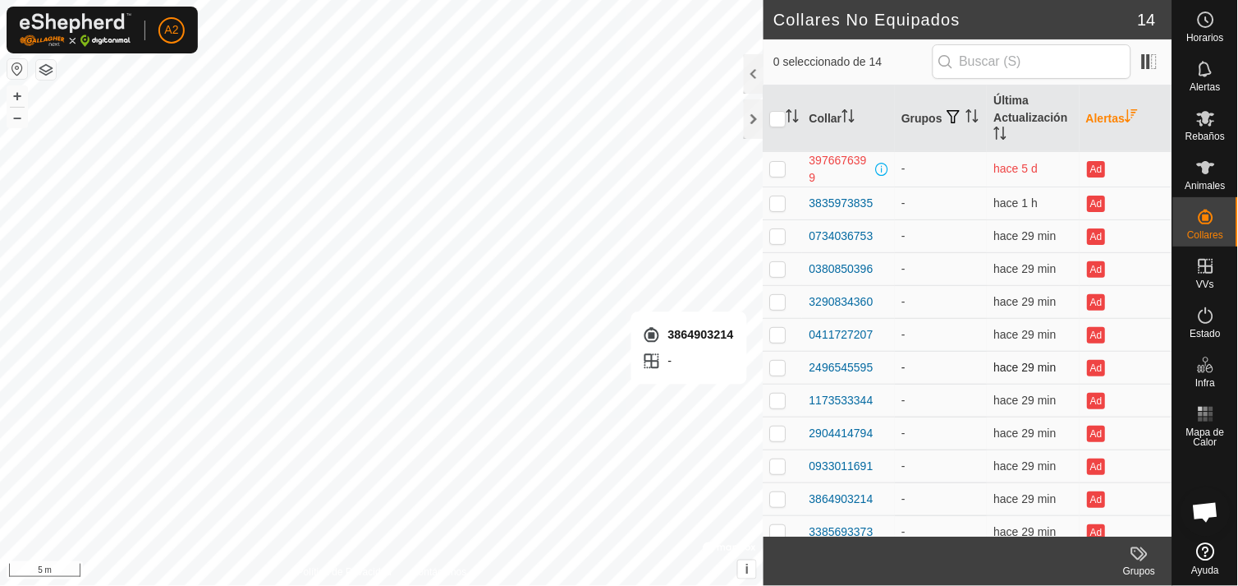
checkbox input "true"
click at [851, 494] on div "3864903214" at bounding box center [842, 498] width 64 height 17
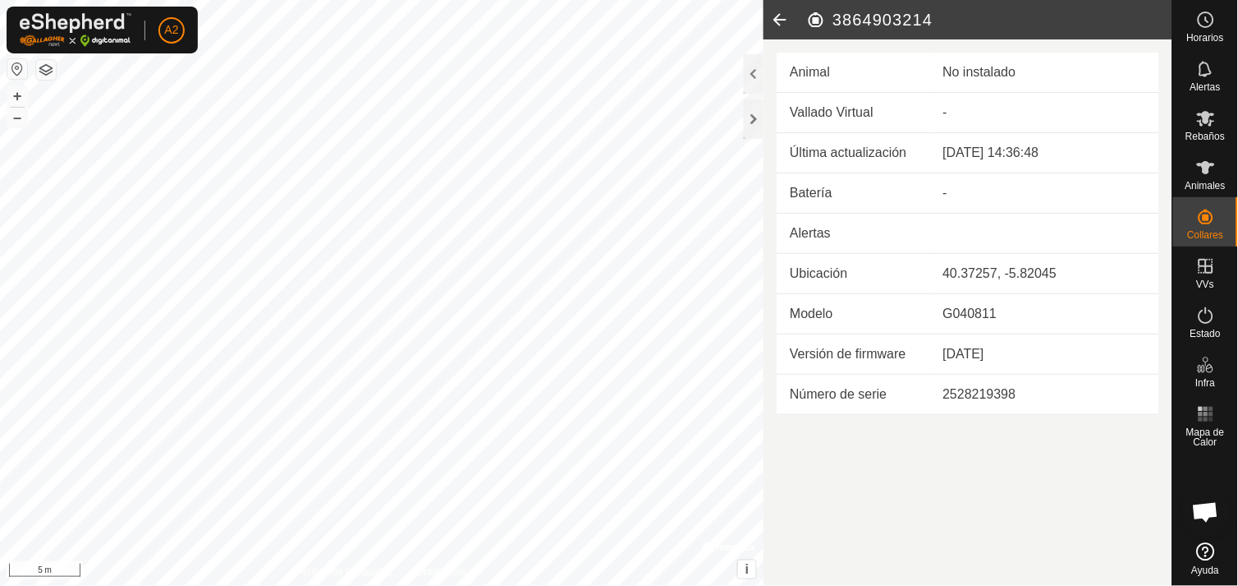
click at [775, 16] on icon at bounding box center [780, 19] width 33 height 39
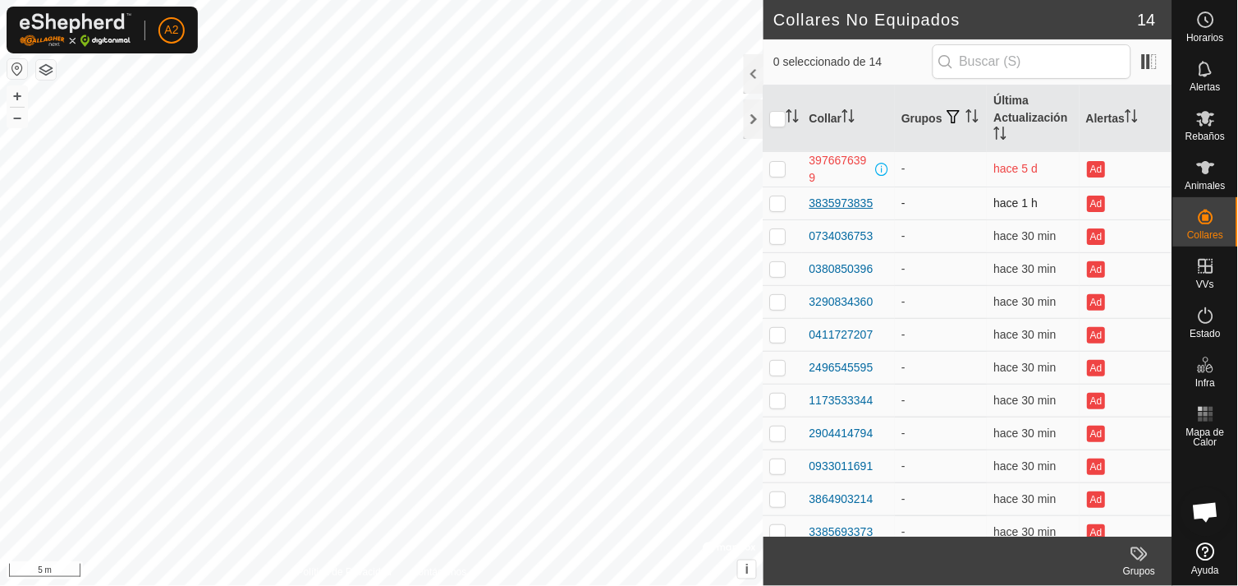
click at [855, 204] on div "3835973835" at bounding box center [842, 203] width 64 height 17
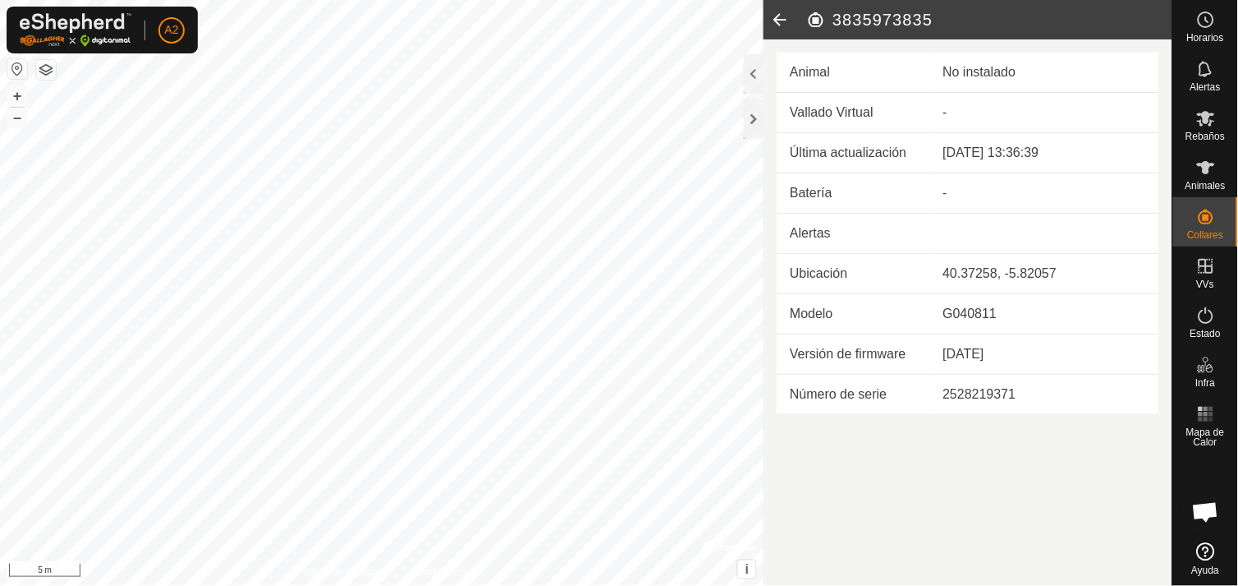
click at [901, 186] on td "Batería" at bounding box center [853, 193] width 153 height 40
click at [753, 117] on div at bounding box center [754, 118] width 20 height 39
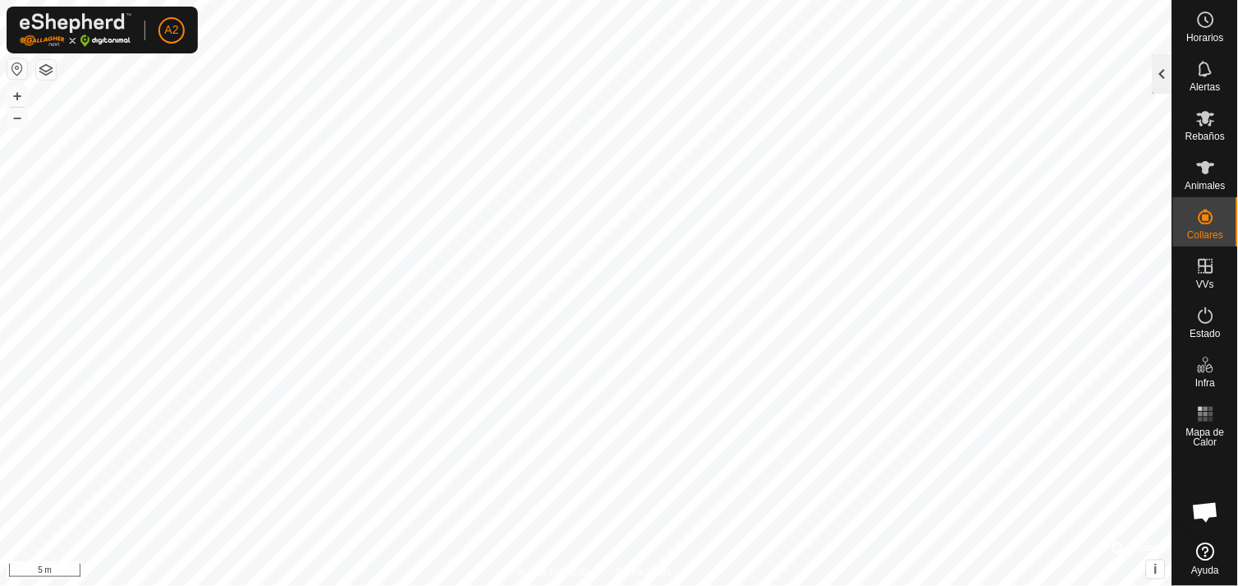
click at [1160, 78] on div at bounding box center [1163, 73] width 20 height 39
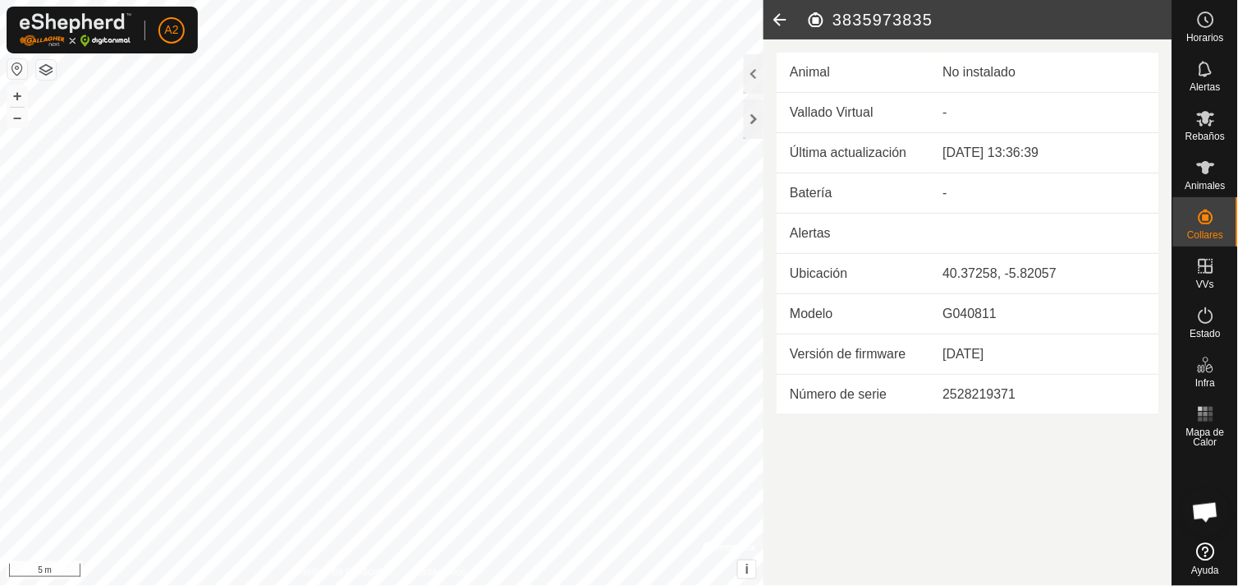
click at [780, 15] on icon at bounding box center [780, 19] width 33 height 39
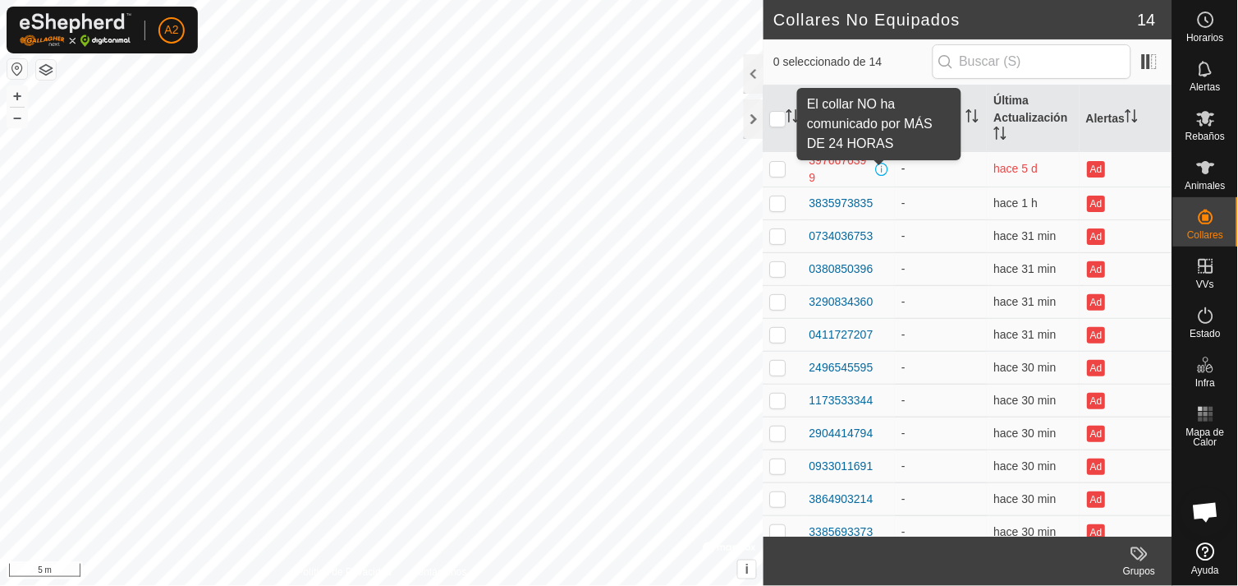
click at [876, 169] on span at bounding box center [882, 169] width 13 height 13
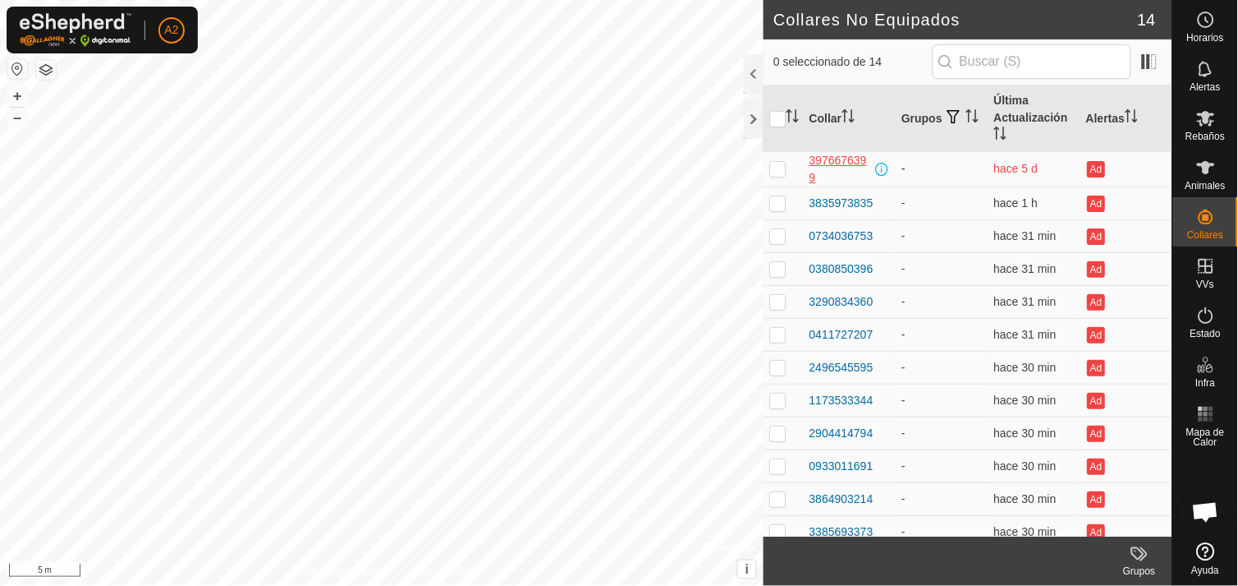
click at [857, 156] on div "3976676399" at bounding box center [841, 169] width 62 height 34
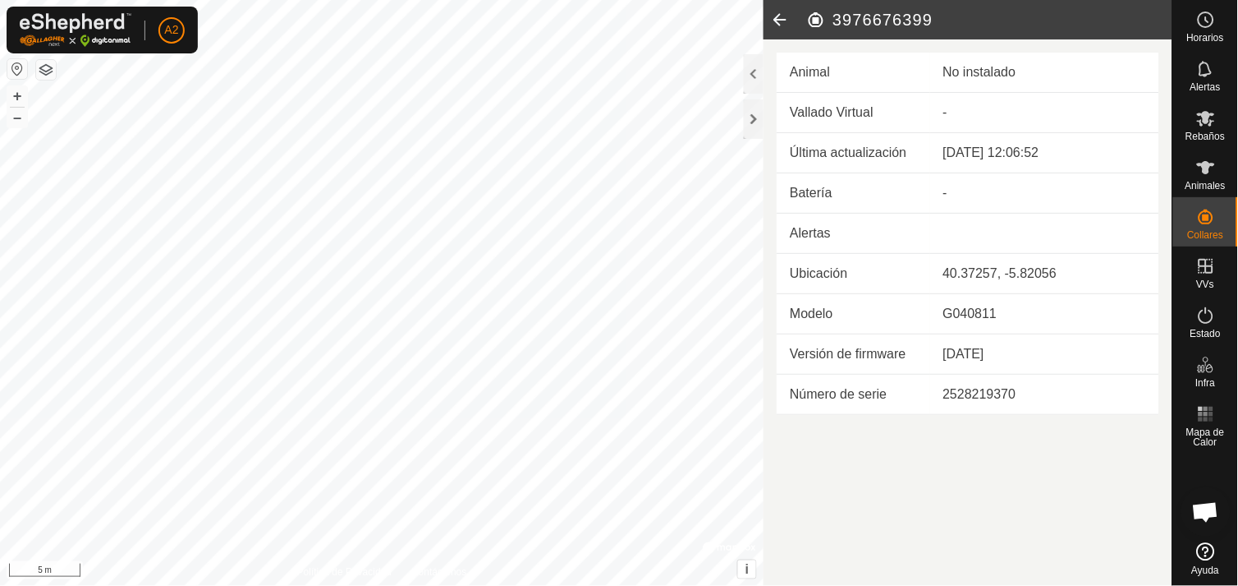
click at [779, 23] on icon at bounding box center [780, 19] width 33 height 39
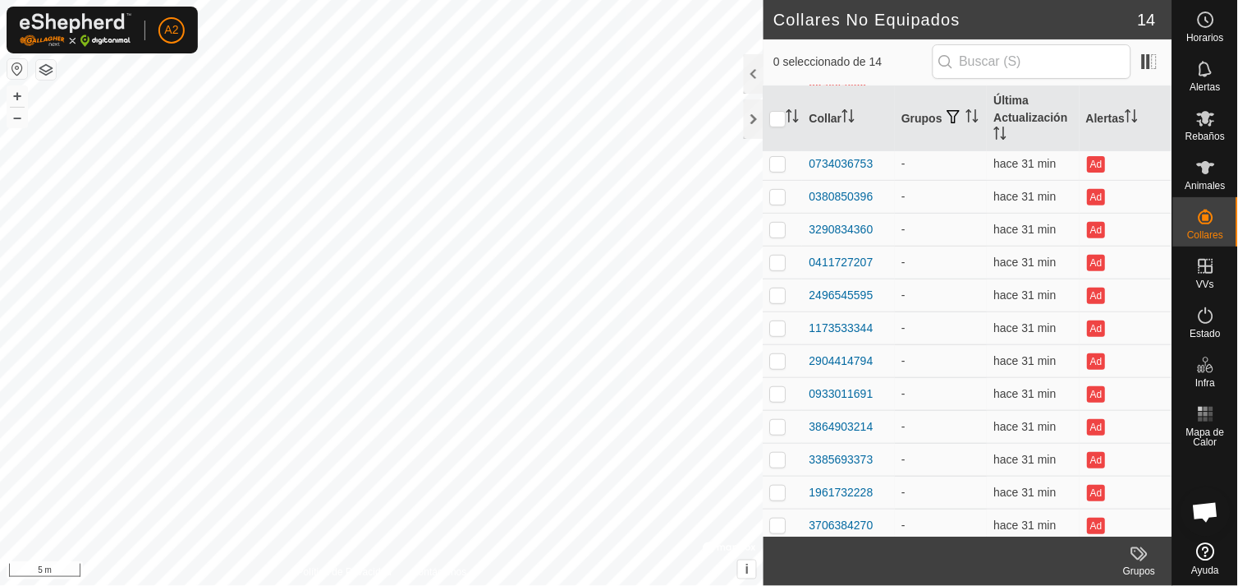
scroll to position [78, 0]
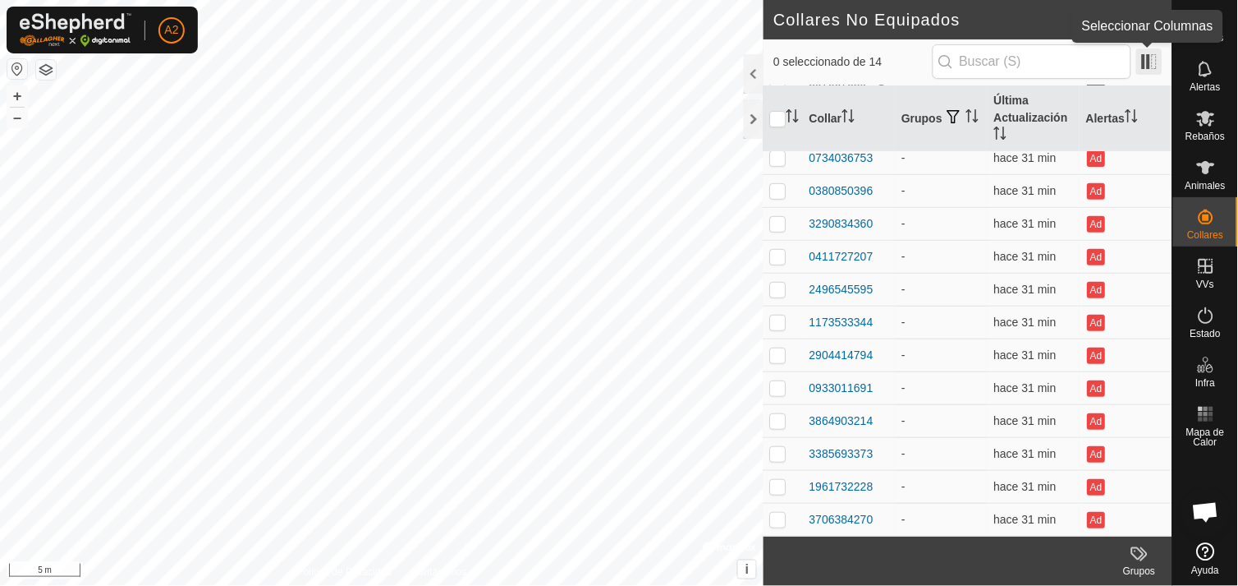
click at [1148, 55] on span at bounding box center [1150, 61] width 26 height 26
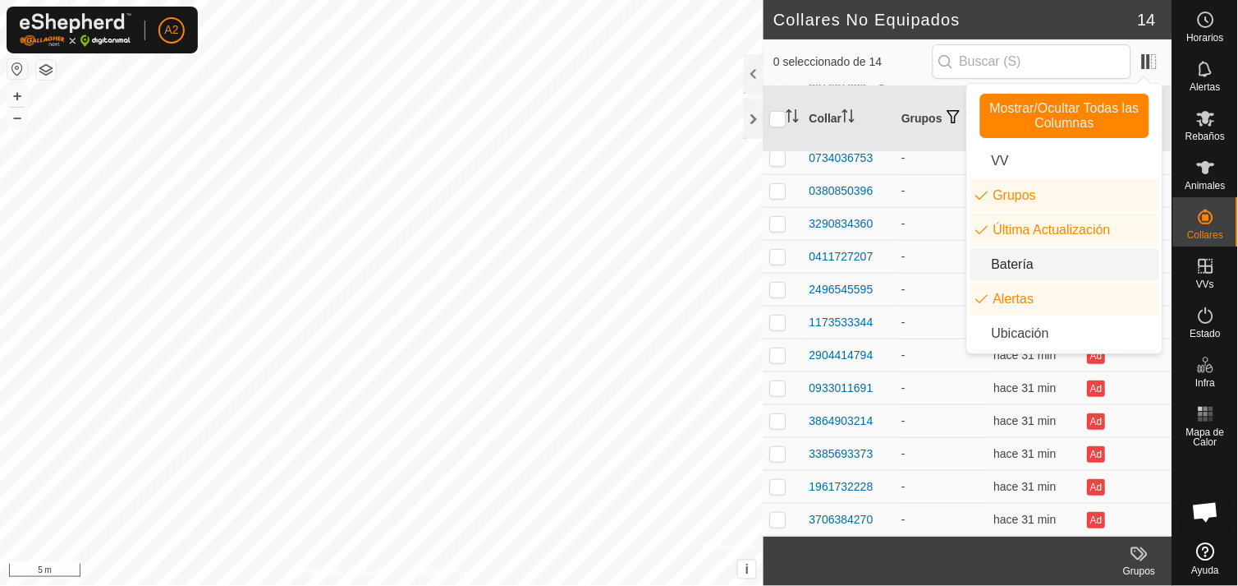
click at [995, 261] on li "Batería" at bounding box center [1065, 264] width 189 height 33
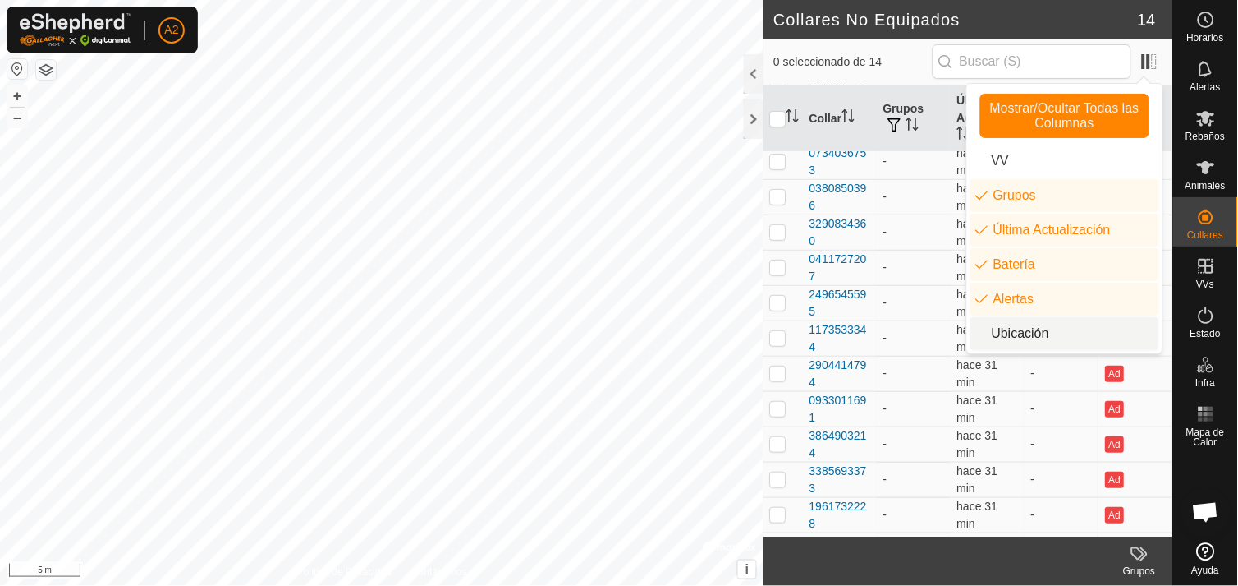
click at [1006, 333] on li "Ubicación" at bounding box center [1065, 333] width 189 height 33
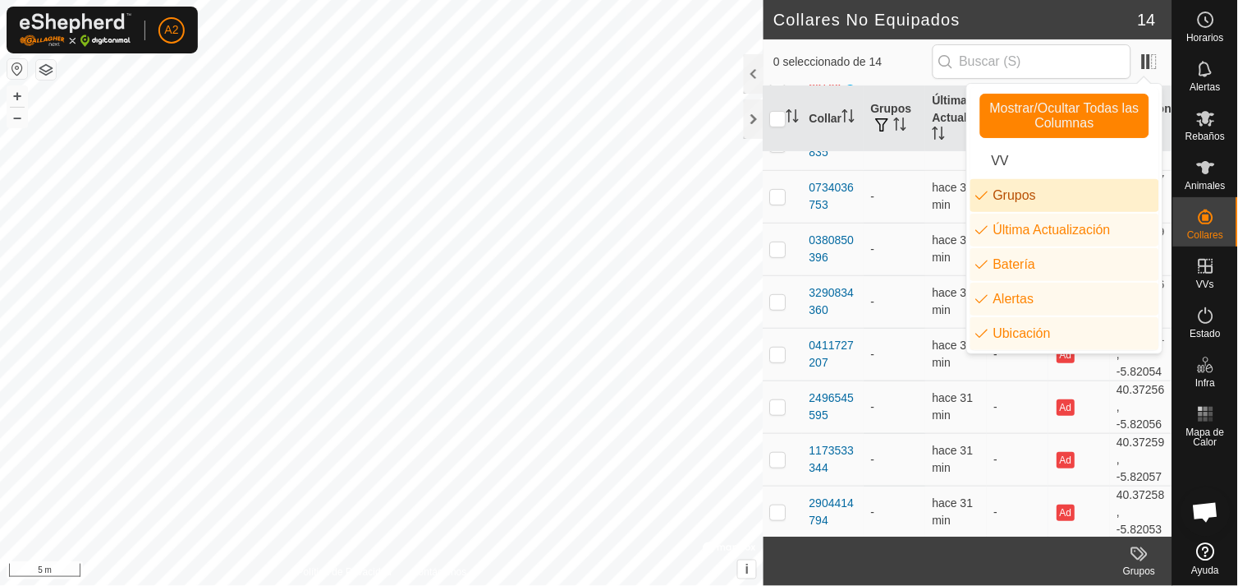
click at [999, 194] on li "Grupos" at bounding box center [1065, 195] width 189 height 33
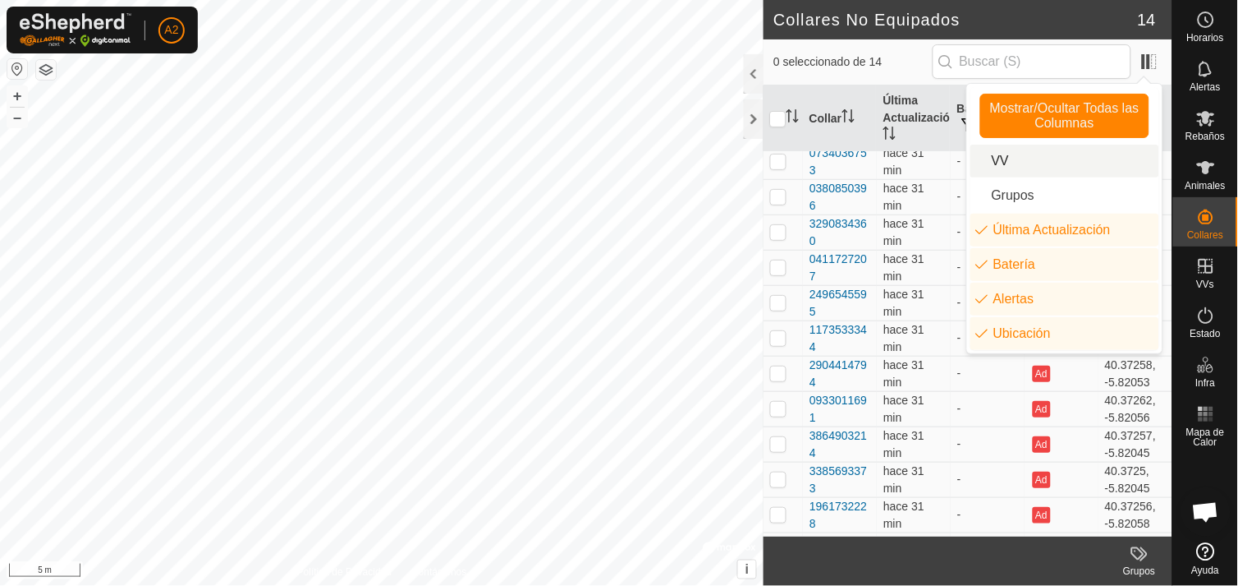
click at [1013, 168] on li "VV" at bounding box center [1065, 161] width 189 height 33
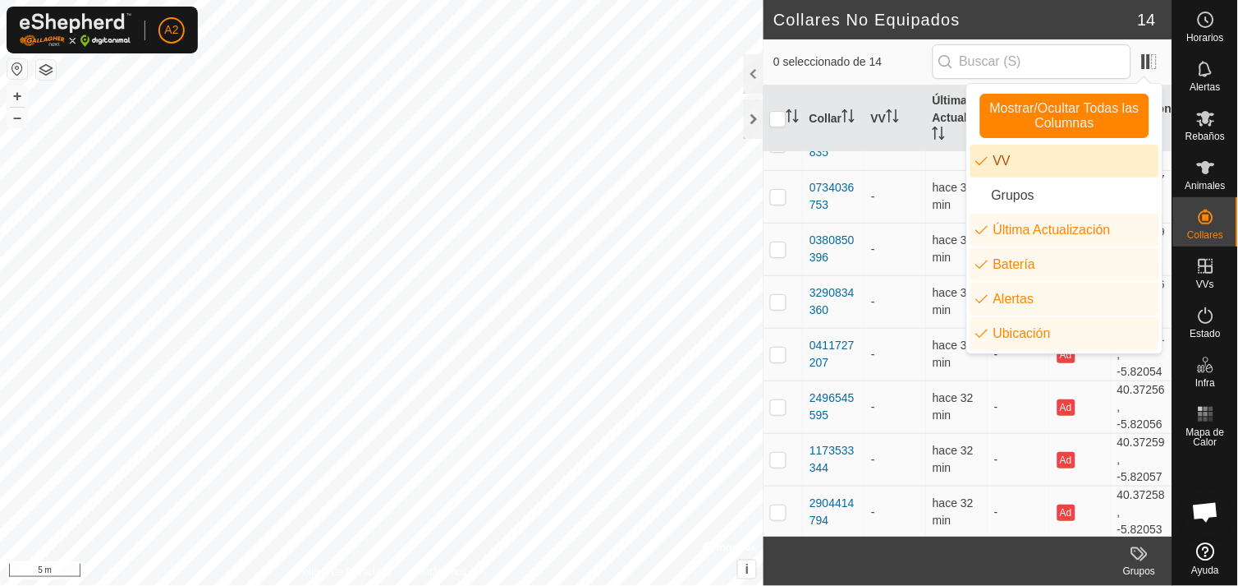
click at [1013, 168] on li "VV" at bounding box center [1065, 161] width 189 height 33
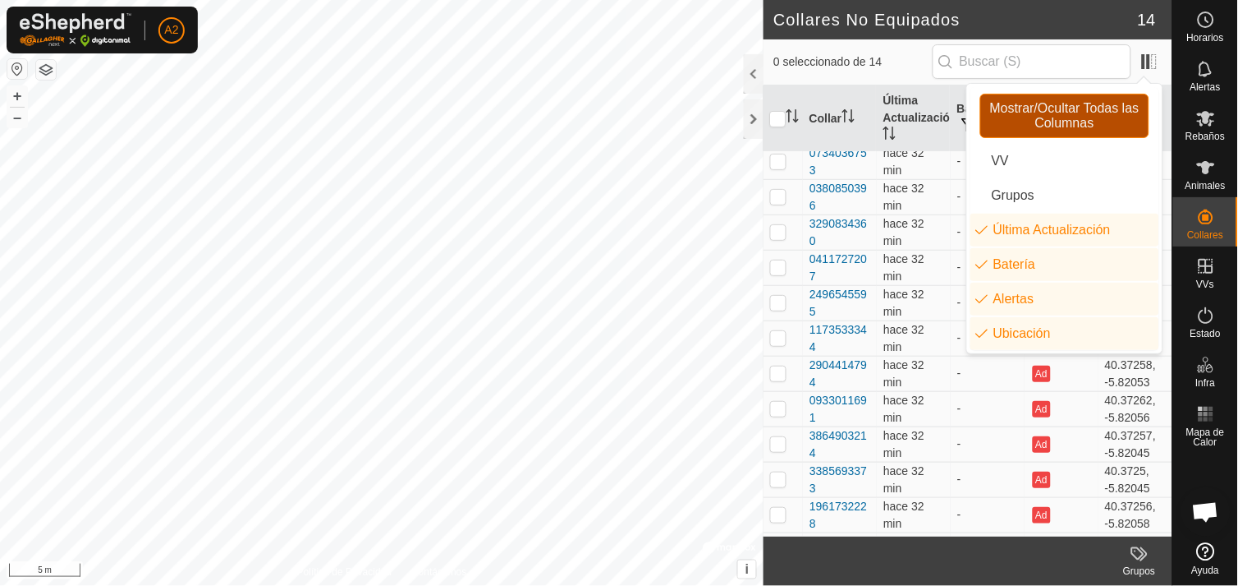
click at [1114, 117] on span "Mostrar/Ocultar Todas las Columnas" at bounding box center [1065, 116] width 154 height 30
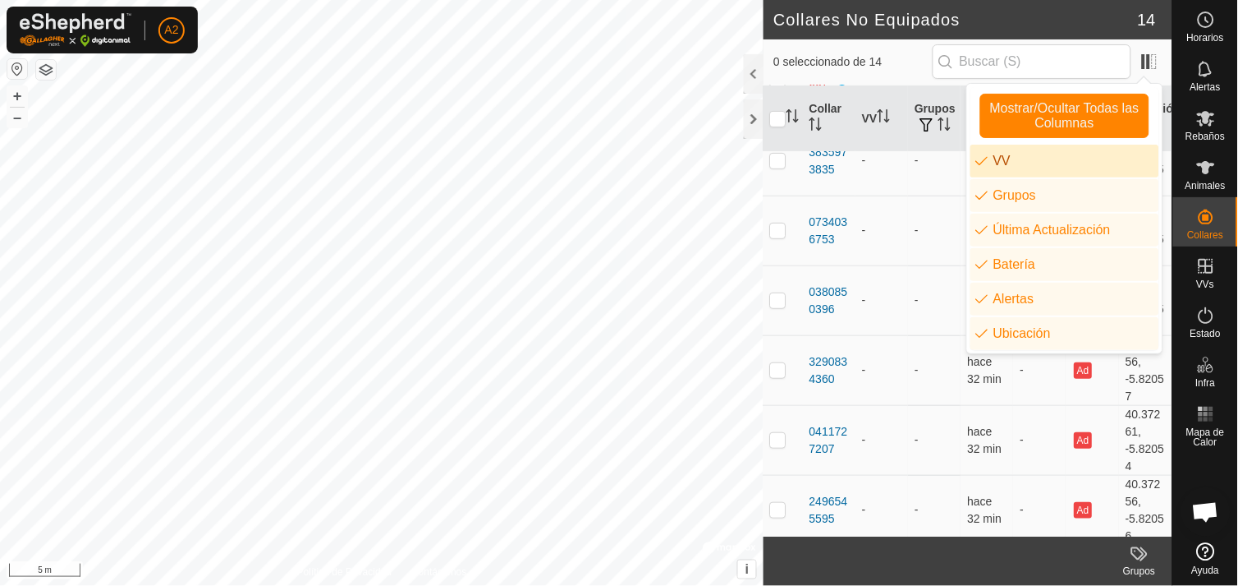
click at [986, 165] on li "VV" at bounding box center [1065, 161] width 189 height 33
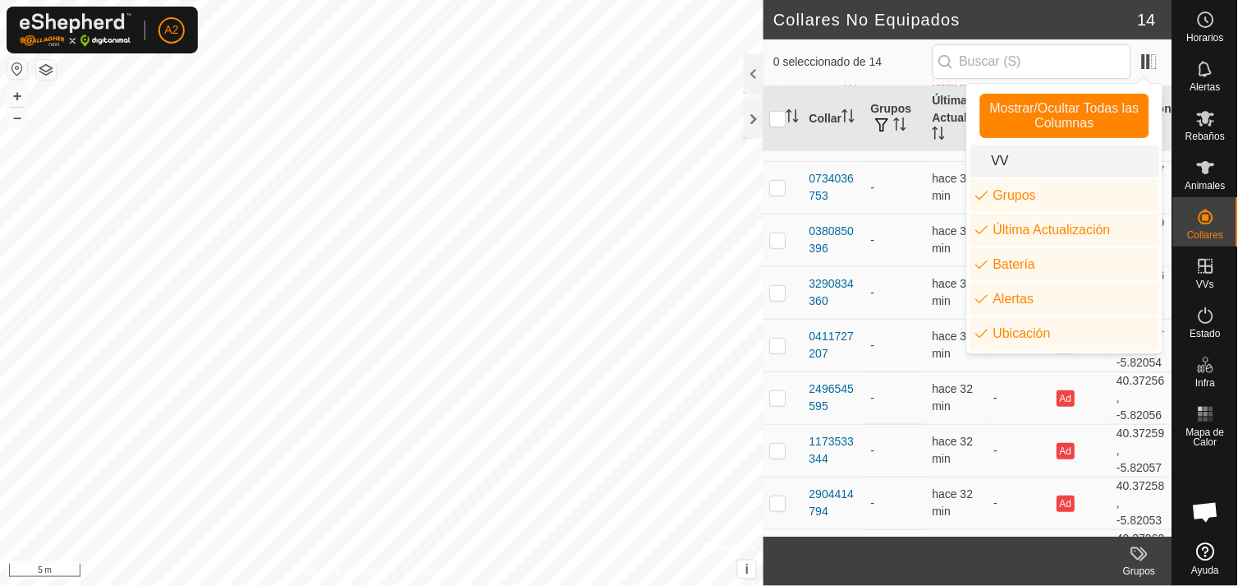
scroll to position [86, 0]
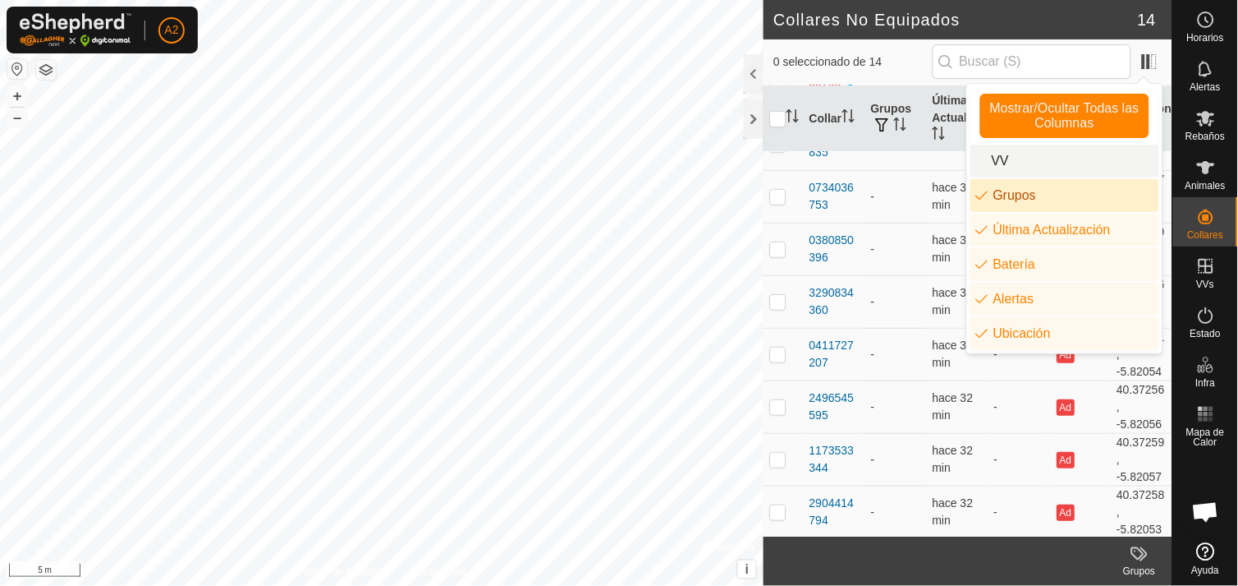
click at [994, 207] on li "Grupos" at bounding box center [1065, 195] width 189 height 33
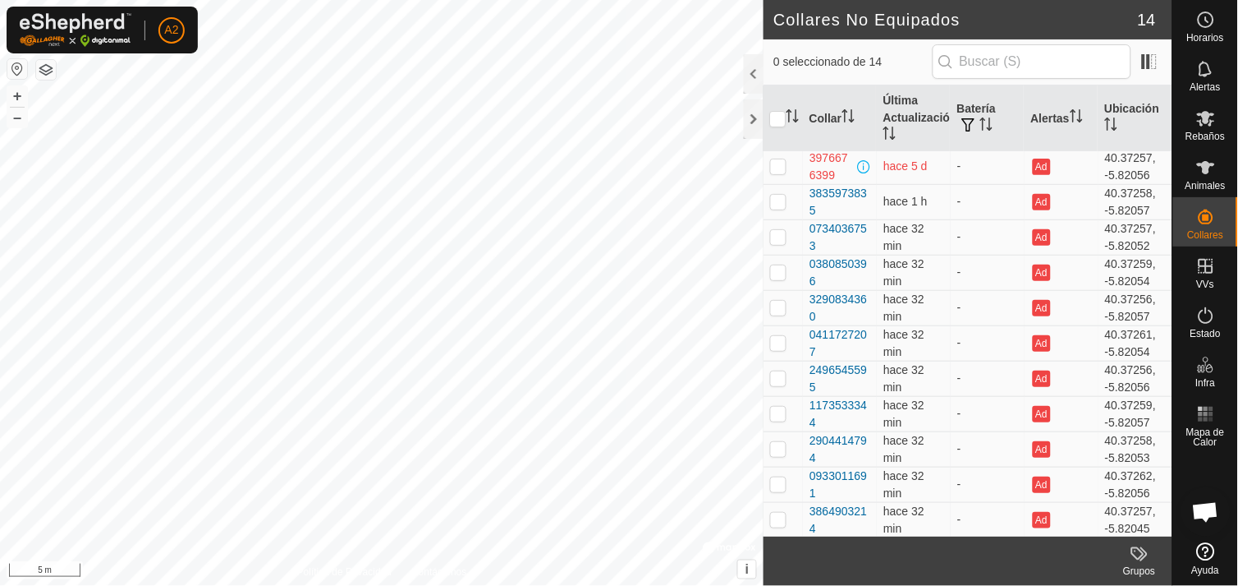
scroll to position [0, 0]
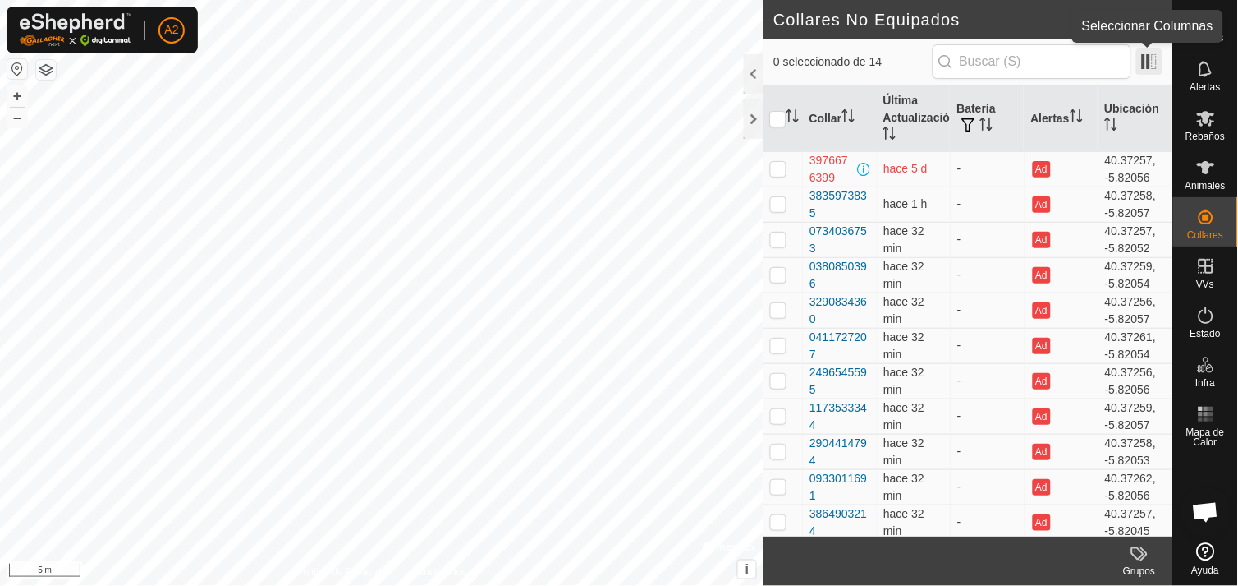
click at [1148, 58] on span at bounding box center [1150, 61] width 26 height 26
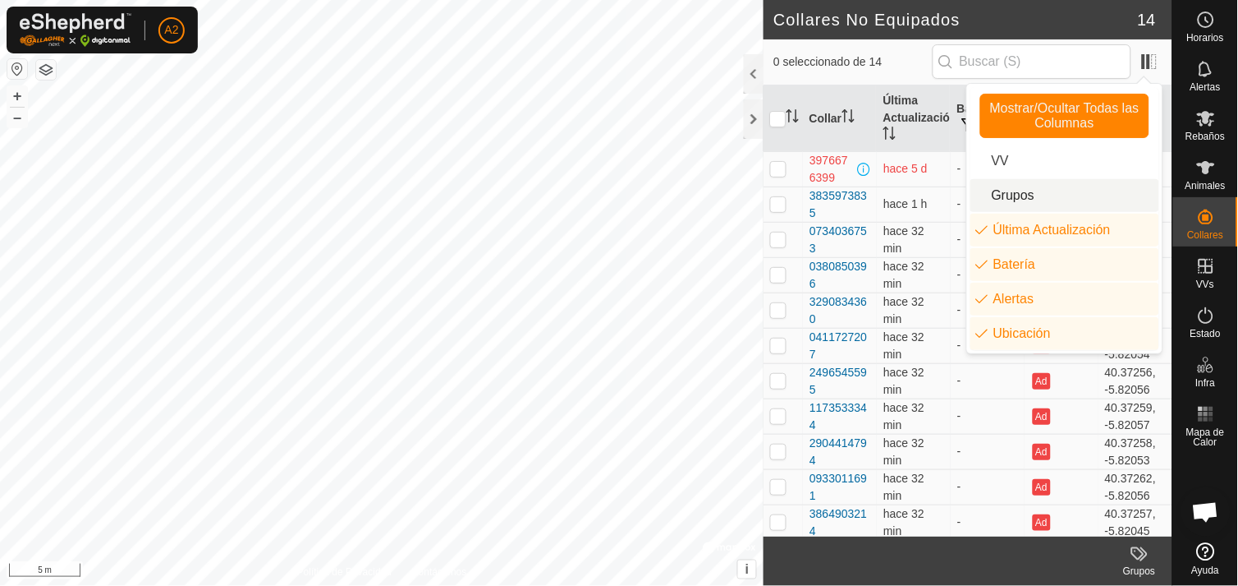
click at [1024, 193] on li "Grupos" at bounding box center [1065, 195] width 189 height 33
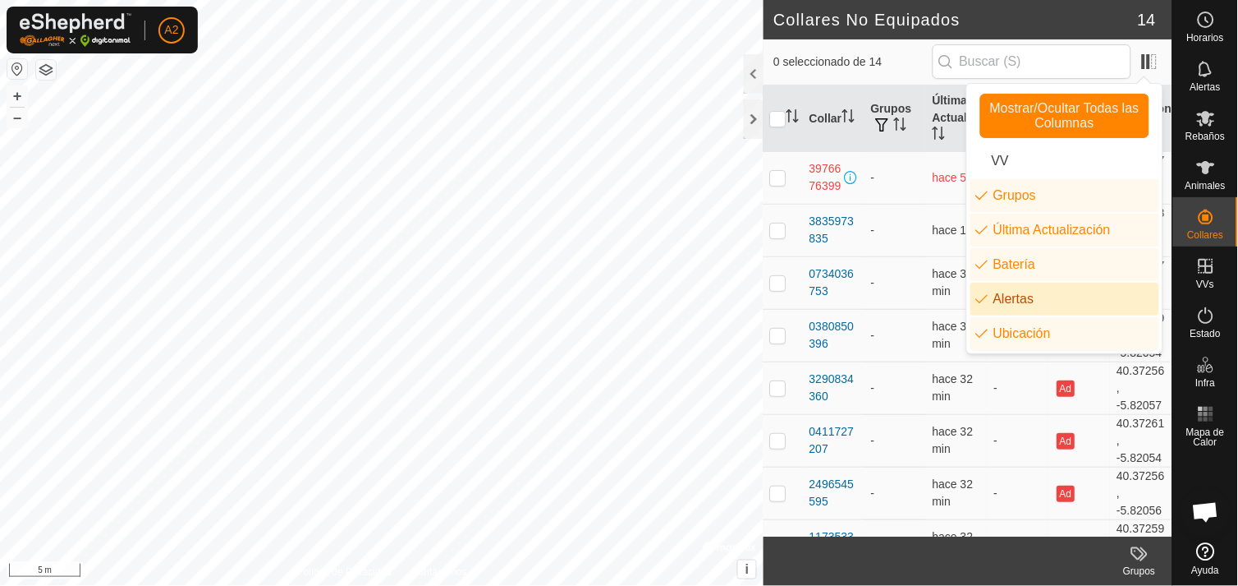
click at [1018, 302] on li "Alertas" at bounding box center [1065, 299] width 189 height 33
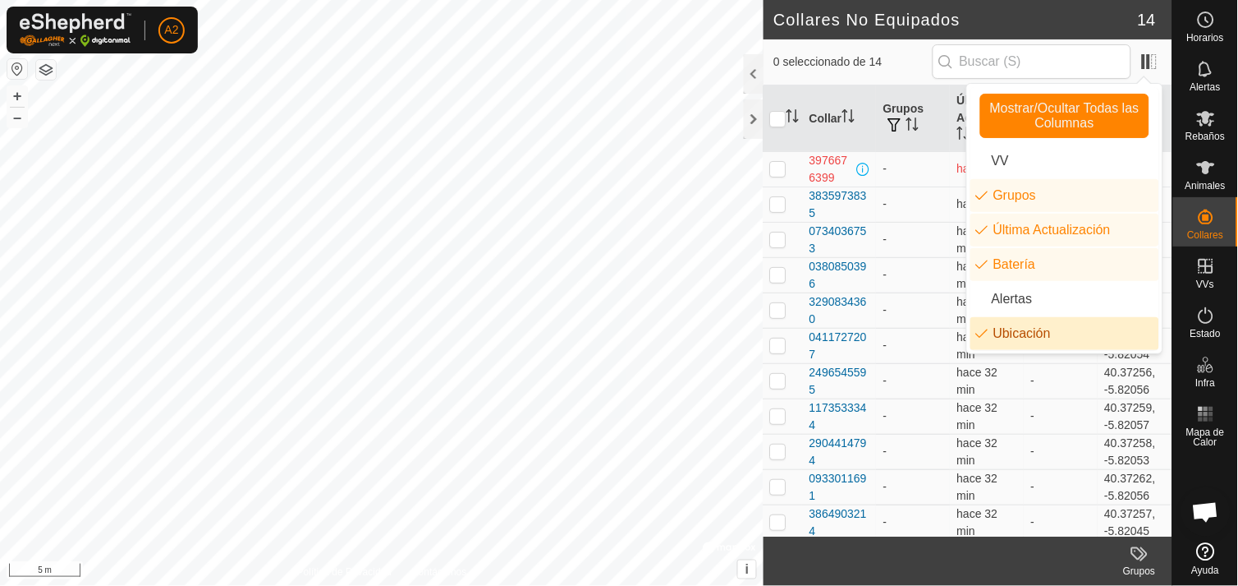
click at [1015, 337] on li "Ubicación" at bounding box center [1065, 333] width 189 height 33
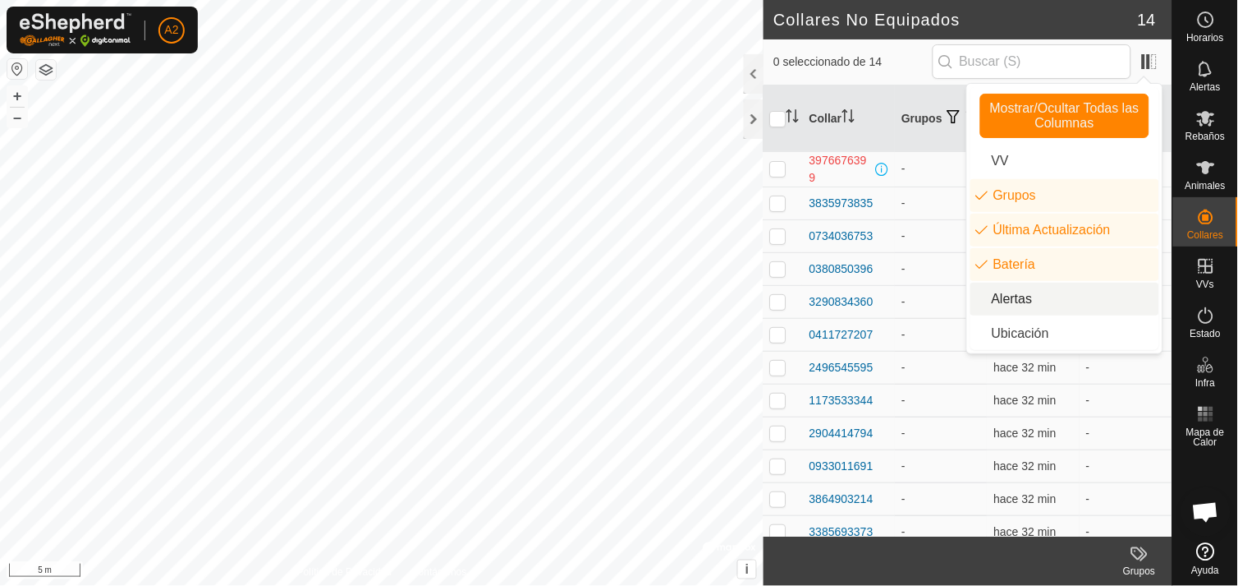
click at [1011, 293] on li "Alertas" at bounding box center [1065, 299] width 189 height 33
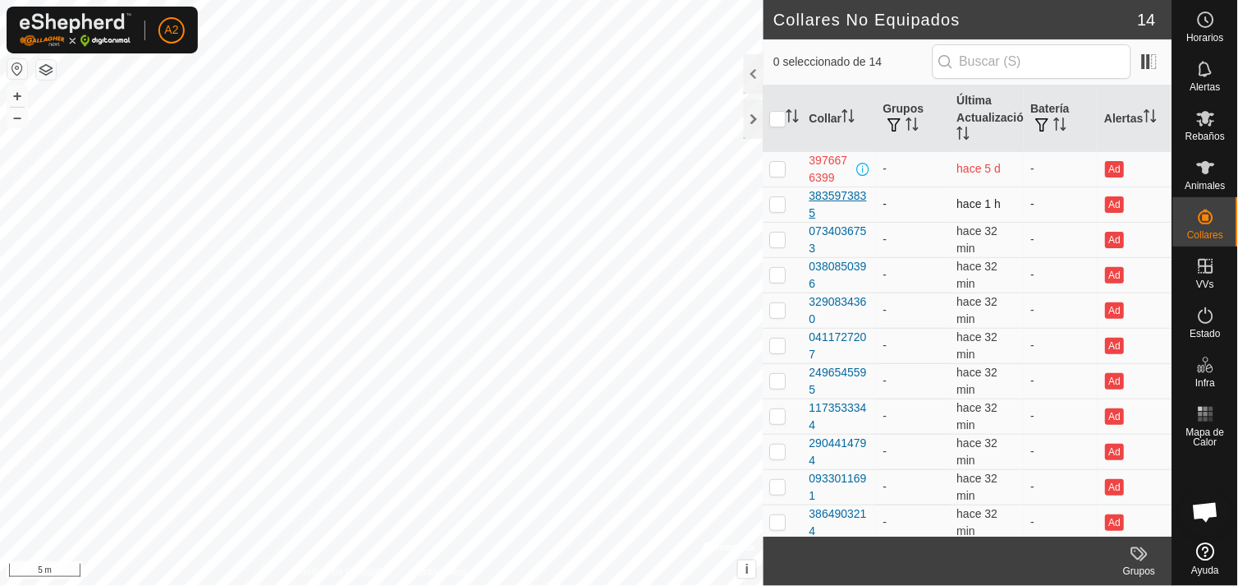
click at [833, 206] on div "3835973835" at bounding box center [840, 204] width 61 height 34
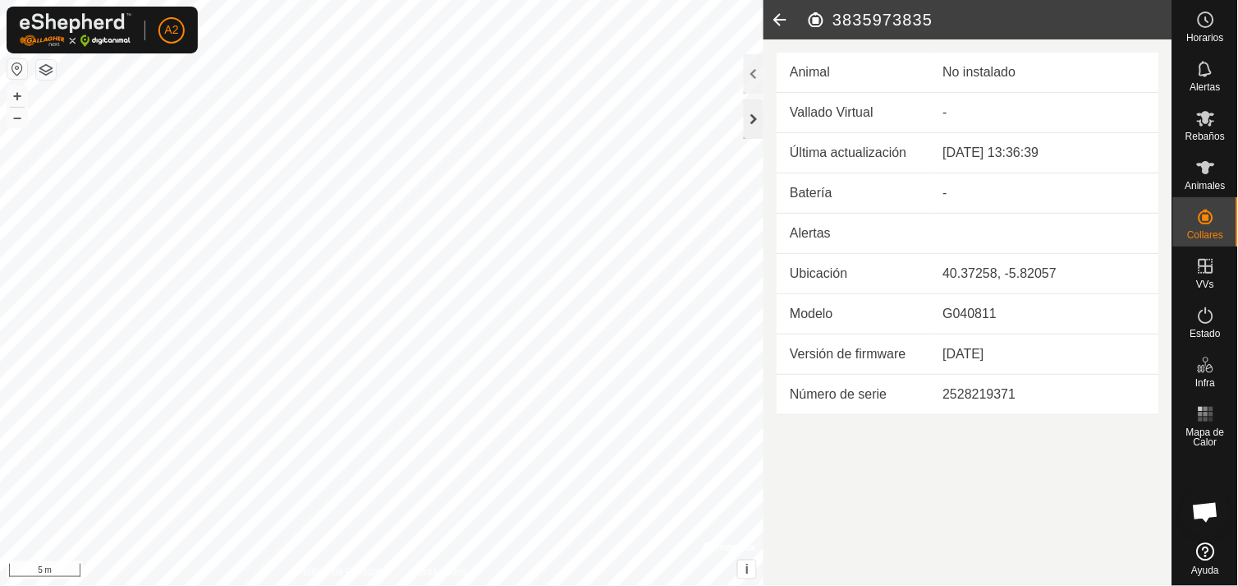
click at [748, 115] on div at bounding box center [754, 118] width 20 height 39
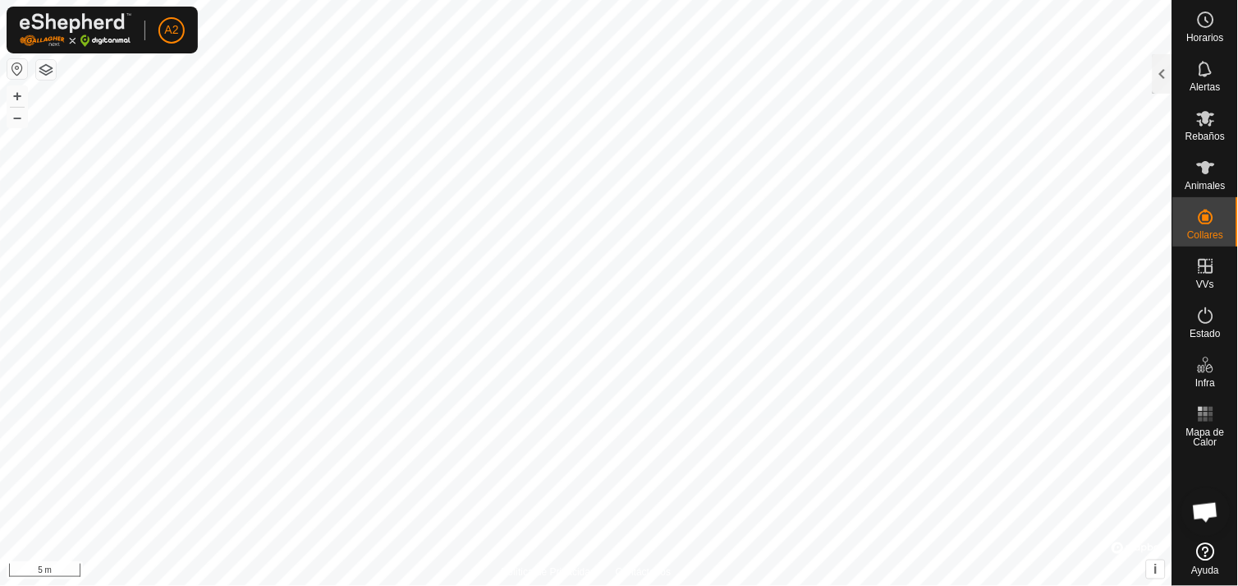
click at [9, 67] on button "button" at bounding box center [17, 69] width 20 height 20
click at [15, 97] on button "+" at bounding box center [17, 96] width 20 height 20
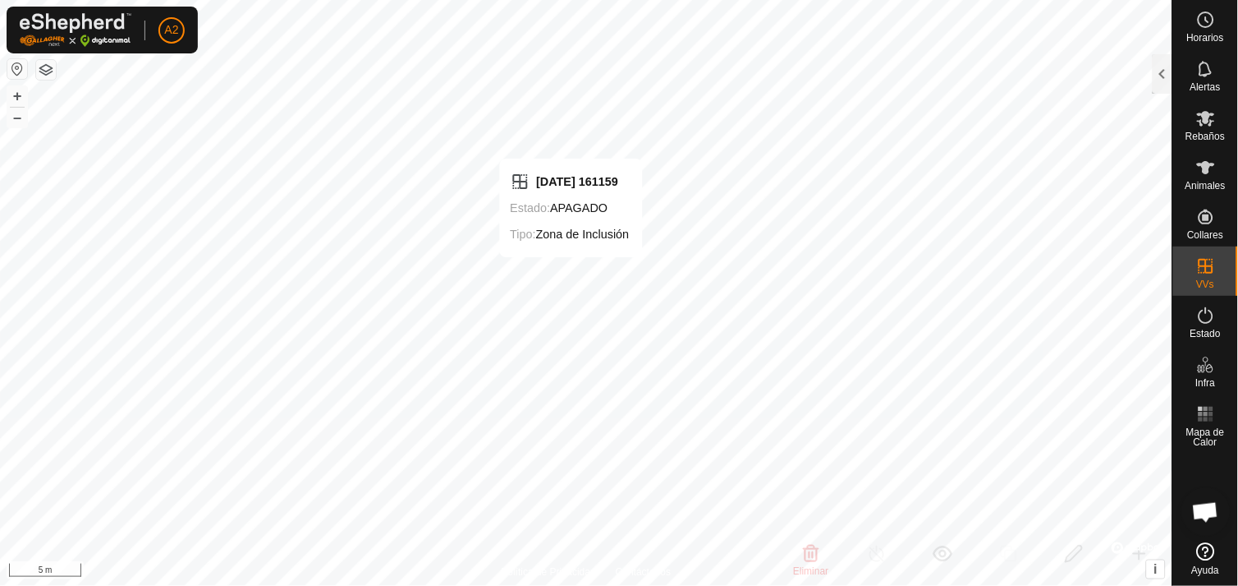
checkbox input "false"
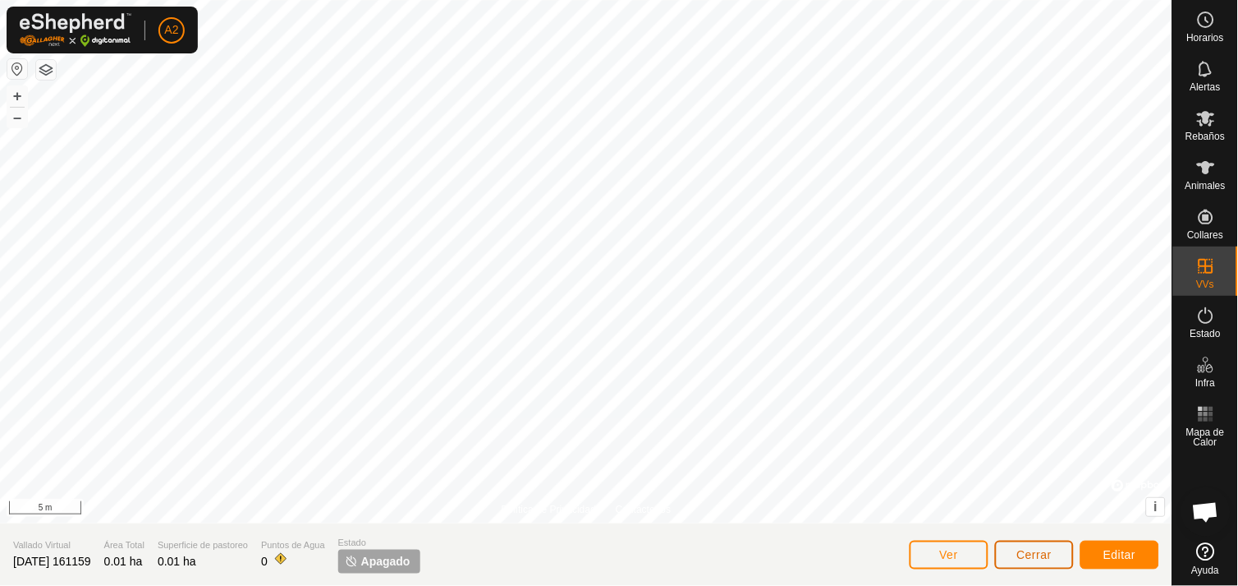
click at [1049, 554] on span "Cerrar" at bounding box center [1035, 554] width 35 height 13
click at [1109, 542] on button "Editar" at bounding box center [1120, 554] width 79 height 29
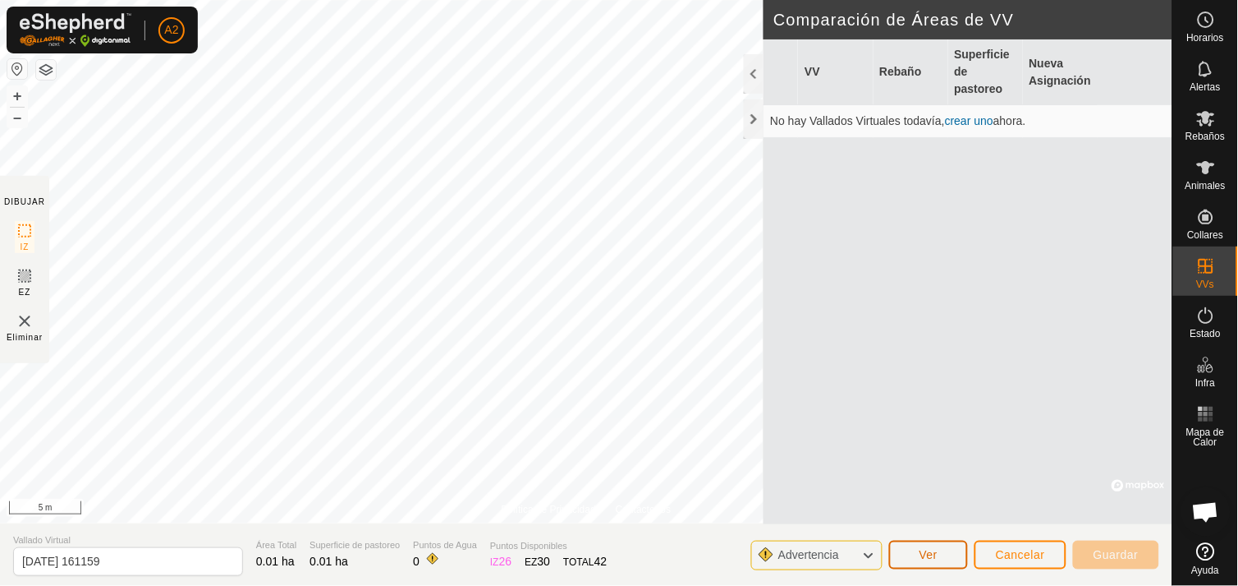
click at [943, 546] on button "Ver" at bounding box center [928, 554] width 79 height 29
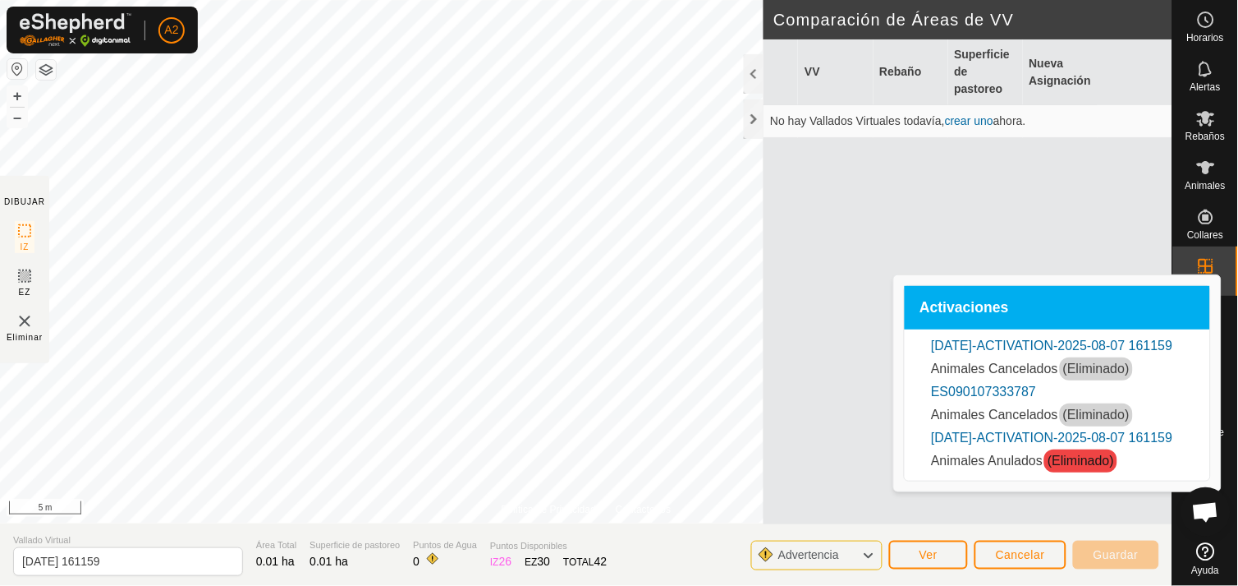
click at [984, 444] on link "[DATE]-ACTIVATION-2025-08-07 161159" at bounding box center [1051, 437] width 241 height 14
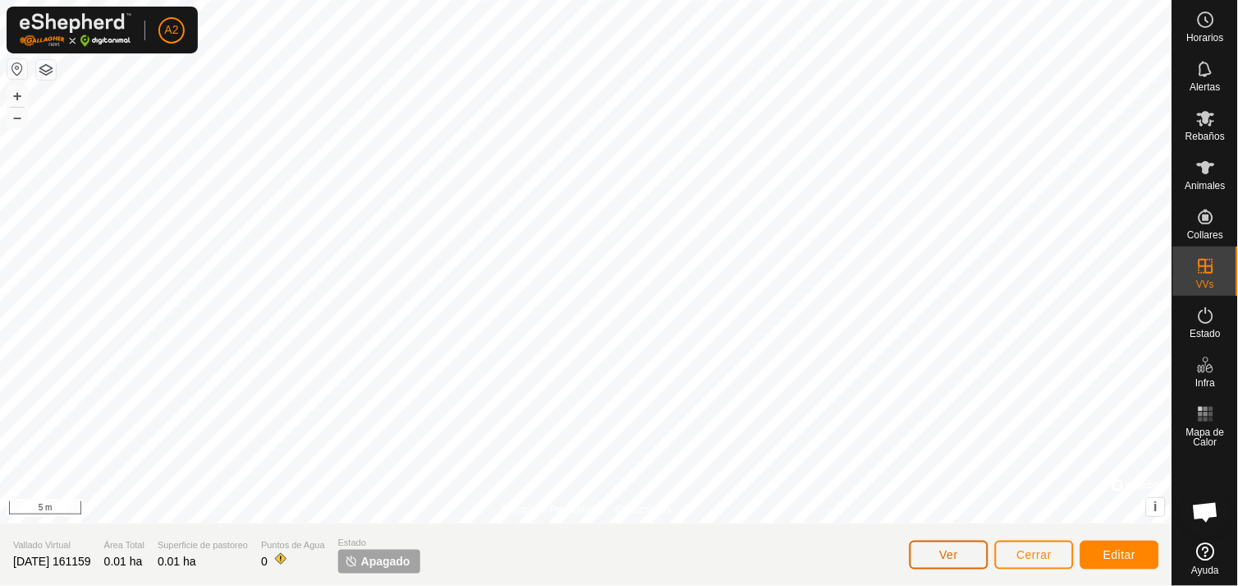
click at [948, 560] on span "Ver" at bounding box center [949, 554] width 19 height 13
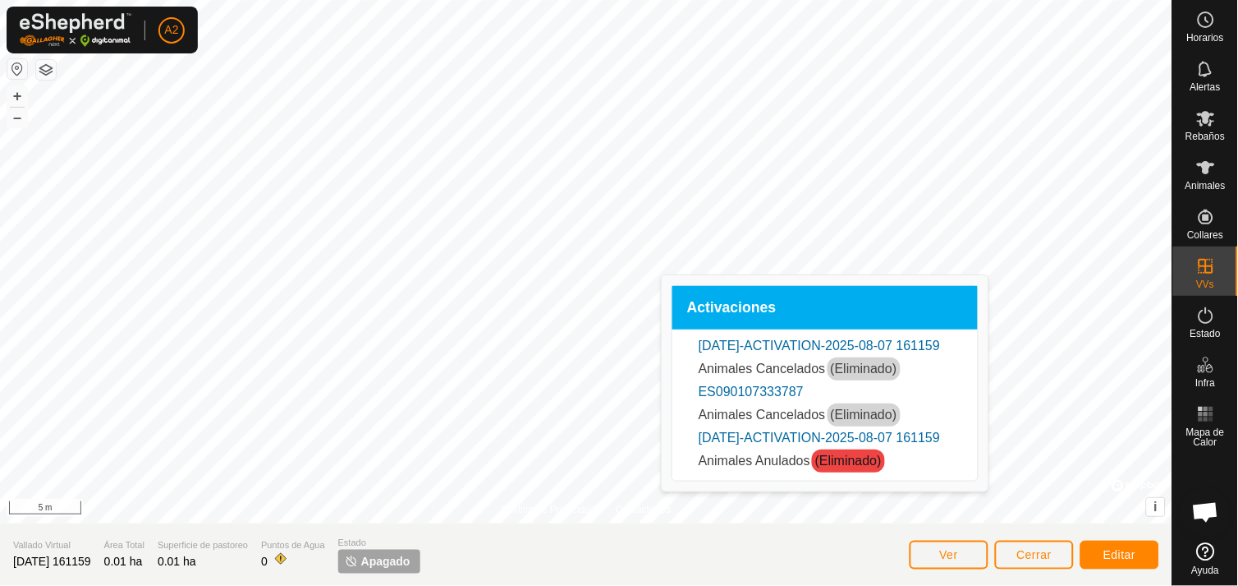
click at [775, 345] on link "[DATE]-ACTIVATION-2025-08-07 161159" at bounding box center [819, 345] width 241 height 14
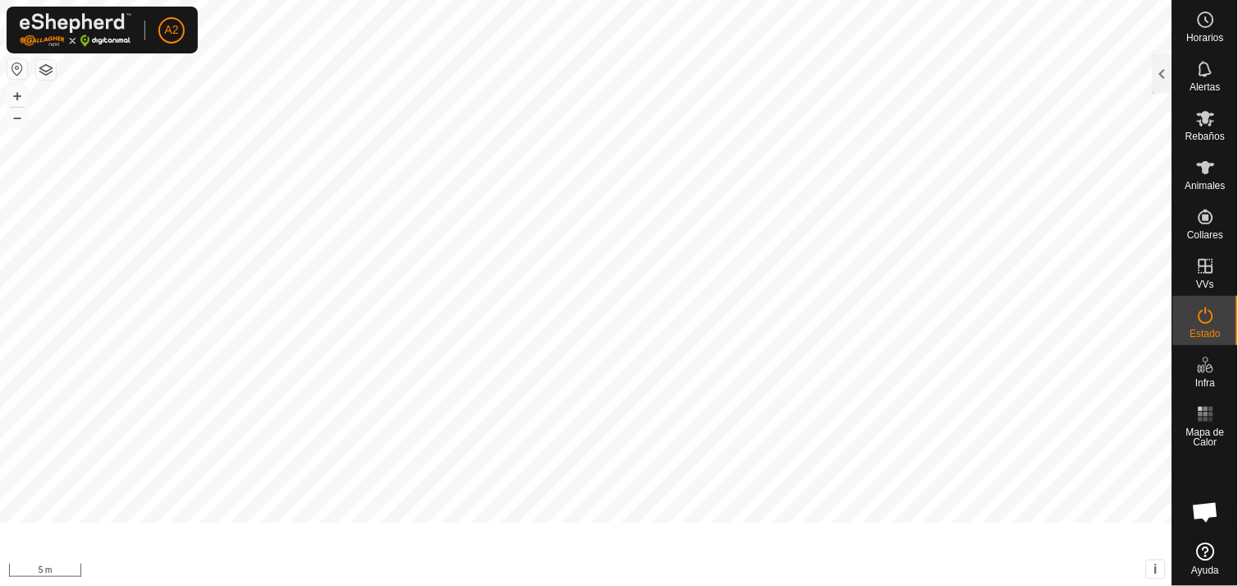
click at [775, 345] on div "Activaciones 6 Animales Collares Fecha VV Rebaño / Animales Estado [DATE] 18:22…" at bounding box center [586, 293] width 1173 height 586
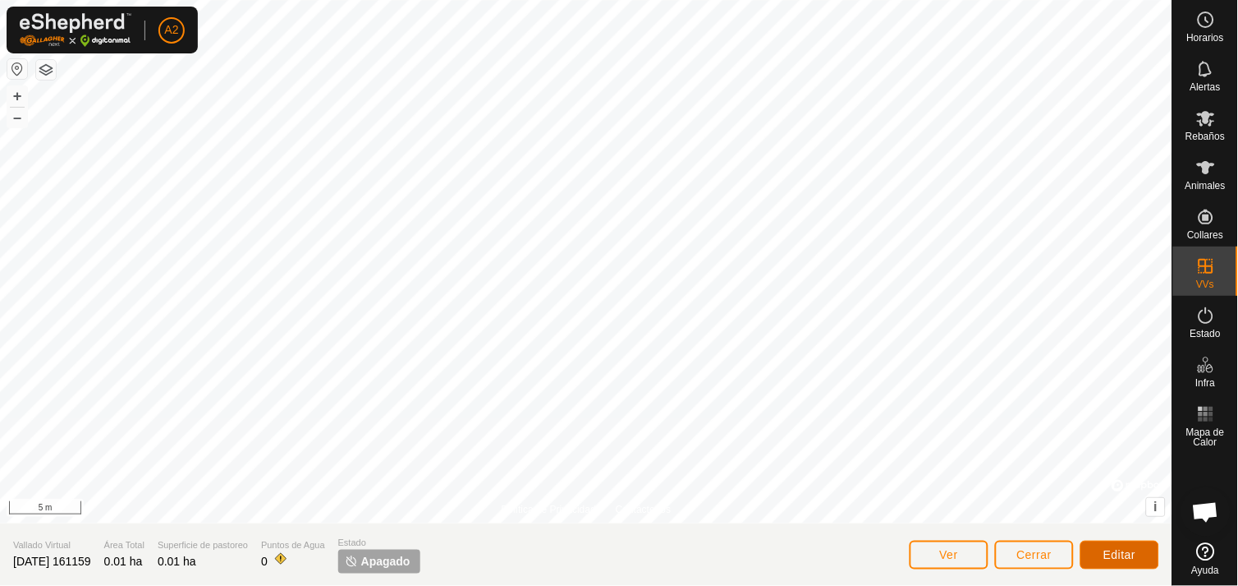
click at [1114, 552] on span "Editar" at bounding box center [1120, 554] width 33 height 13
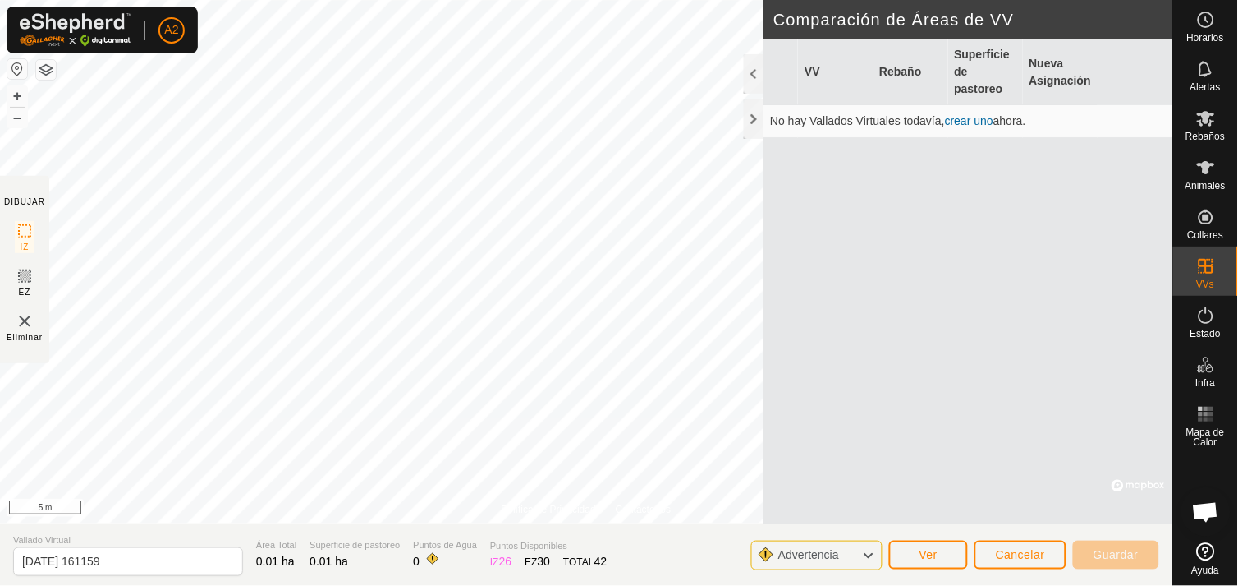
click at [874, 553] on icon at bounding box center [868, 554] width 13 height 21
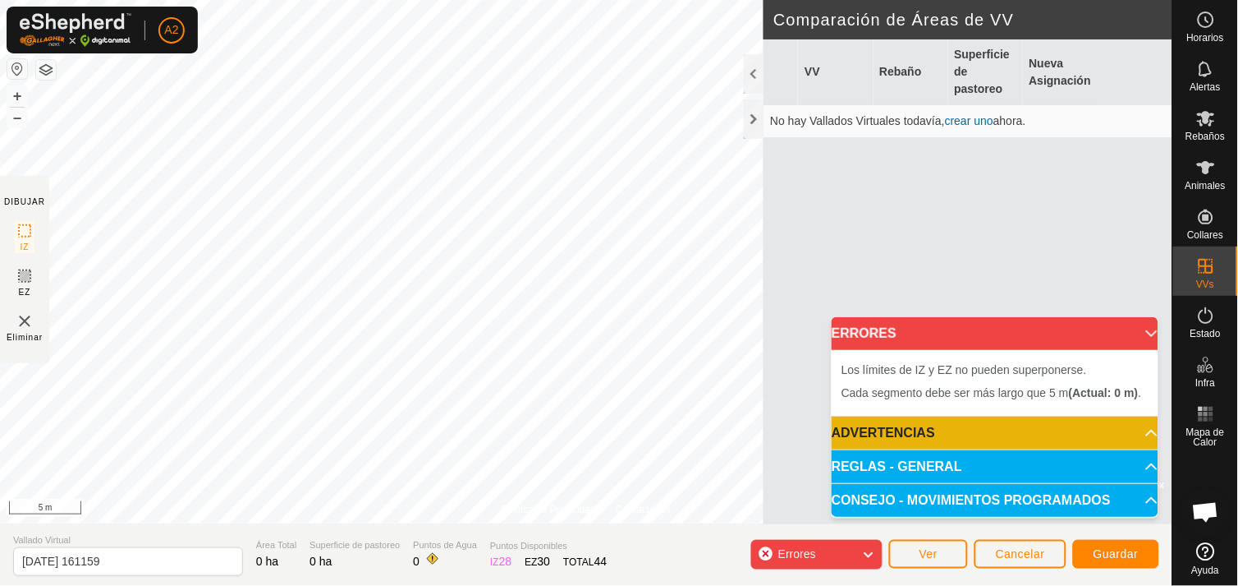
click at [872, 552] on icon at bounding box center [868, 554] width 13 height 21
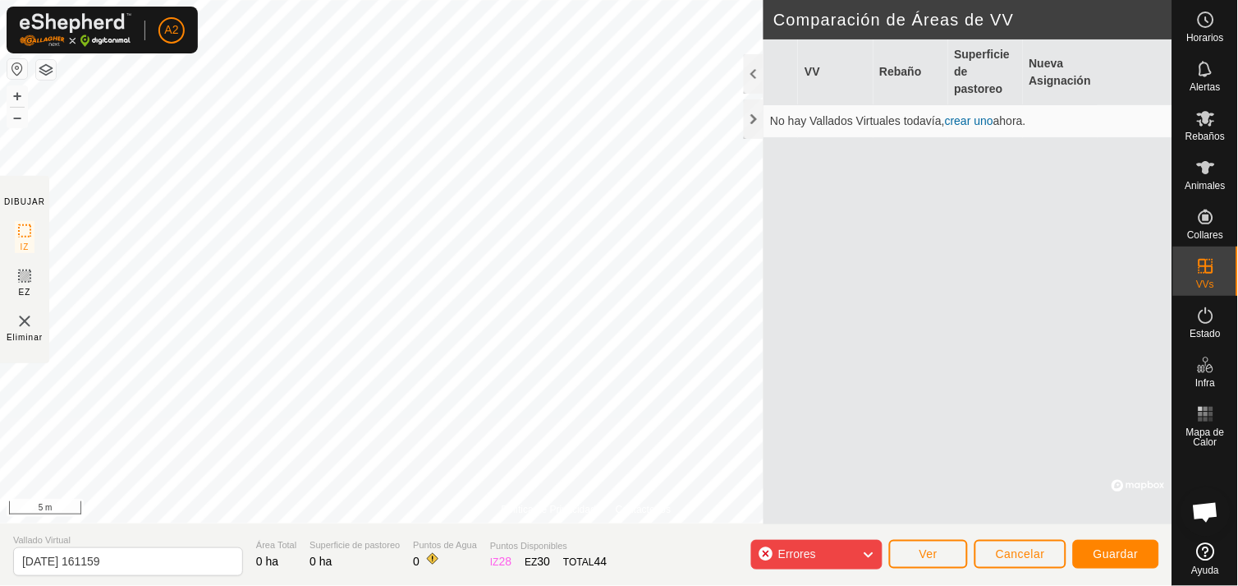
click at [792, 547] on span "Errores" at bounding box center [798, 553] width 38 height 13
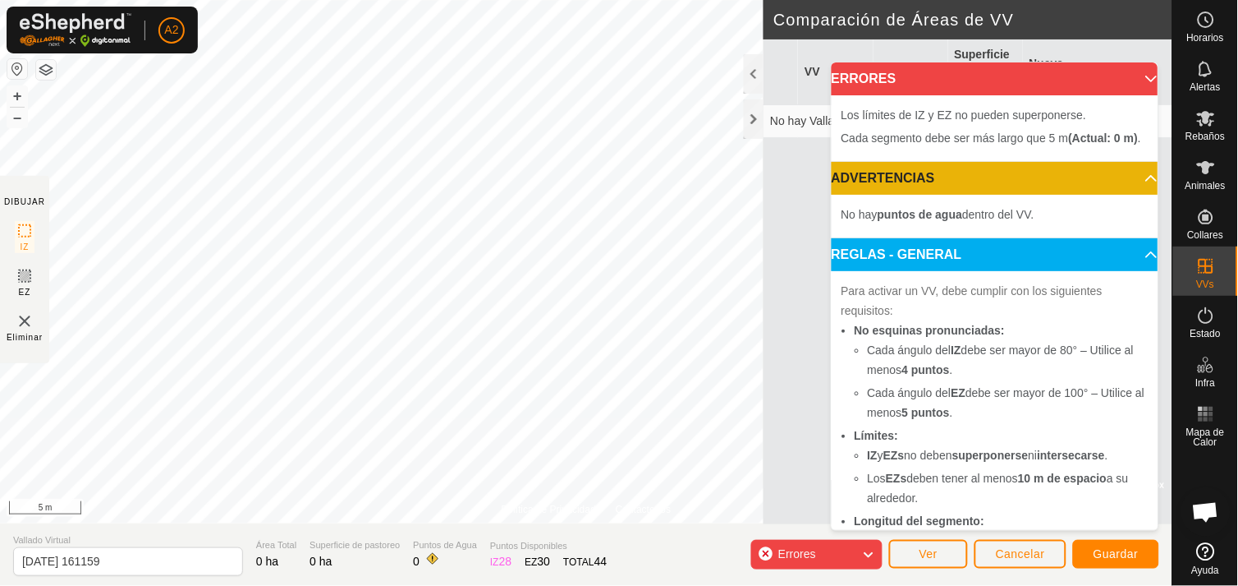
click at [1132, 74] on p-accordion-header "ERRORES" at bounding box center [995, 78] width 327 height 33
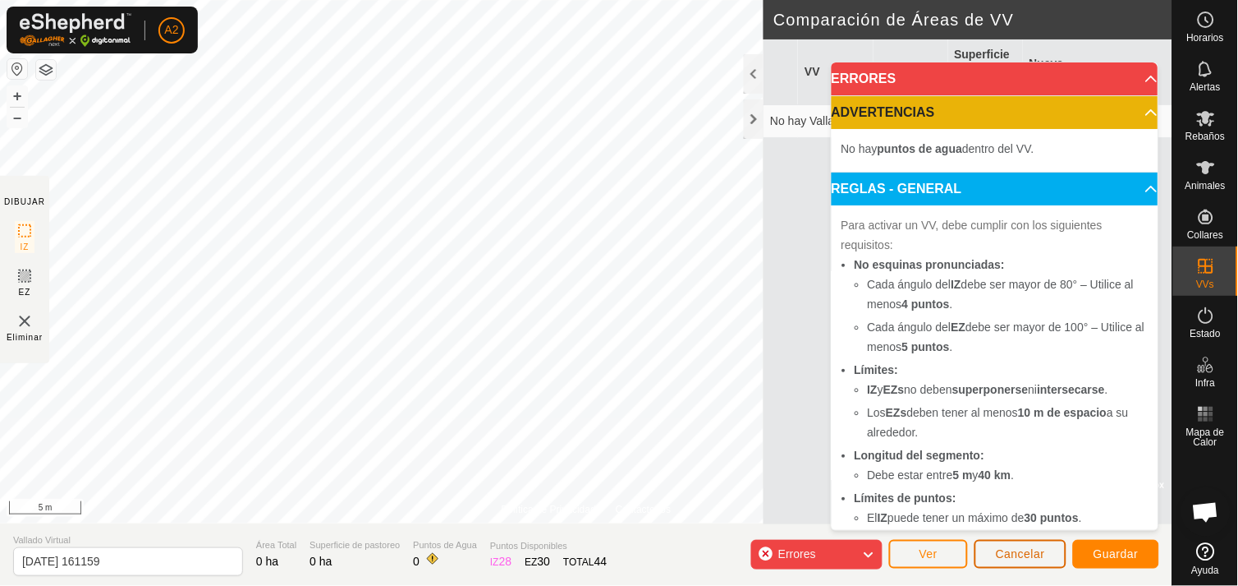
click at [1018, 554] on span "Cancelar" at bounding box center [1020, 553] width 49 height 13
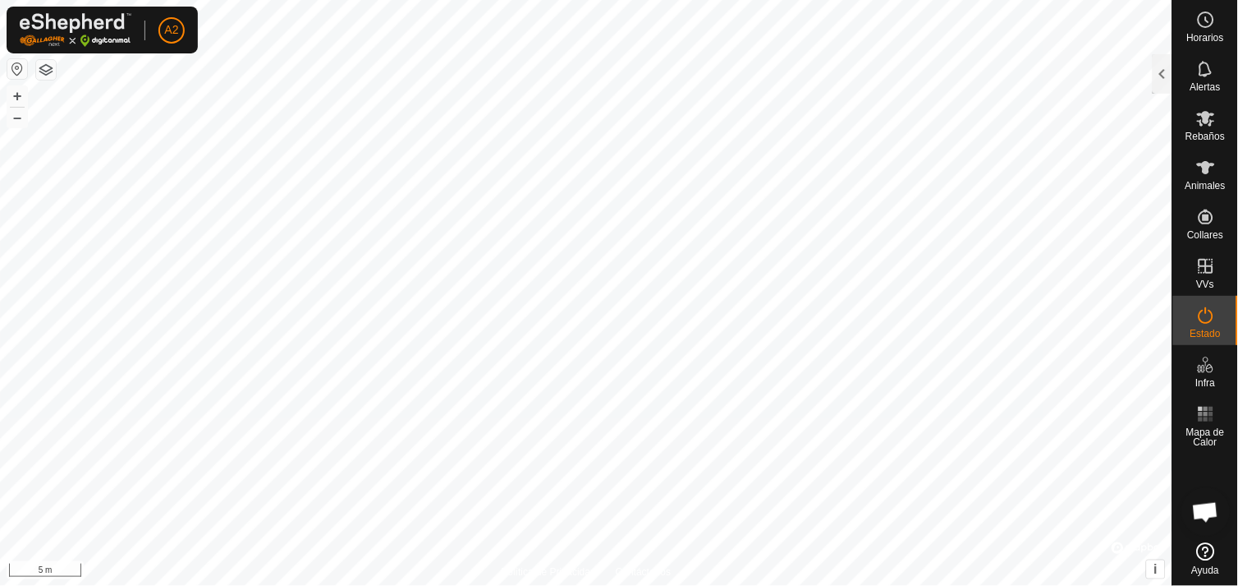
click at [1197, 503] on span "Chat abierto" at bounding box center [1205, 513] width 27 height 23
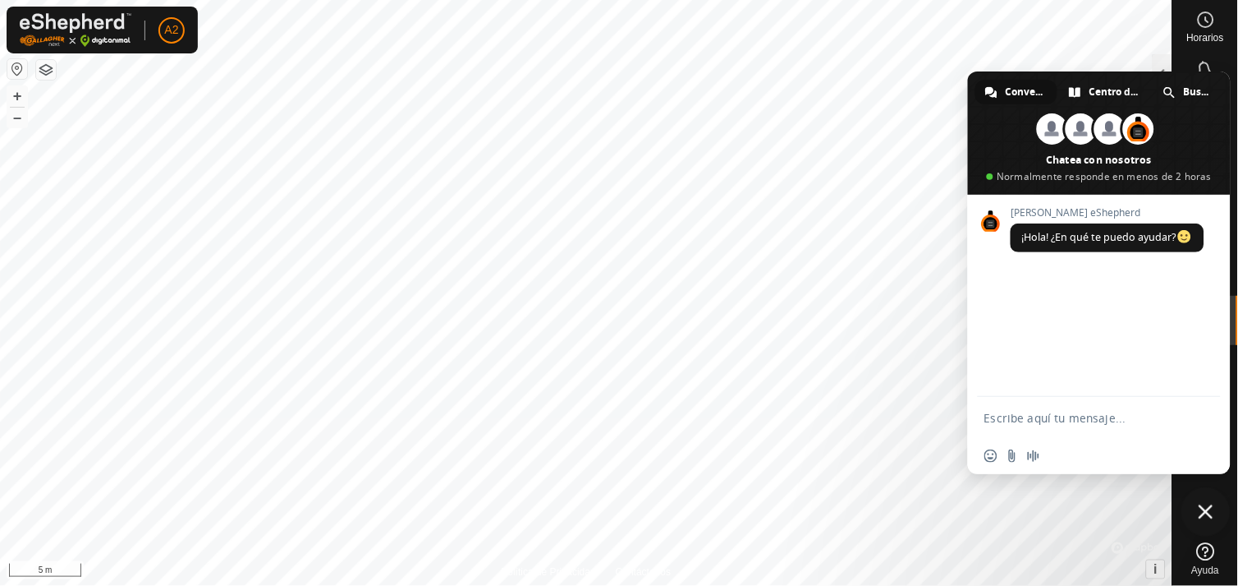
click at [1211, 498] on span "Cerrar el chat" at bounding box center [1206, 511] width 49 height 49
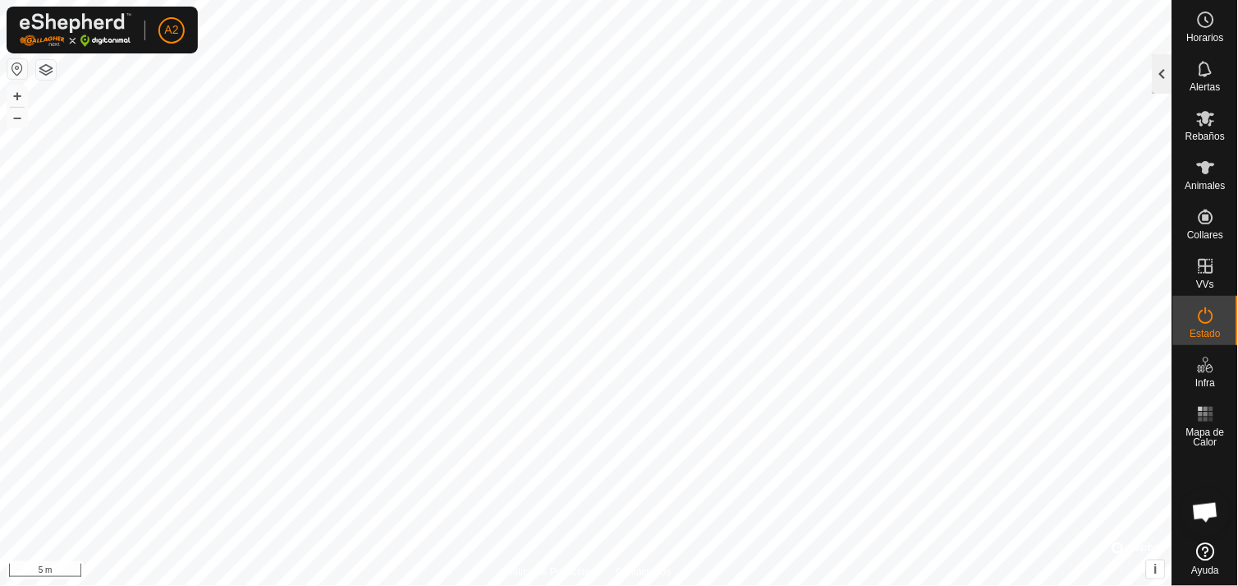
click at [1168, 80] on div at bounding box center [1163, 73] width 20 height 39
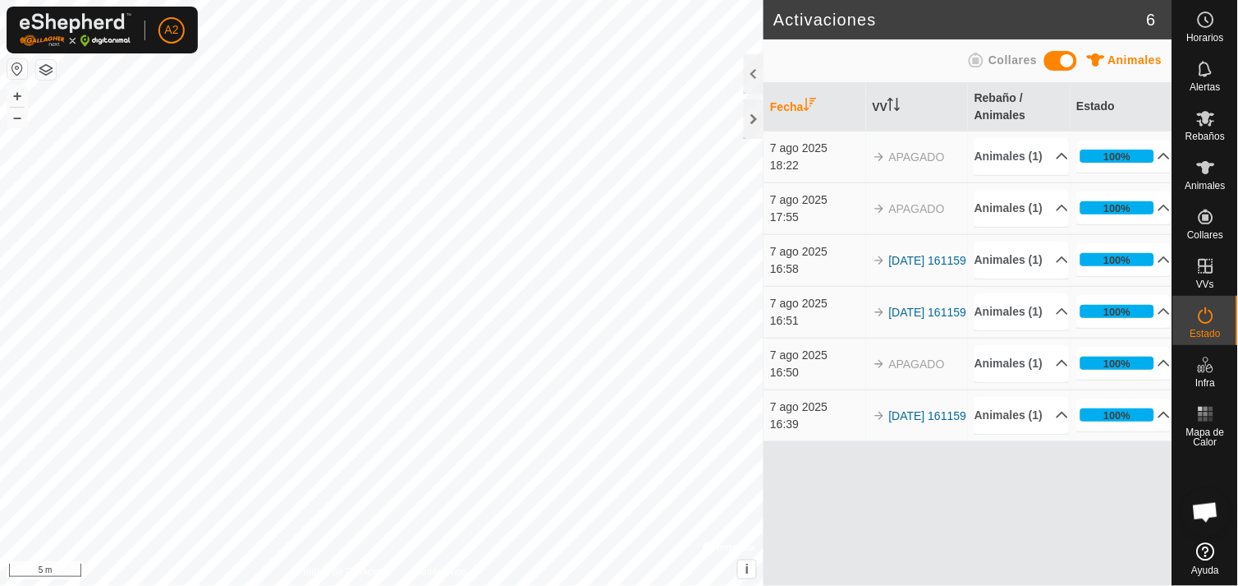
click at [979, 55] on icon at bounding box center [976, 60] width 15 height 15
click at [888, 101] on th "VV" at bounding box center [917, 107] width 102 height 48
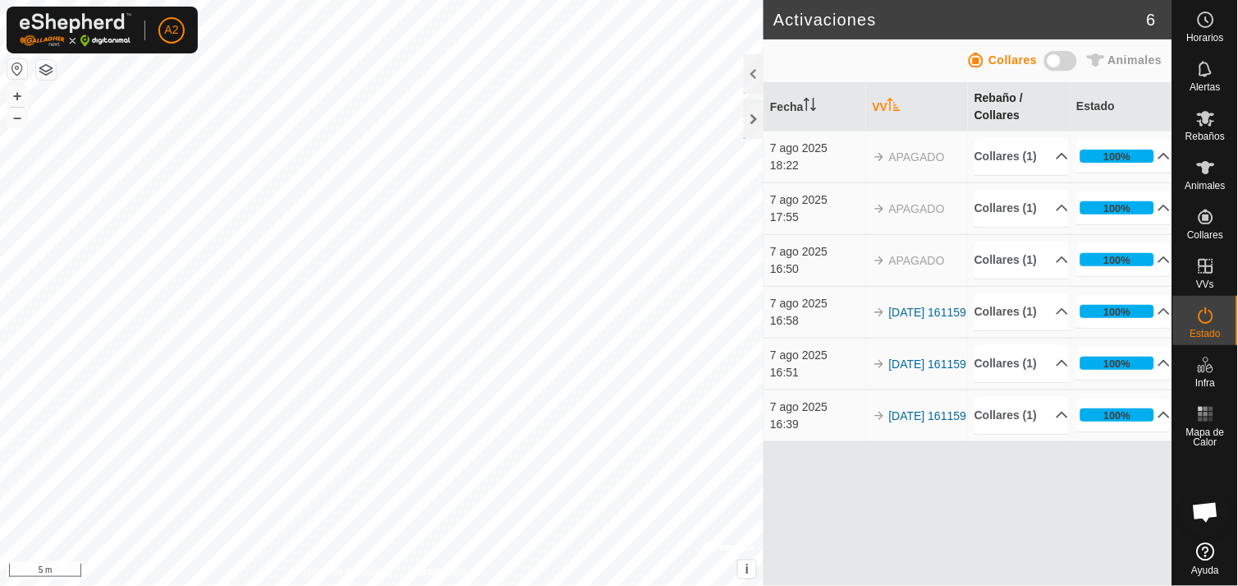
click at [1003, 90] on th "Rebaño / Collares" at bounding box center [1019, 107] width 102 height 48
click at [1088, 96] on th "Estado" at bounding box center [1122, 107] width 102 height 48
click at [1091, 108] on th "Estado" at bounding box center [1122, 107] width 102 height 48
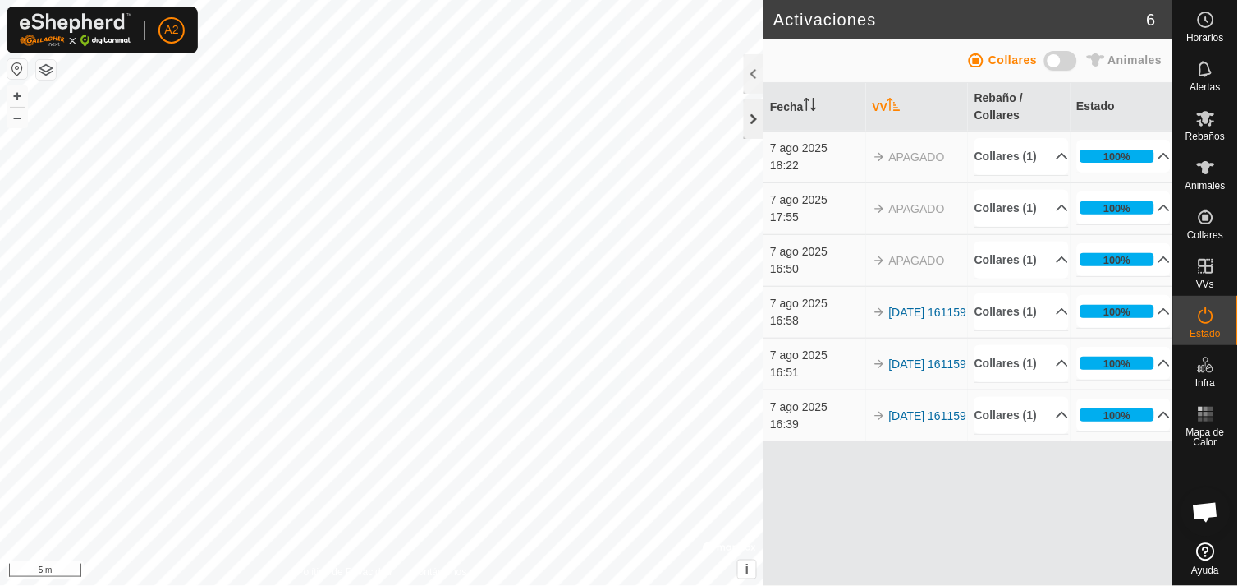
click at [751, 116] on div at bounding box center [754, 118] width 20 height 39
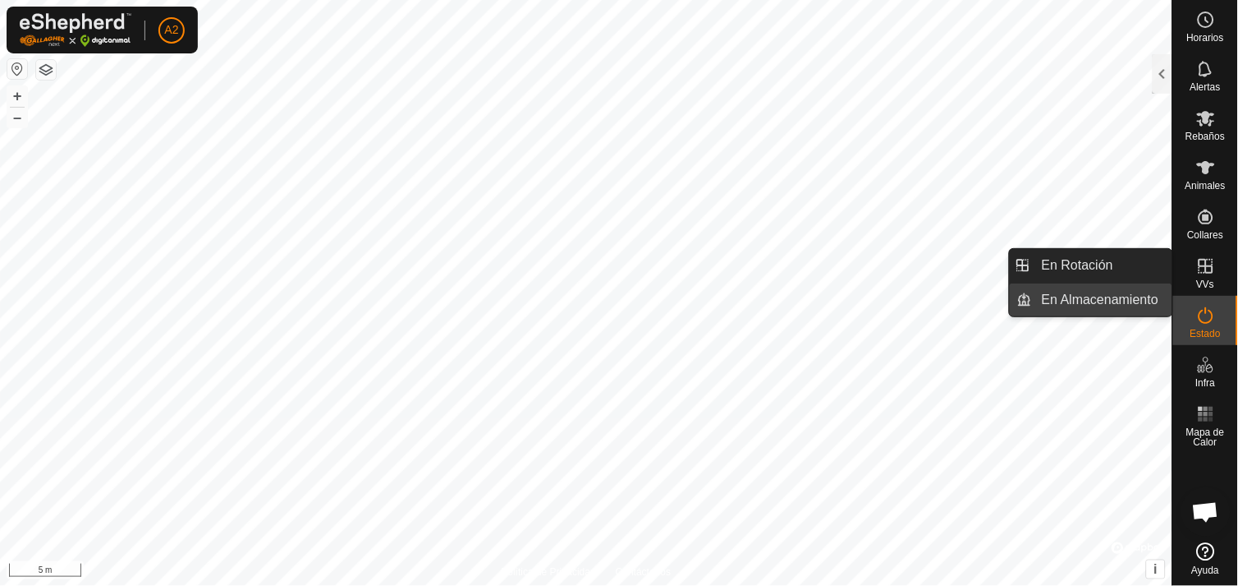
click at [1128, 297] on link "En Almacenamiento" at bounding box center [1102, 299] width 140 height 33
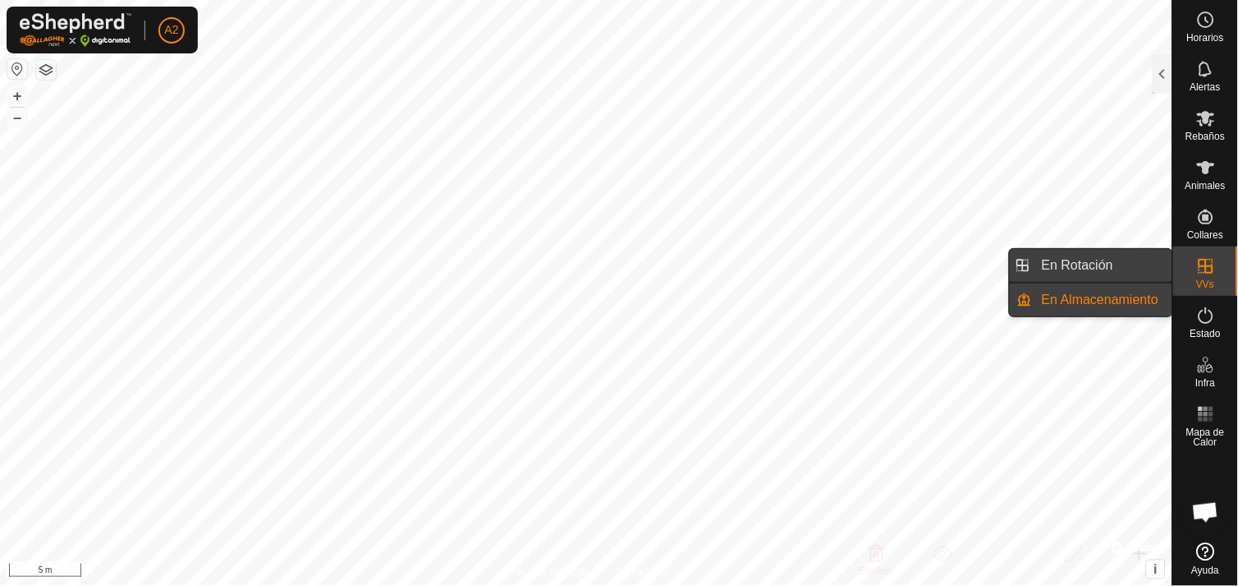
click at [1114, 267] on link "En Rotación" at bounding box center [1102, 265] width 140 height 33
drag, startPoint x: 1114, startPoint y: 267, endPoint x: 1128, endPoint y: 301, distance: 36.5
click at [1128, 301] on ul "En Rotación En Almacenamiento" at bounding box center [1091, 282] width 163 height 67
click at [1128, 301] on link "En Almacenamiento" at bounding box center [1102, 299] width 140 height 33
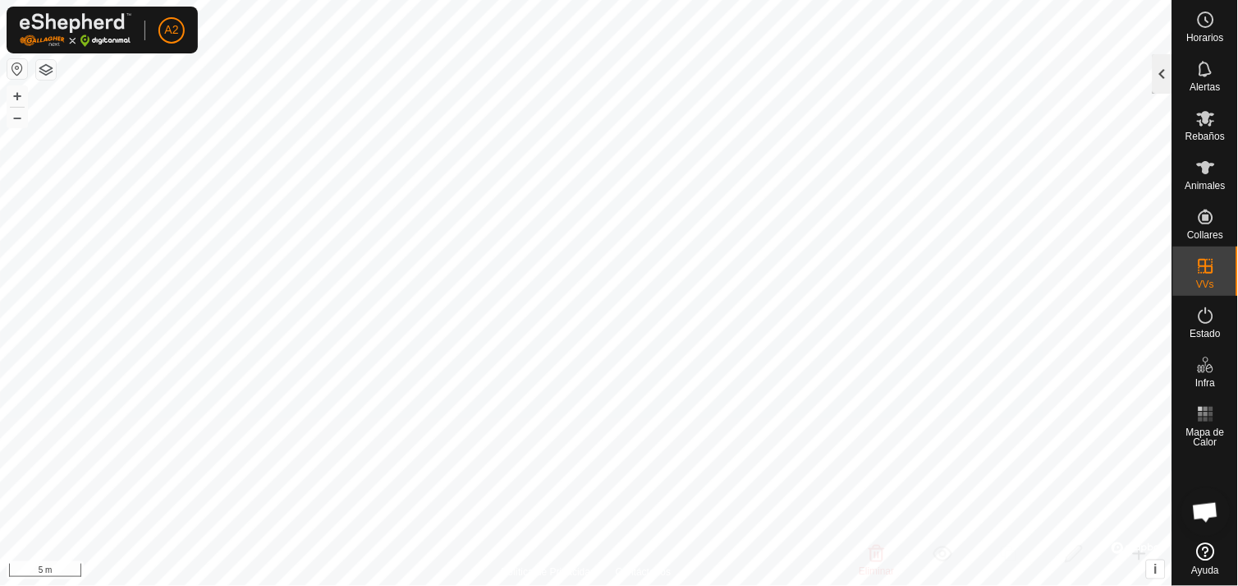
click at [1156, 67] on div at bounding box center [1163, 73] width 20 height 39
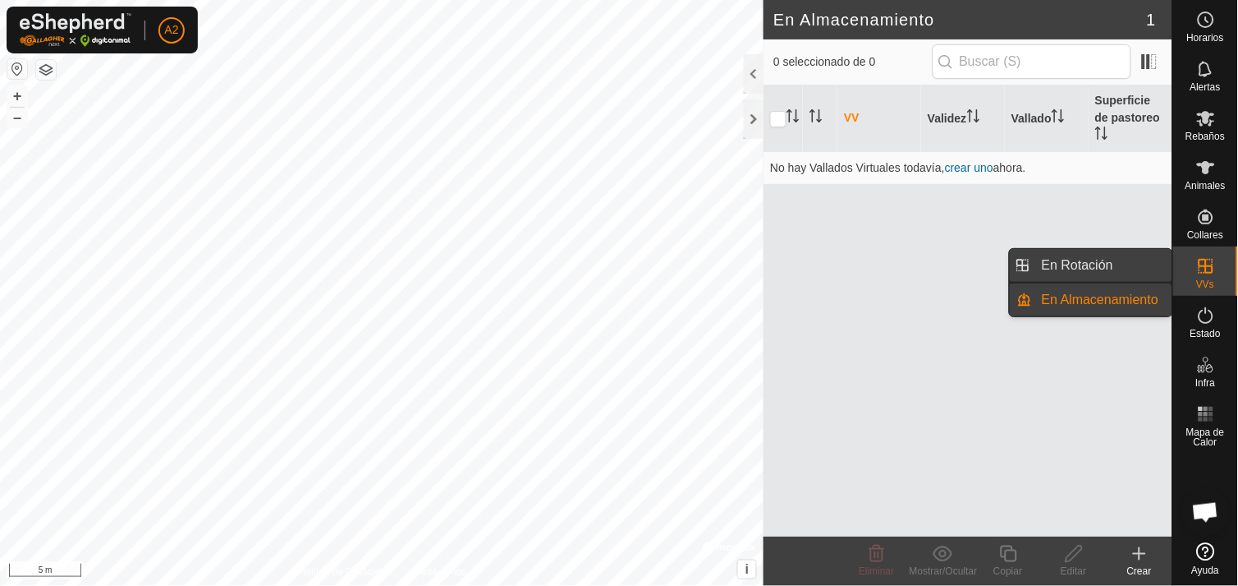
click at [1133, 272] on link "En Rotación" at bounding box center [1102, 265] width 140 height 33
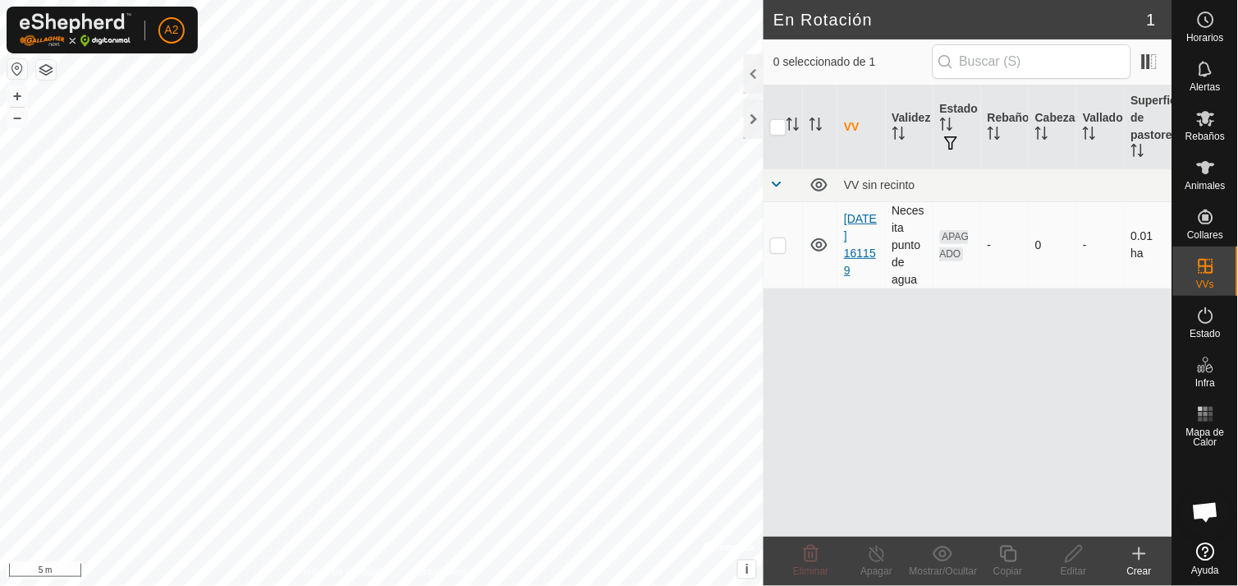
click at [867, 228] on link "[DATE] 161159" at bounding box center [860, 244] width 33 height 65
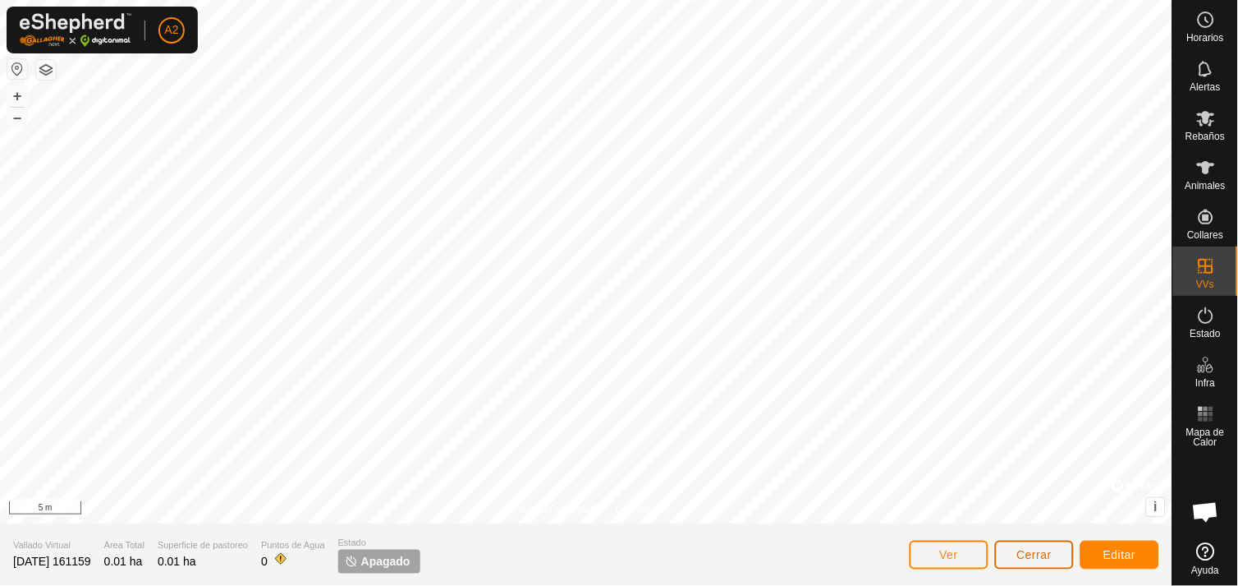
click at [1029, 561] on span "Cerrar" at bounding box center [1035, 554] width 35 height 13
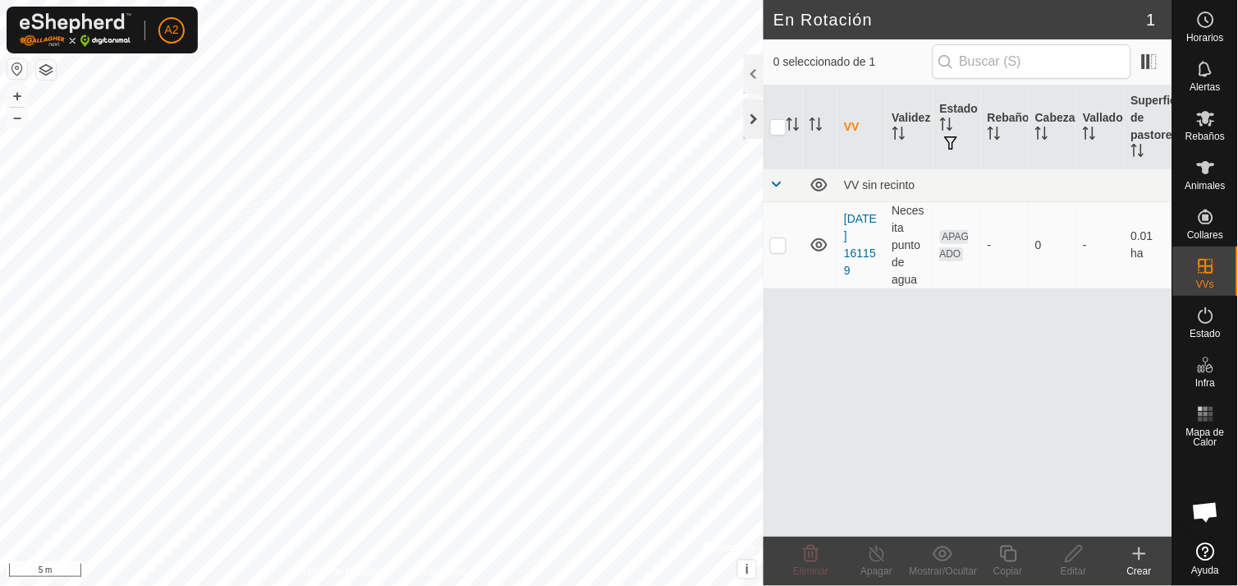
click at [751, 115] on div at bounding box center [754, 118] width 20 height 39
